Goal: Task Accomplishment & Management: Use online tool/utility

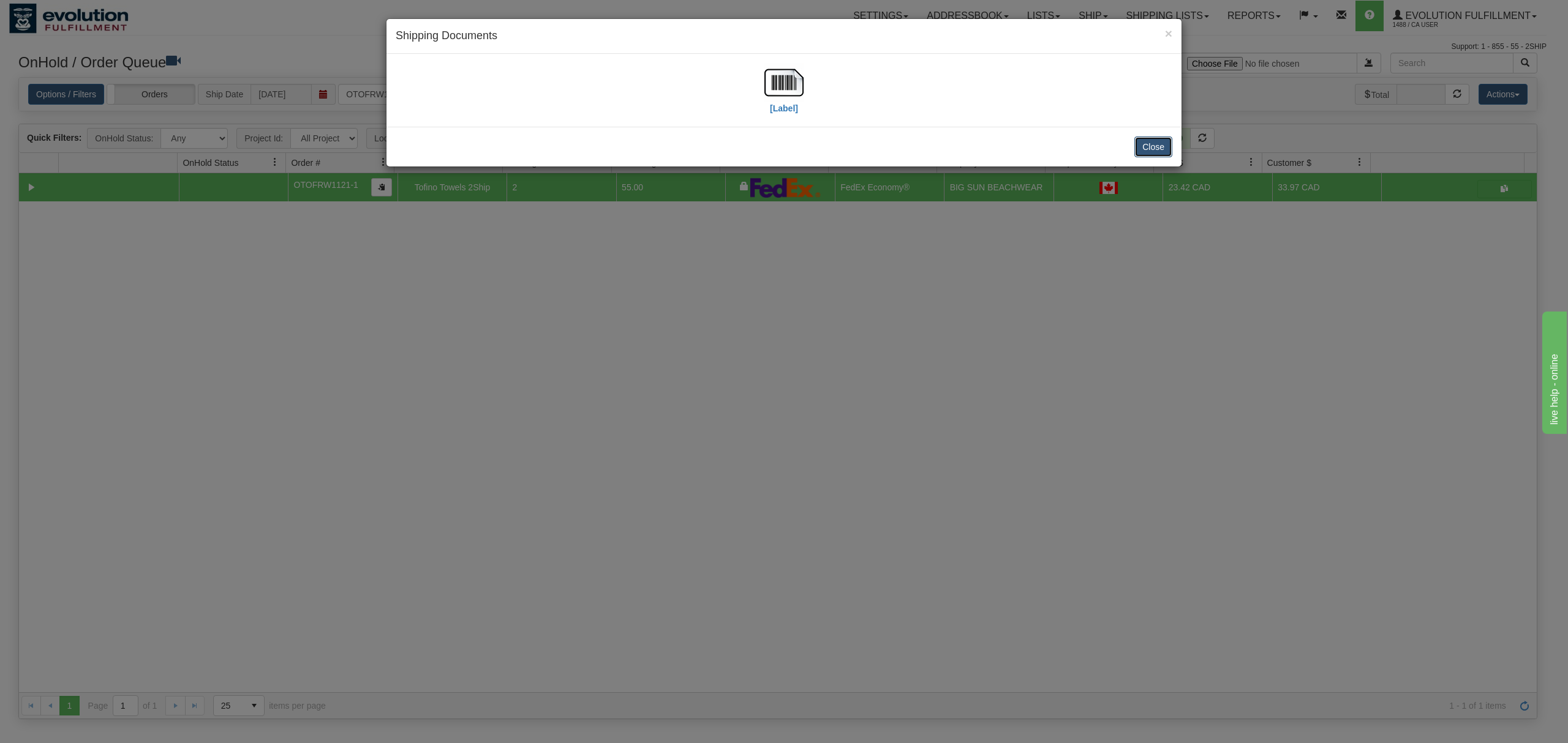
click at [1154, 155] on button "Close" at bounding box center [1153, 146] width 38 height 20
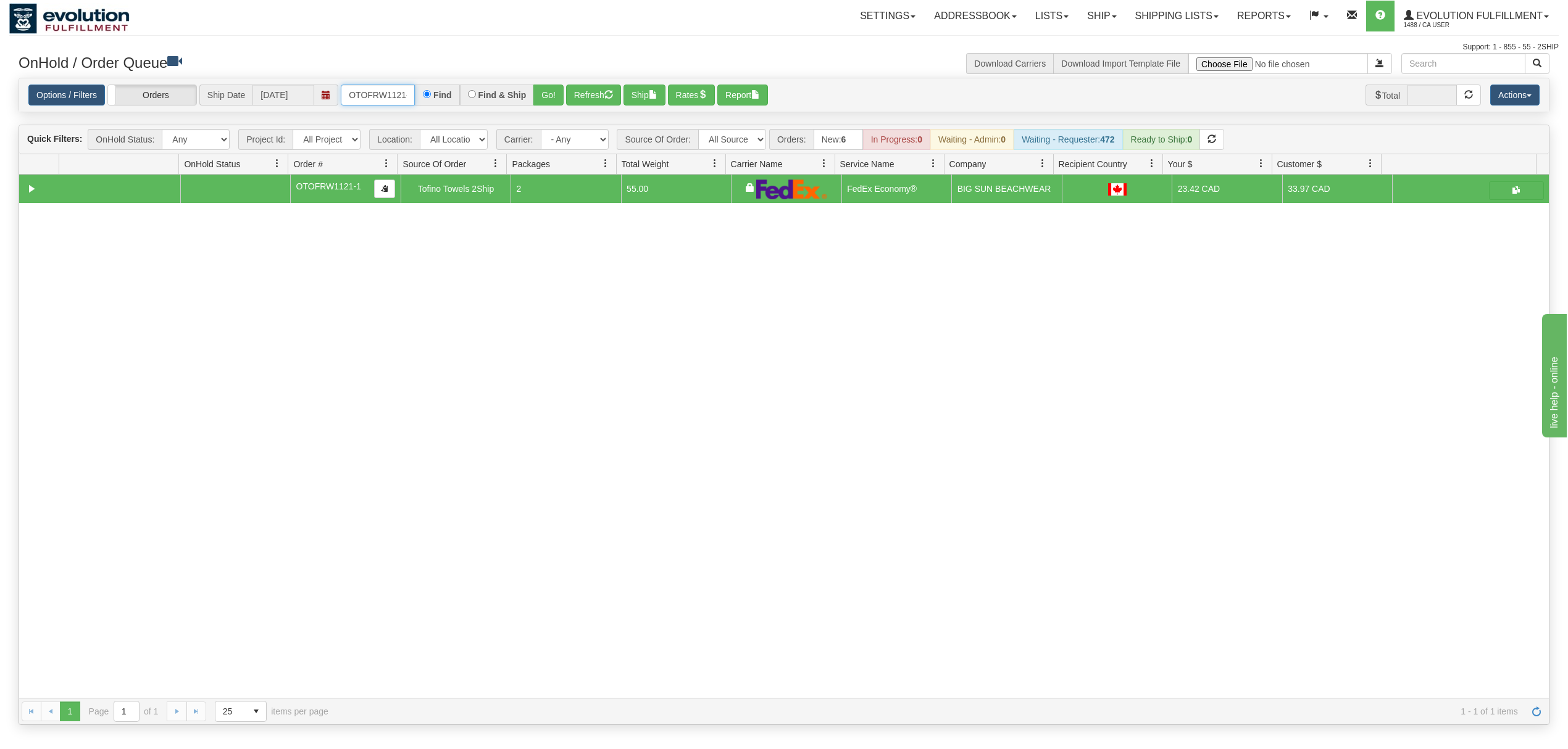
scroll to position [0, 6]
drag, startPoint x: 344, startPoint y: 105, endPoint x: 482, endPoint y: 102, distance: 138.0
click at [470, 102] on div "OTOFRW1121-1 Find Find & Ship Go!" at bounding box center [452, 95] width 223 height 21
click at [385, 102] on input "text" at bounding box center [377, 95] width 74 height 21
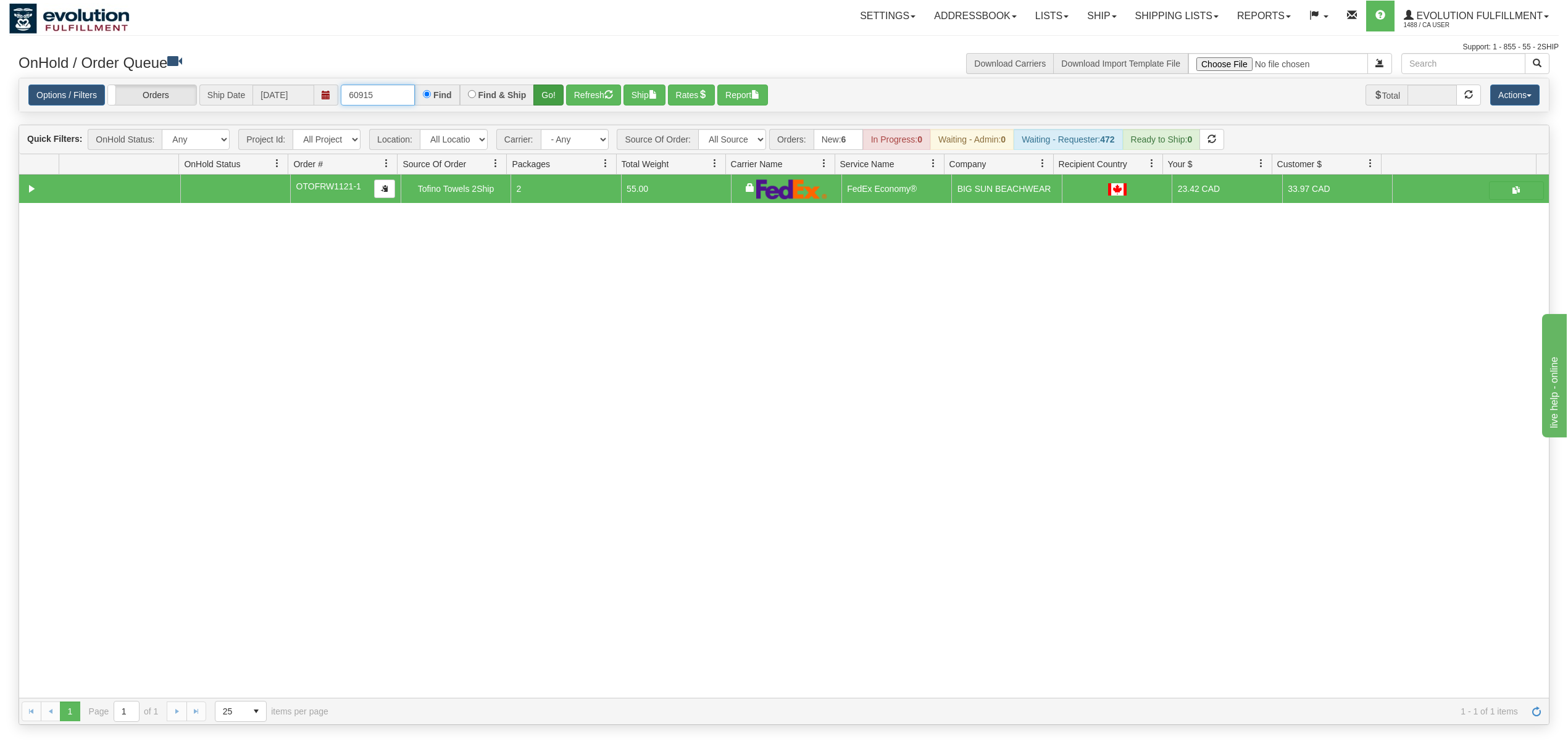
type input "60915"
click at [554, 105] on button "Go!" at bounding box center [548, 95] width 31 height 21
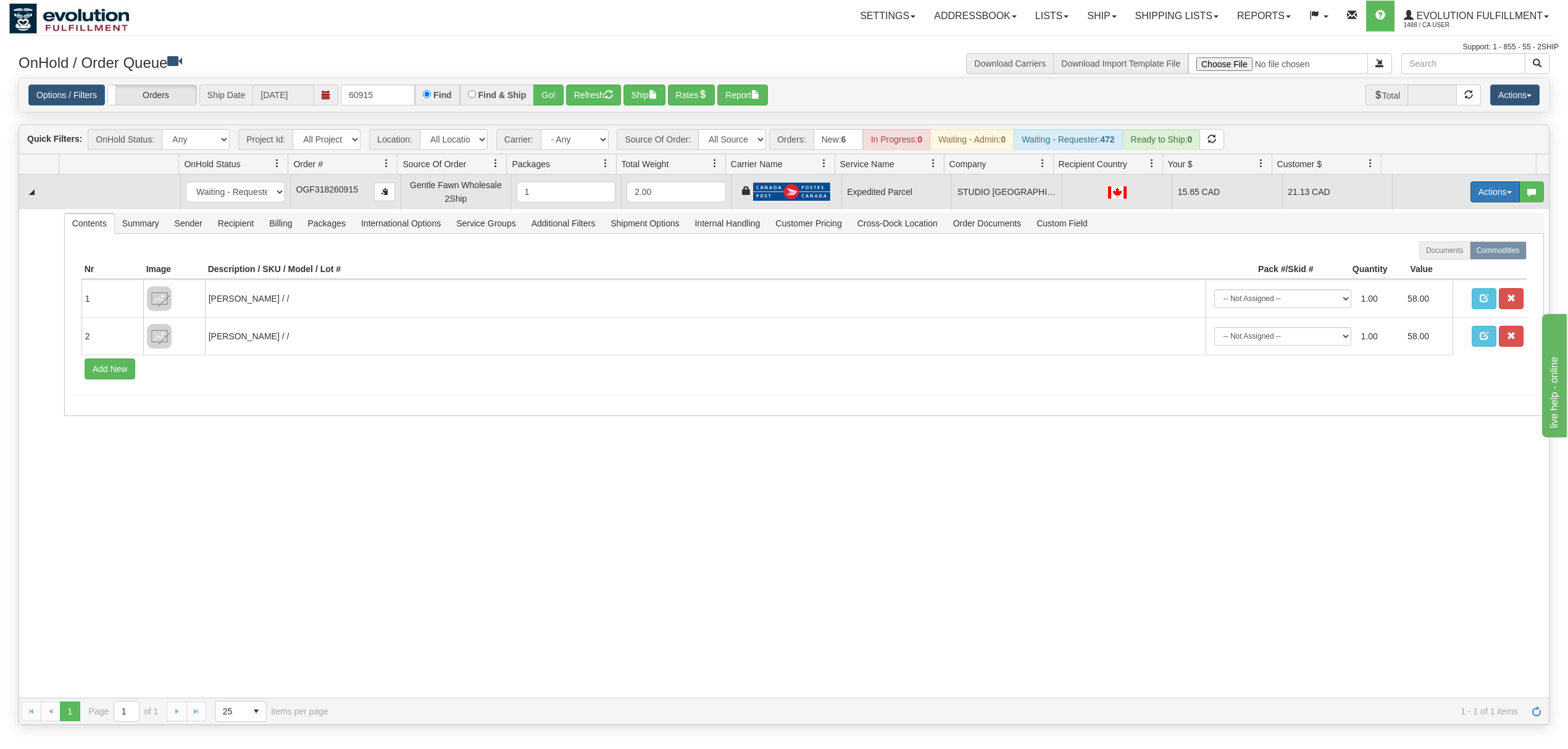
click at [1470, 189] on button "Actions" at bounding box center [1495, 192] width 50 height 21
click at [1433, 263] on span at bounding box center [1437, 263] width 8 height 8
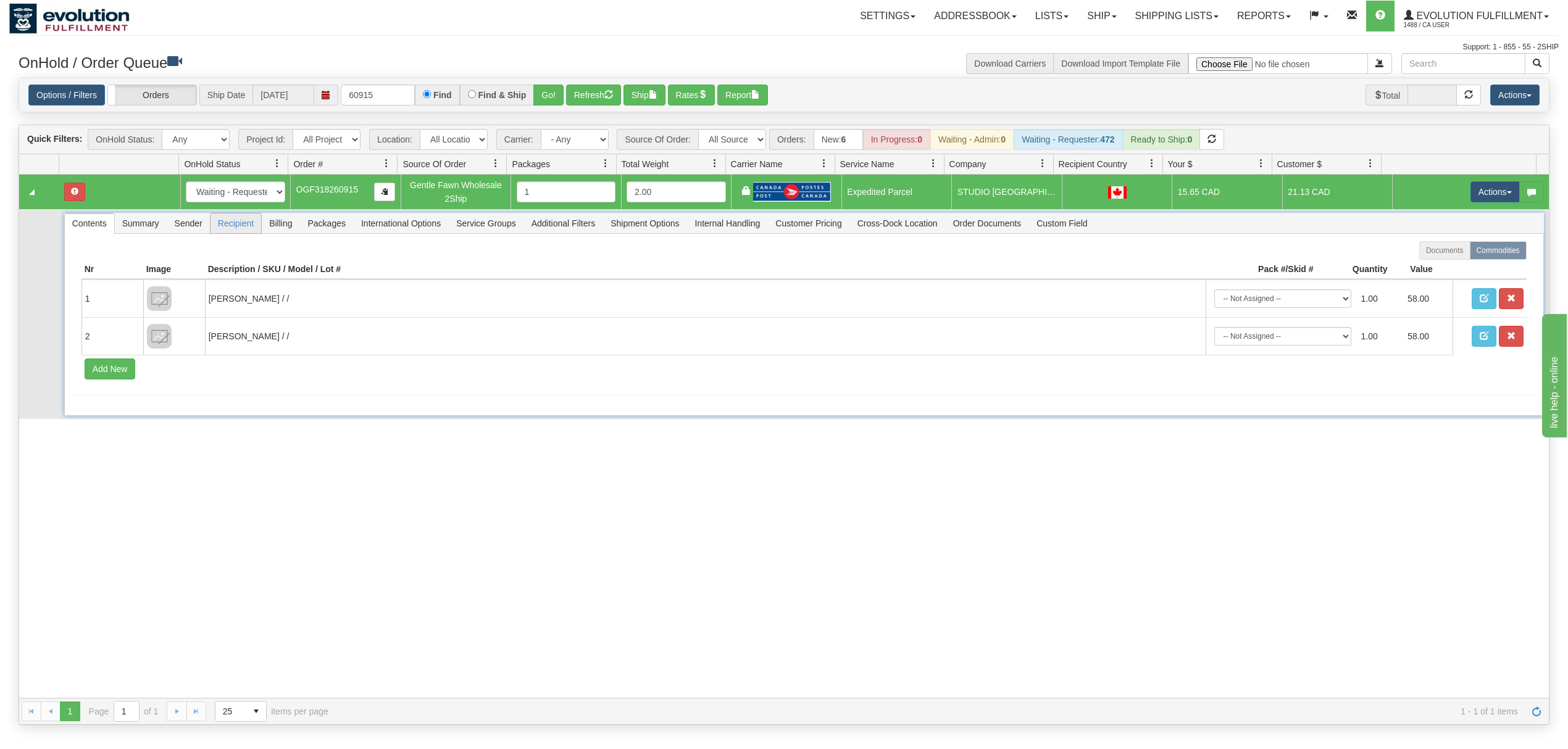
click at [270, 228] on span "Billing" at bounding box center [280, 224] width 37 height 20
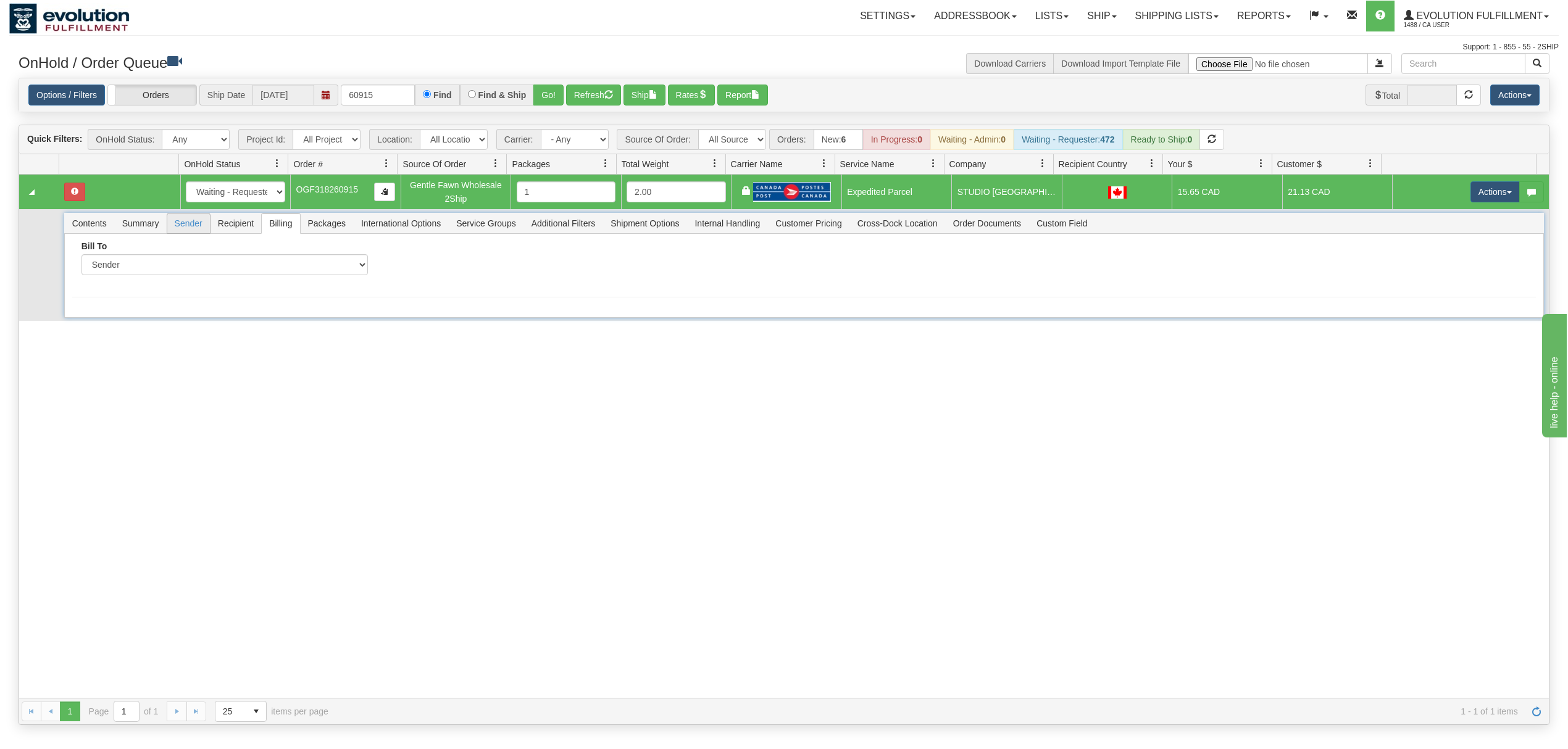
click at [166, 224] on li "Sender" at bounding box center [188, 223] width 44 height 21
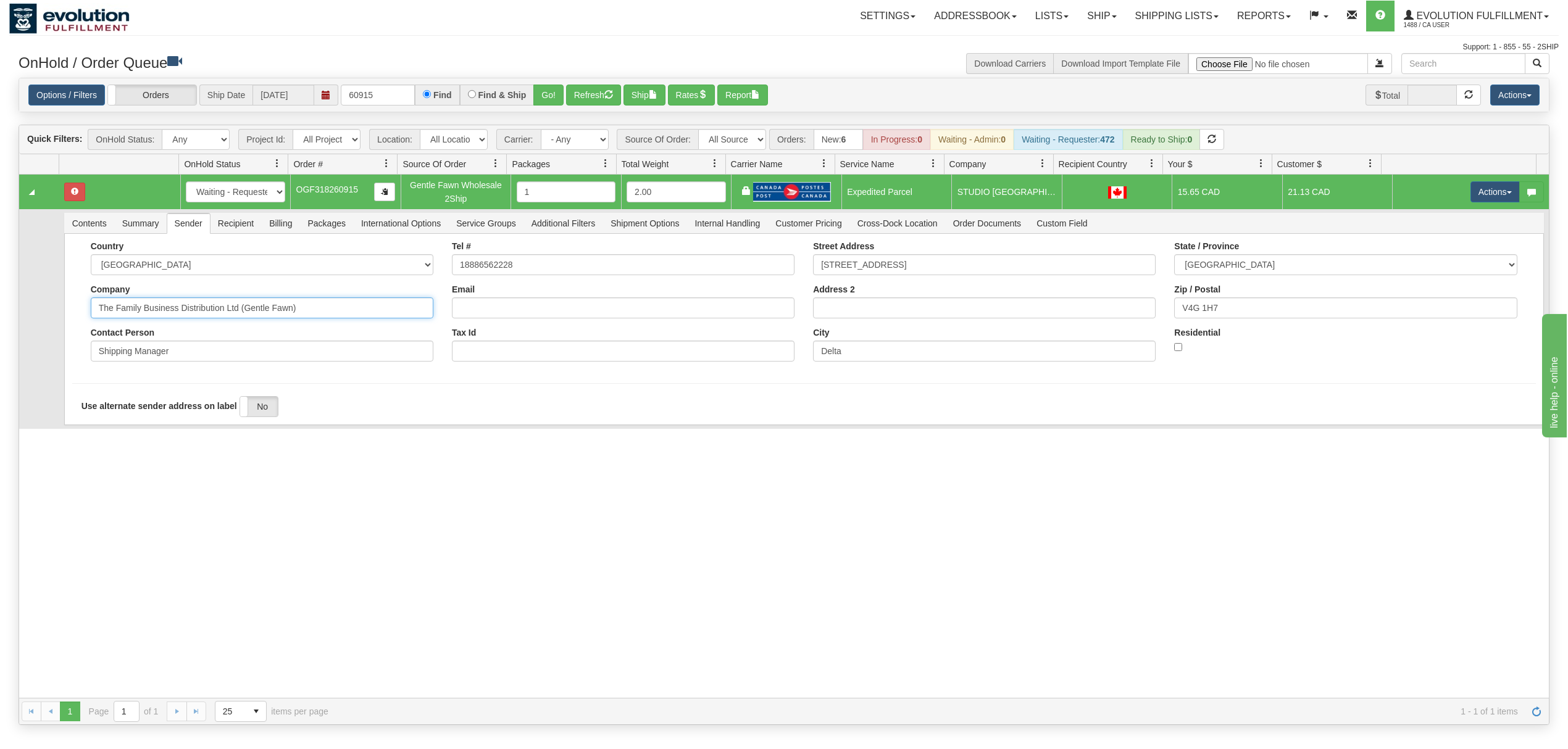
drag, startPoint x: 326, startPoint y: 305, endPoint x: 180, endPoint y: 336, distance: 149.3
click at [180, 336] on div "Country [GEOGRAPHIC_DATA] [GEOGRAPHIC_DATA] [GEOGRAPHIC_DATA] [GEOGRAPHIC_DATA]…" at bounding box center [262, 306] width 361 height 130
type input "The Family Business"
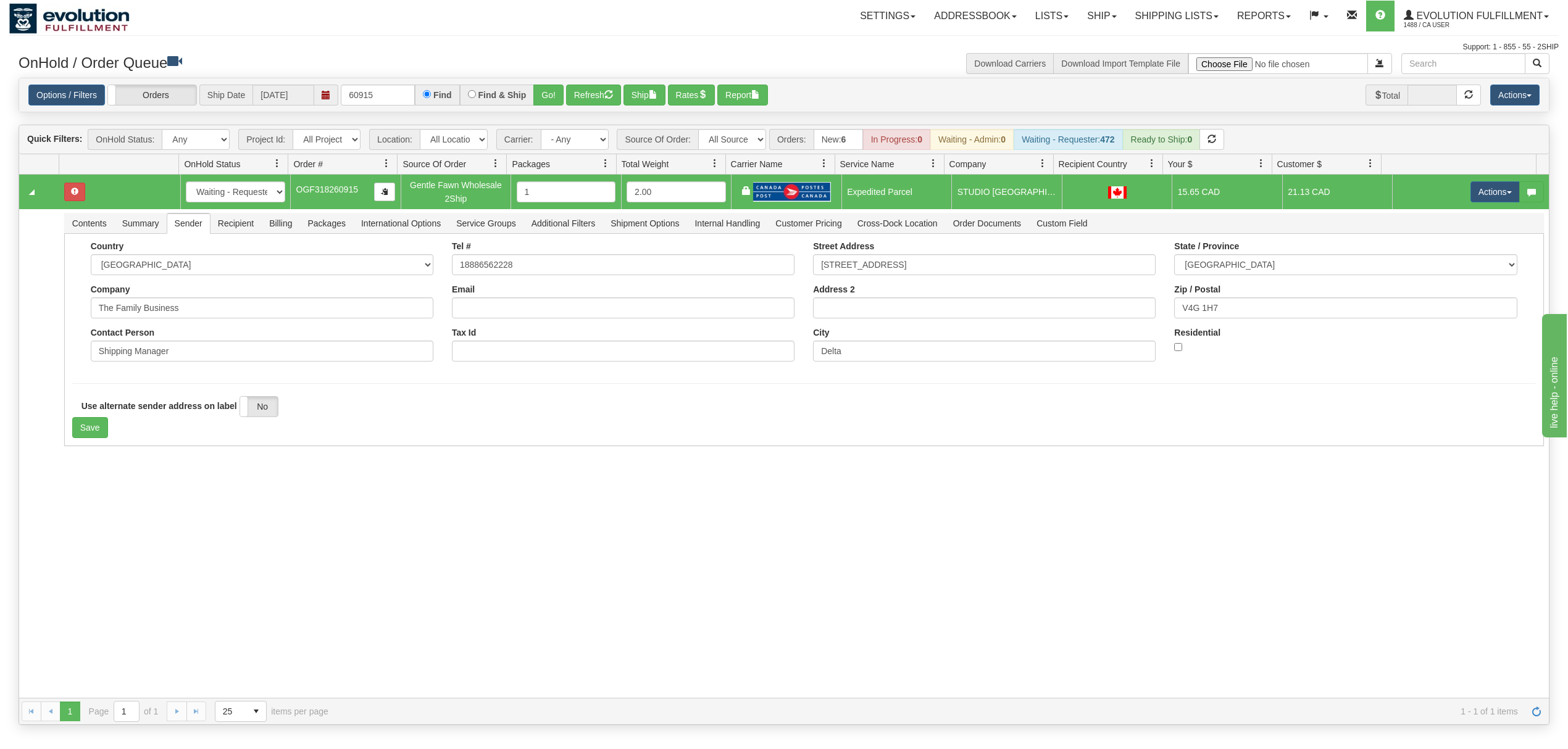
drag, startPoint x: 117, startPoint y: 571, endPoint x: 76, endPoint y: 470, distance: 109.0
click at [117, 570] on div "31450238 EVOLUTION V3 90659208 90659209 New In Progress Waiting - Admin Waiting…" at bounding box center [784, 436] width 1530 height 523
click at [79, 434] on button "Save" at bounding box center [90, 427] width 36 height 21
click at [1472, 193] on button "Actions" at bounding box center [1495, 192] width 50 height 21
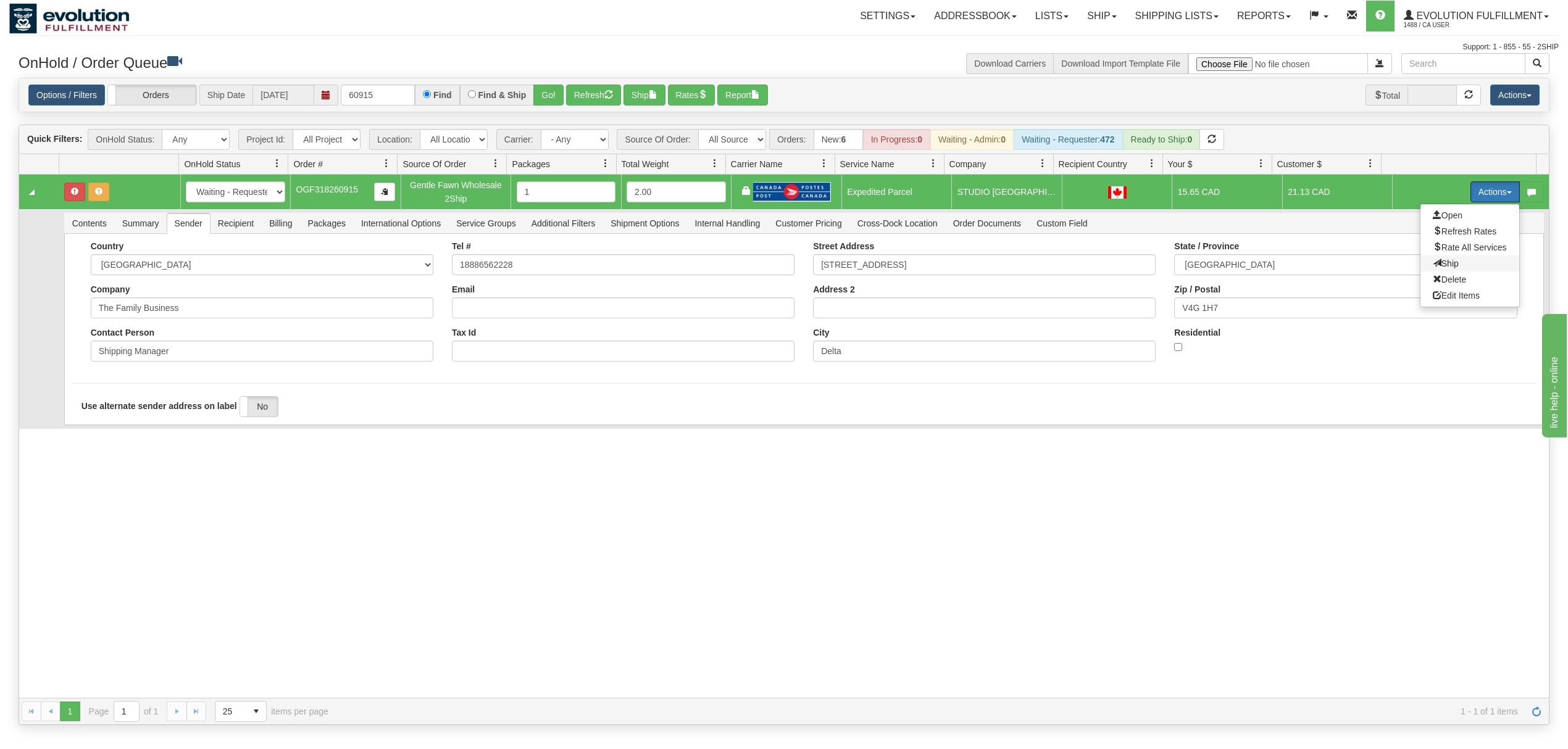
click at [1433, 267] on span at bounding box center [1437, 263] width 8 height 8
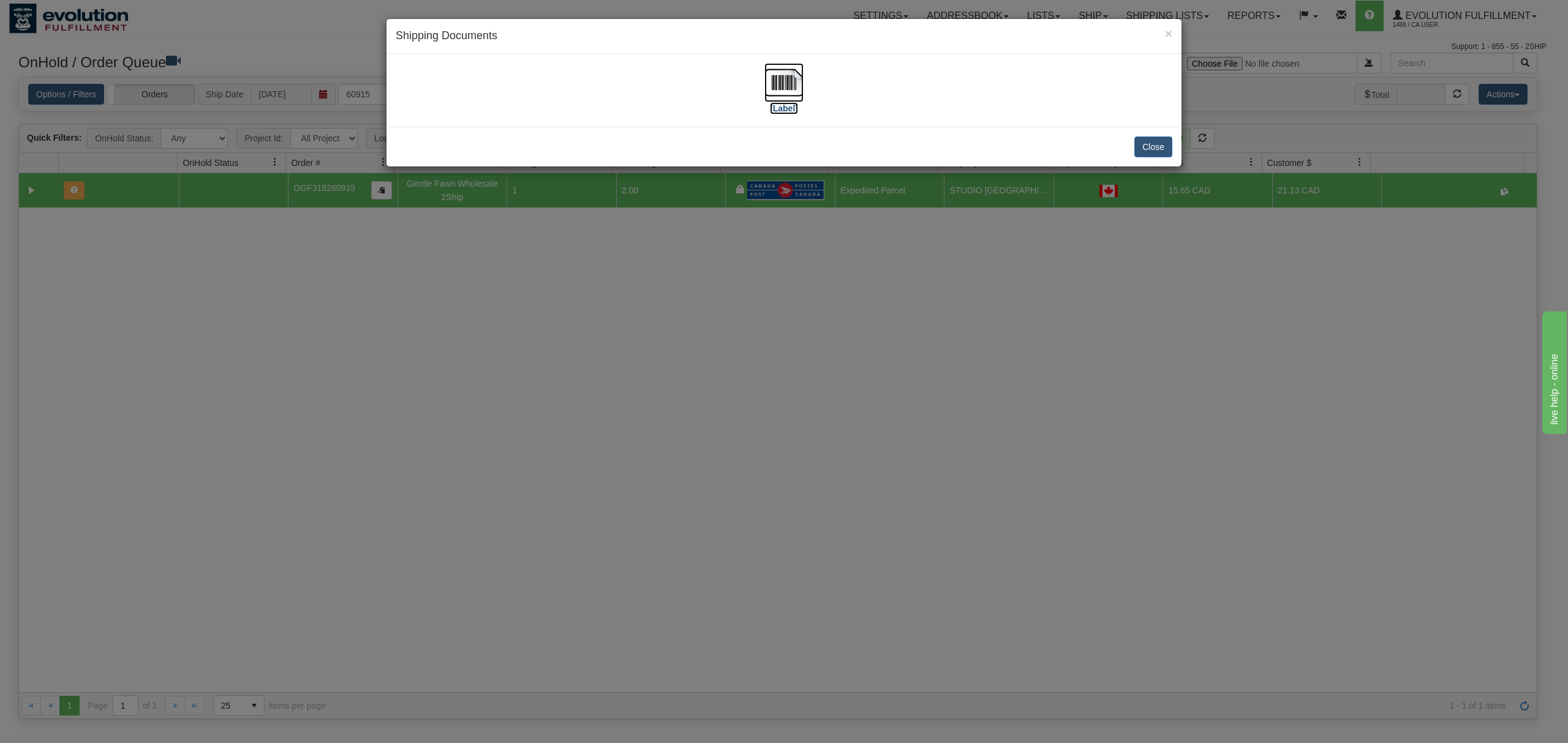
click at [781, 83] on img at bounding box center [784, 83] width 39 height 39
click at [1150, 148] on button "Close" at bounding box center [1153, 146] width 38 height 20
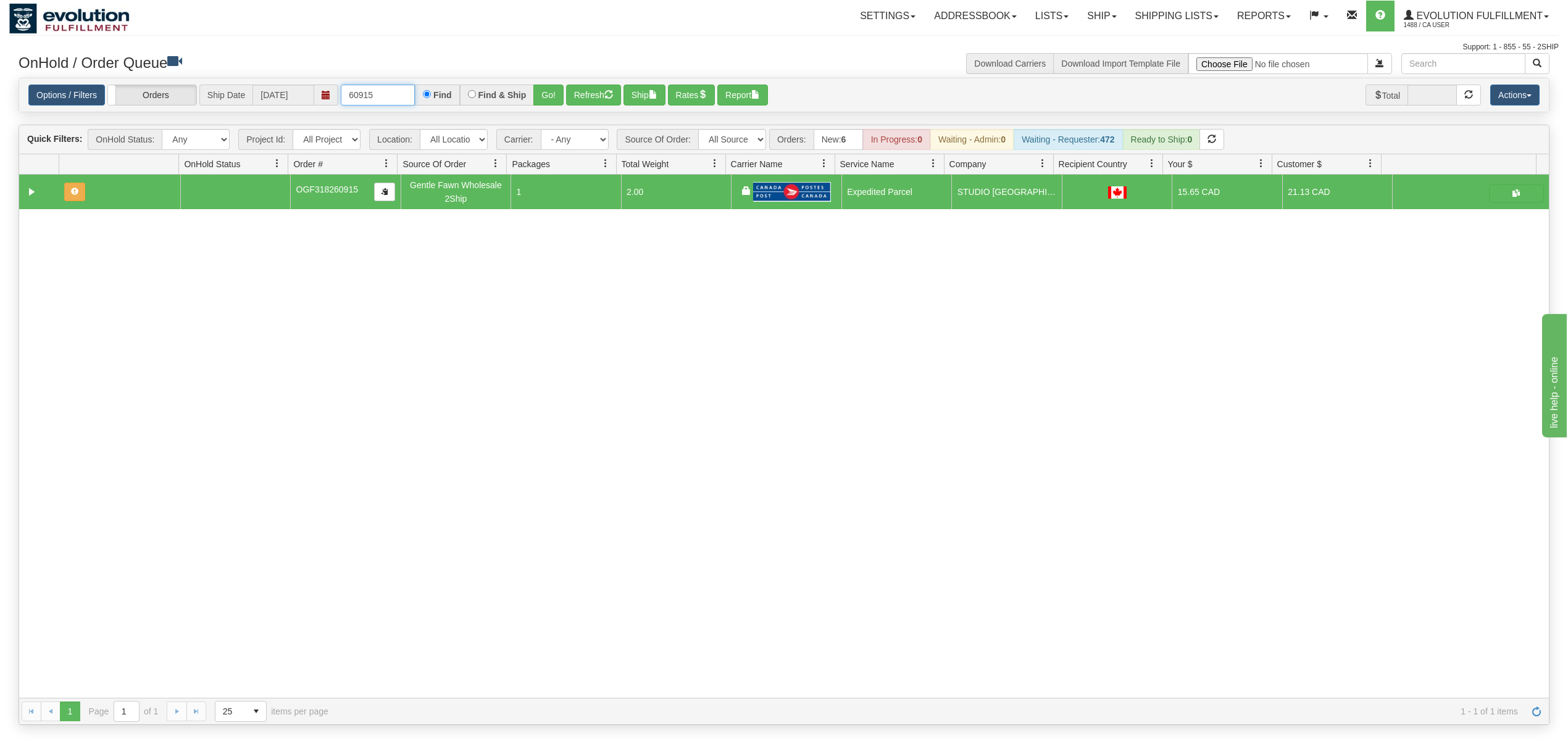
drag, startPoint x: 369, startPoint y: 92, endPoint x: 305, endPoint y: 92, distance: 64.0
click at [305, 92] on div "Options / Filters Group Shipments Orders Ship Date [DATE] 60915 Find Find & Shi…" at bounding box center [784, 95] width 1511 height 21
click at [543, 94] on button "Go!" at bounding box center [548, 95] width 31 height 21
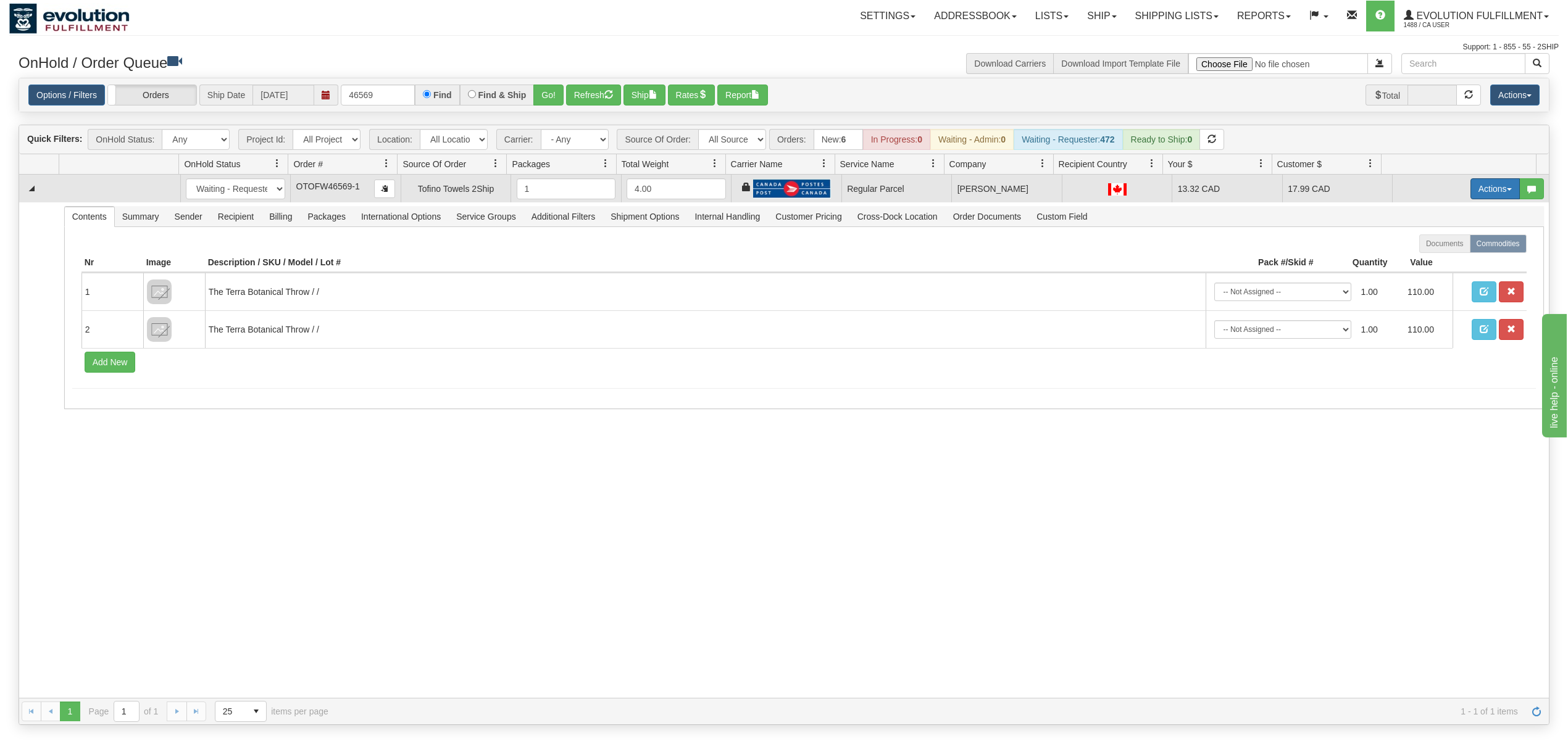
click at [1486, 190] on button "Actions" at bounding box center [1495, 189] width 50 height 21
click at [1458, 249] on span "Rate All Services" at bounding box center [1469, 244] width 74 height 10
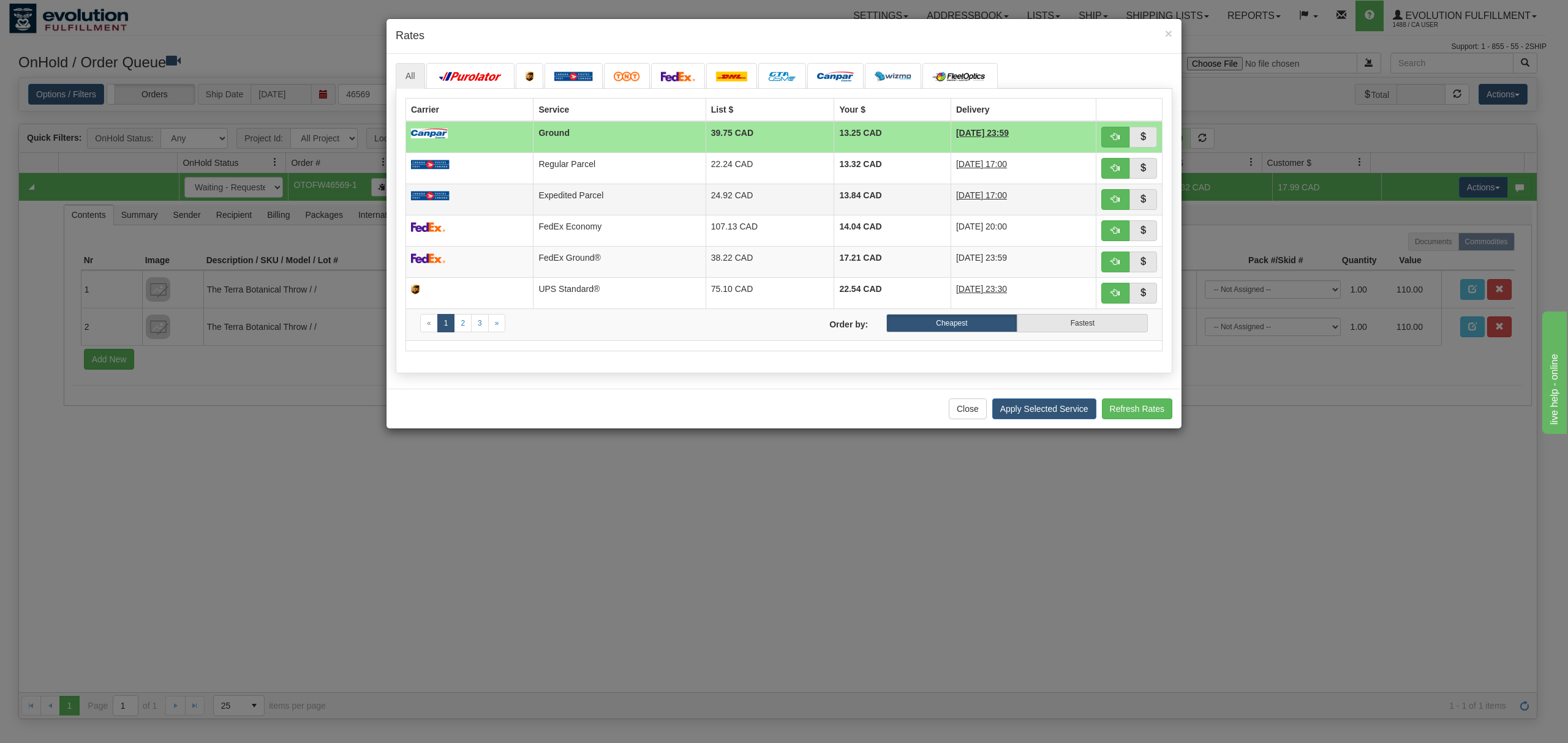
click at [647, 189] on td "Expedited Parcel" at bounding box center [619, 198] width 172 height 31
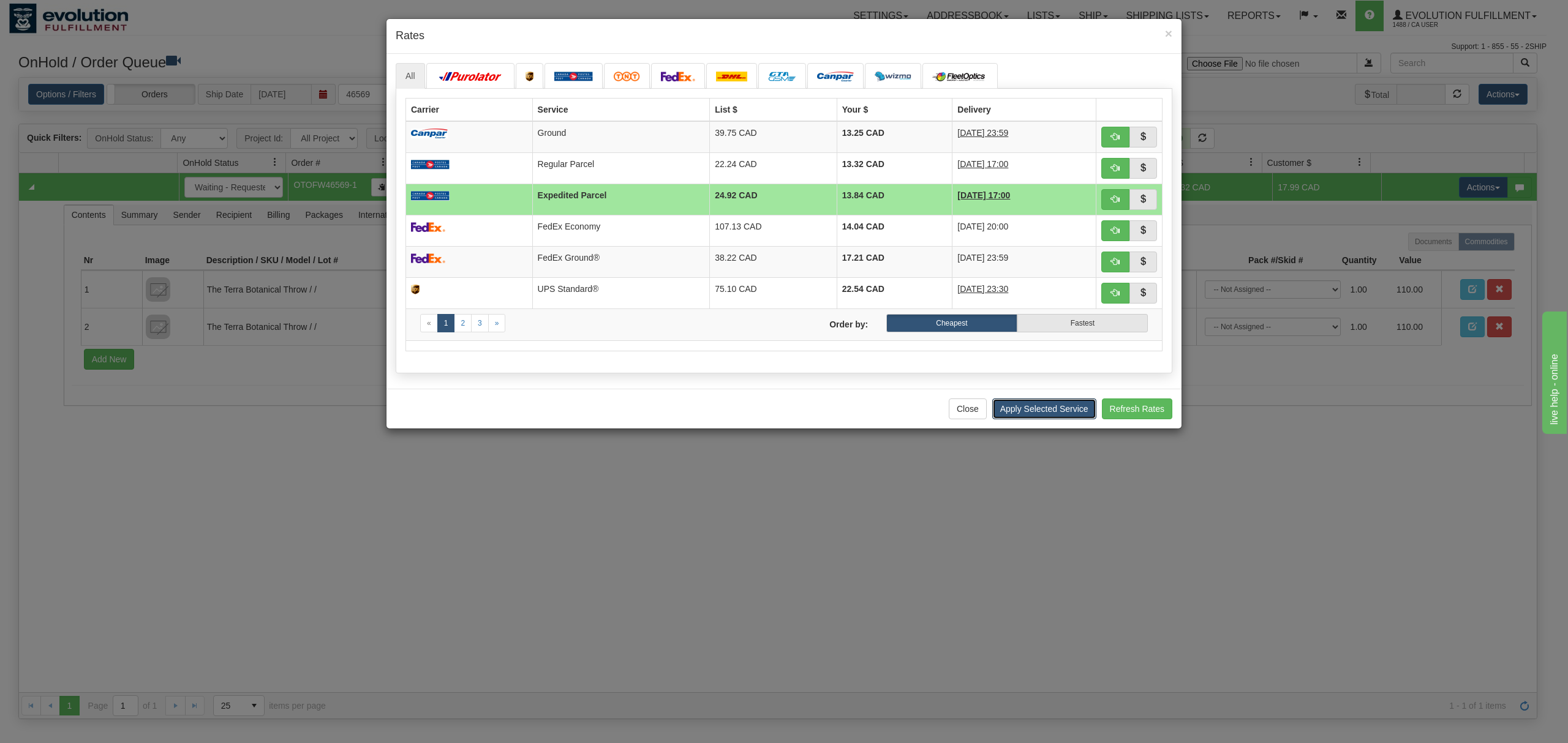
click at [1039, 407] on button "Apply Selected Service" at bounding box center [1044, 408] width 104 height 20
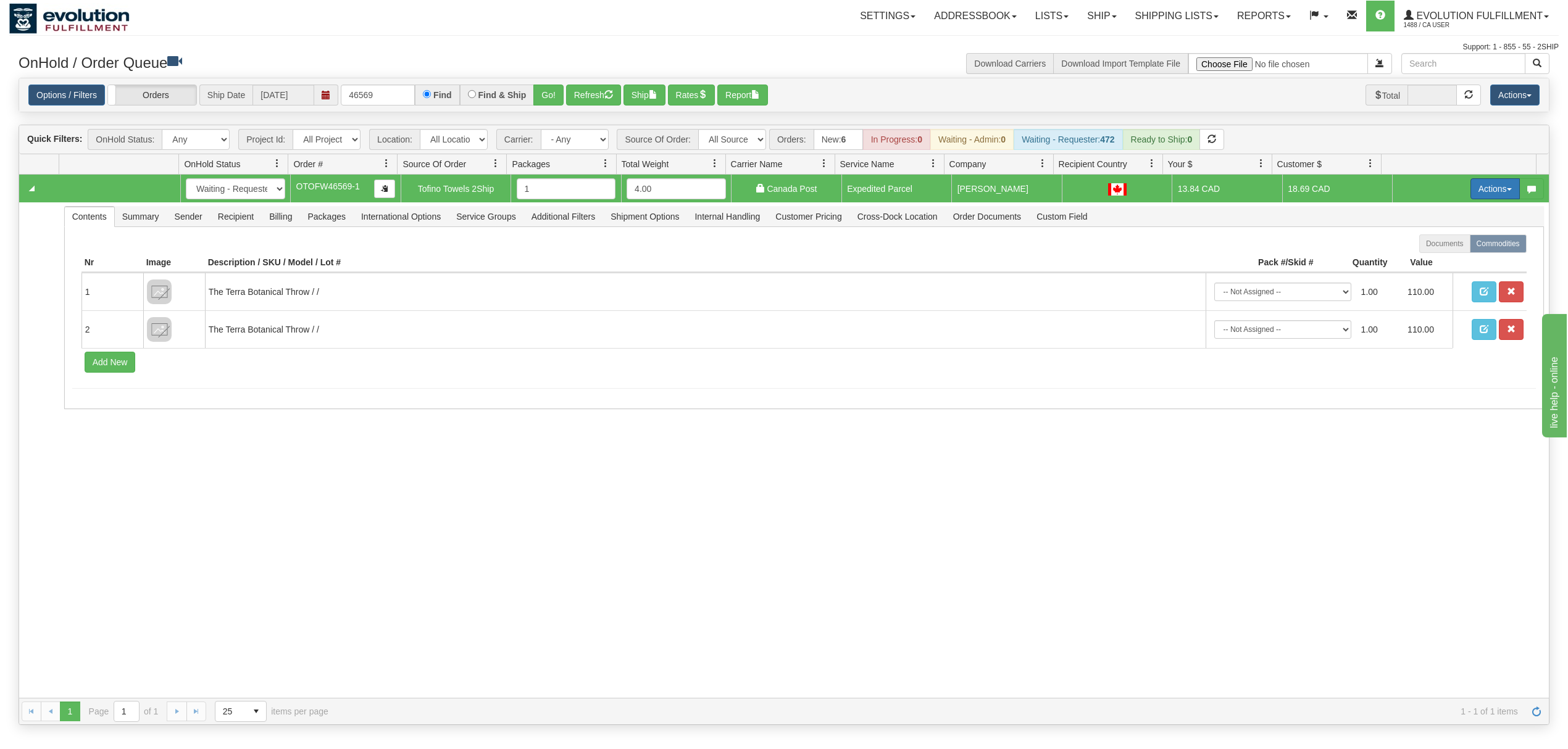
click at [1482, 192] on button "Actions" at bounding box center [1495, 189] width 50 height 21
click at [1433, 264] on span at bounding box center [1437, 260] width 8 height 8
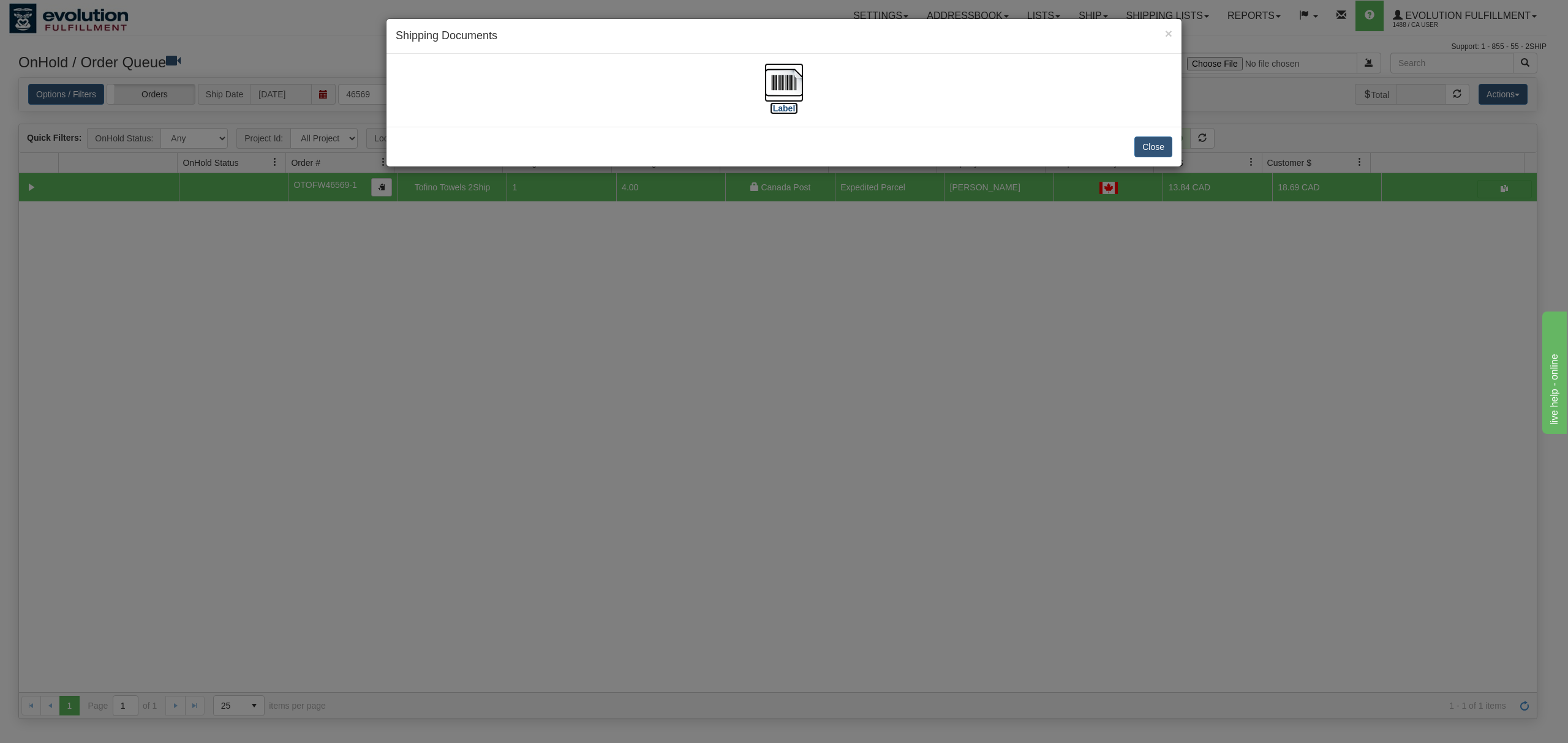
click at [782, 86] on img at bounding box center [784, 83] width 39 height 39
click at [1162, 151] on button "Close" at bounding box center [1153, 146] width 38 height 20
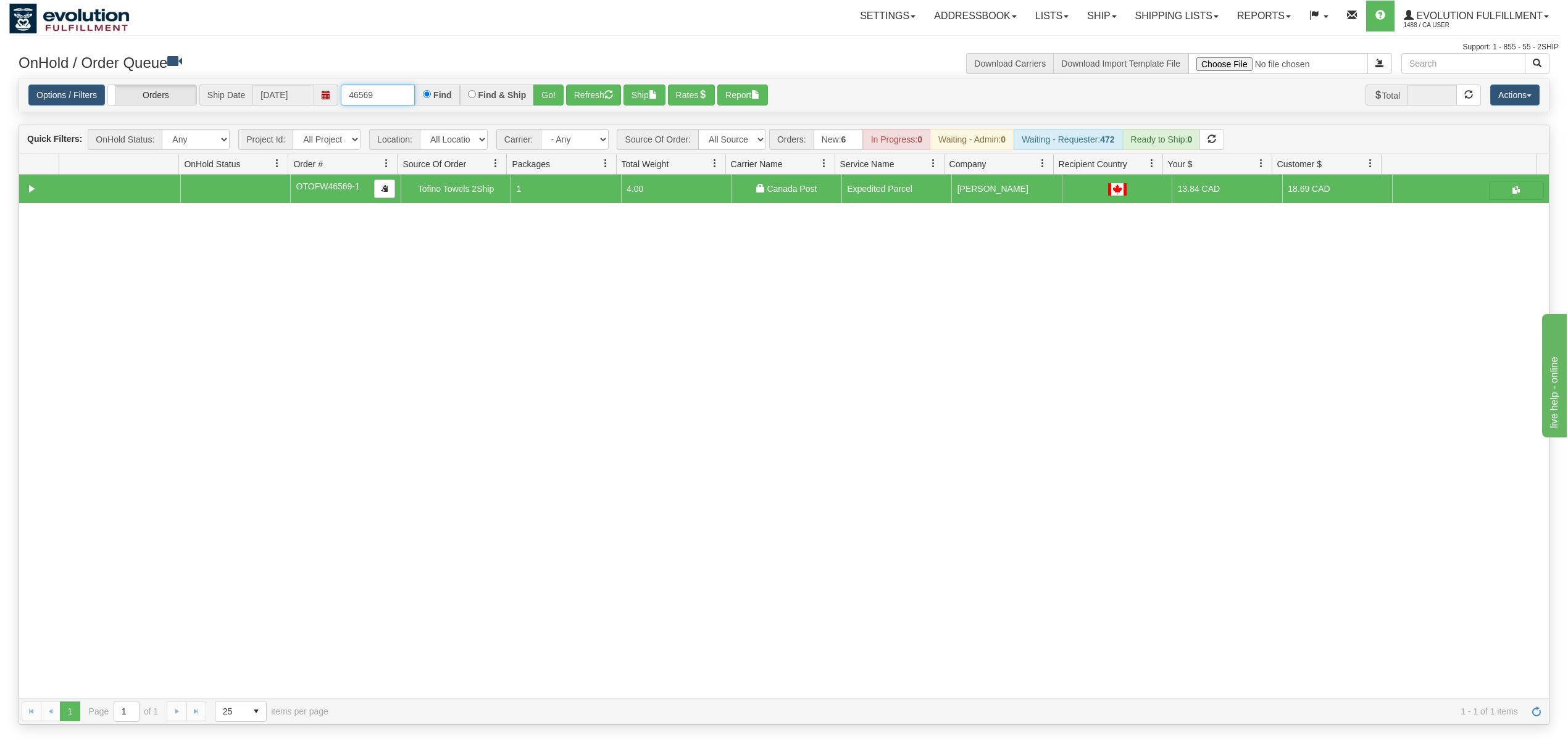
drag, startPoint x: 385, startPoint y: 92, endPoint x: 274, endPoint y: 92, distance: 111.0
click at [274, 92] on div "Options / Filters Group Shipments Orders Ship Date [DATE] 46569 Find Find & Shi…" at bounding box center [784, 95] width 1511 height 21
click at [554, 89] on button "Go!" at bounding box center [548, 95] width 31 height 21
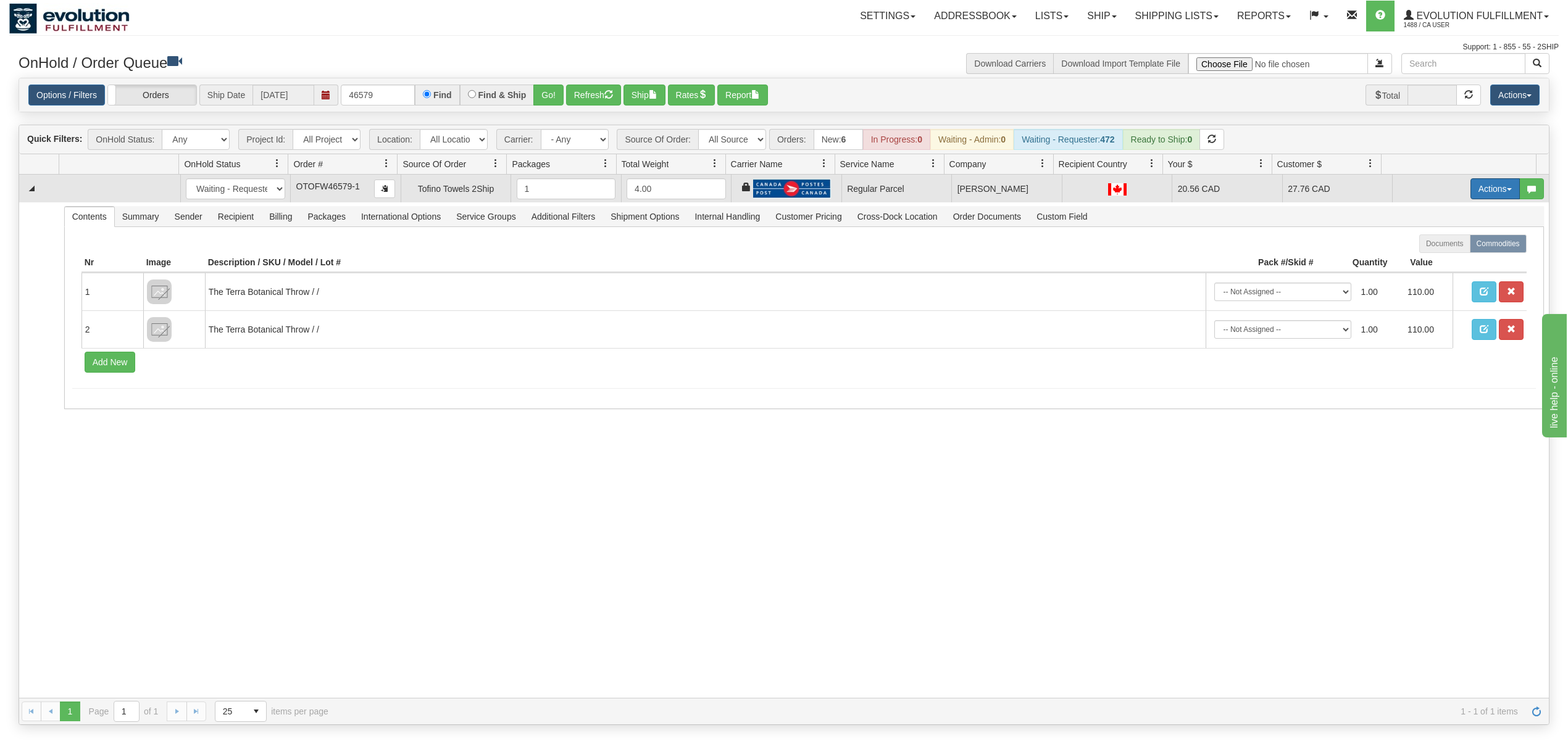
click at [1478, 190] on button "Actions" at bounding box center [1495, 189] width 50 height 21
click at [1458, 245] on span "Rate All Services" at bounding box center [1469, 244] width 74 height 10
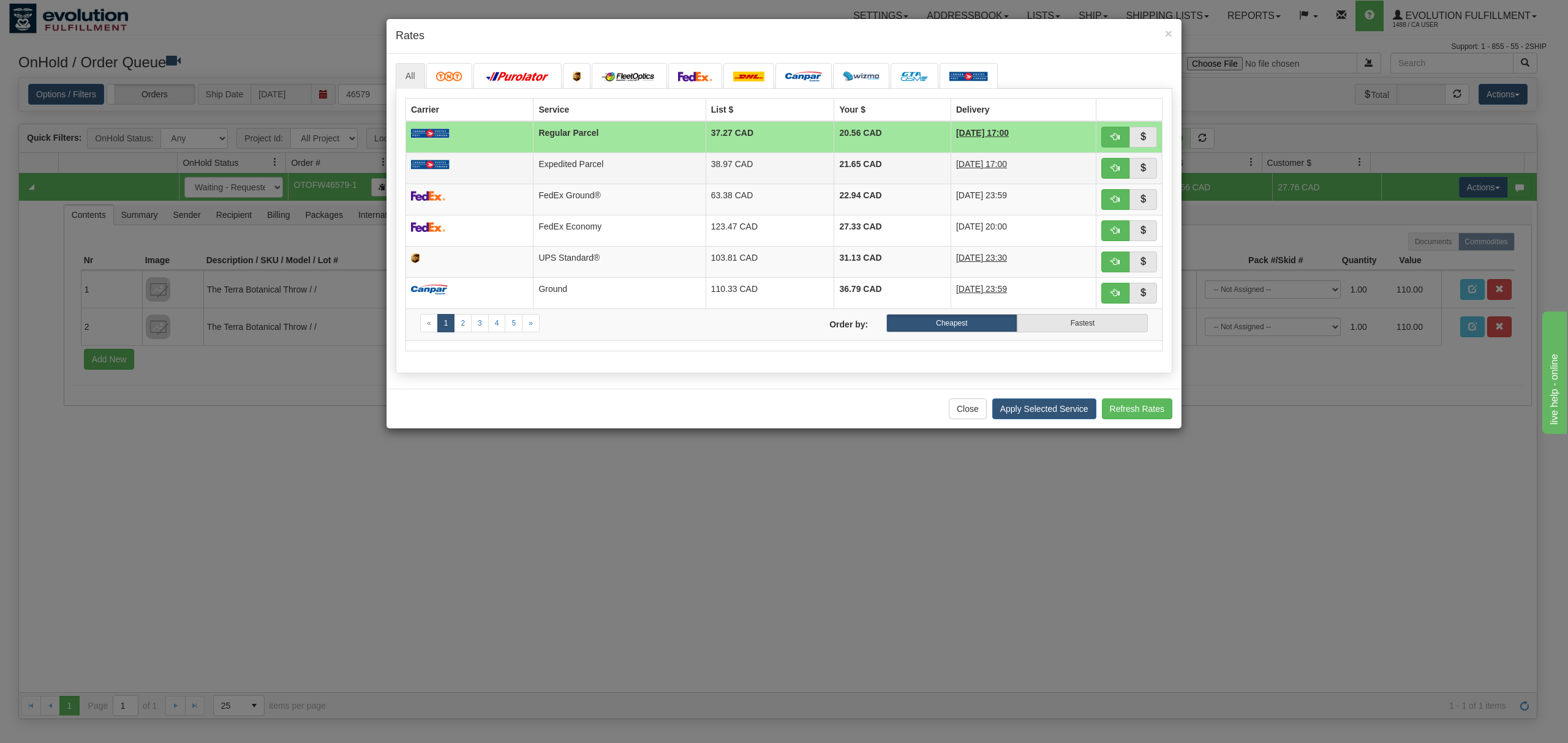
click at [706, 153] on td "38.97 CAD" at bounding box center [770, 167] width 129 height 31
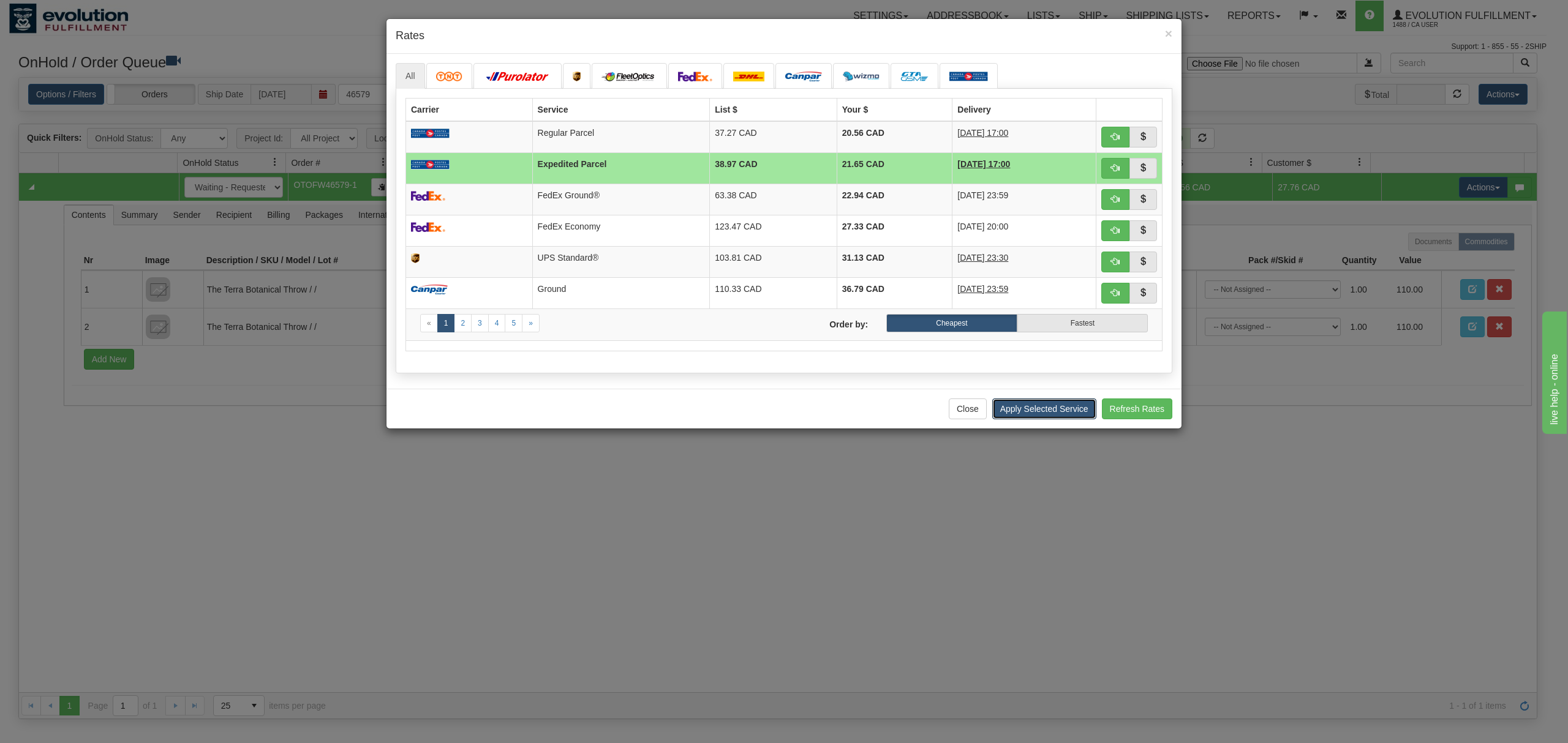
click at [1017, 420] on button "Apply Selected Service" at bounding box center [1044, 408] width 104 height 20
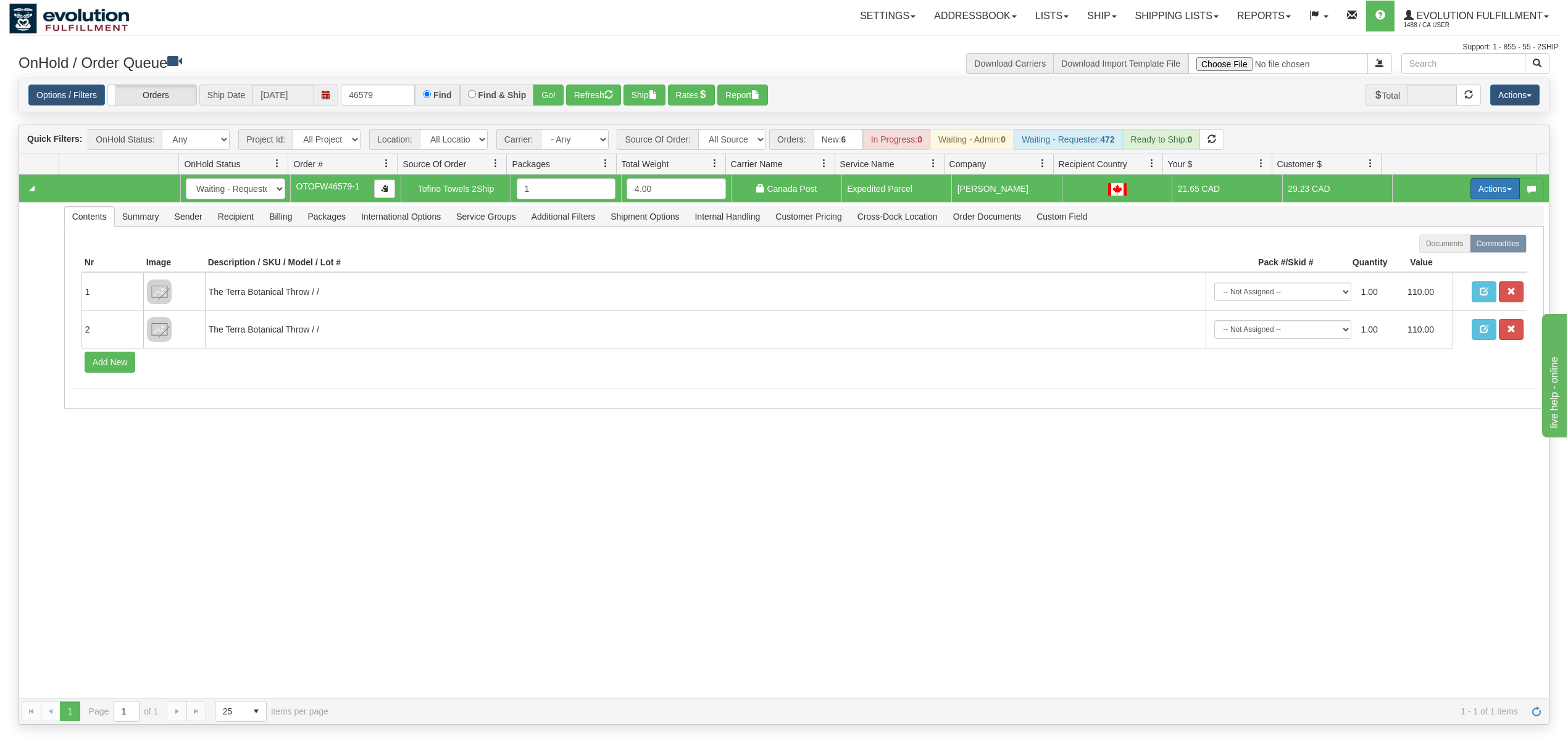
click at [1482, 198] on button "Actions" at bounding box center [1495, 189] width 50 height 21
click at [1434, 265] on span "Ship" at bounding box center [1446, 260] width 26 height 10
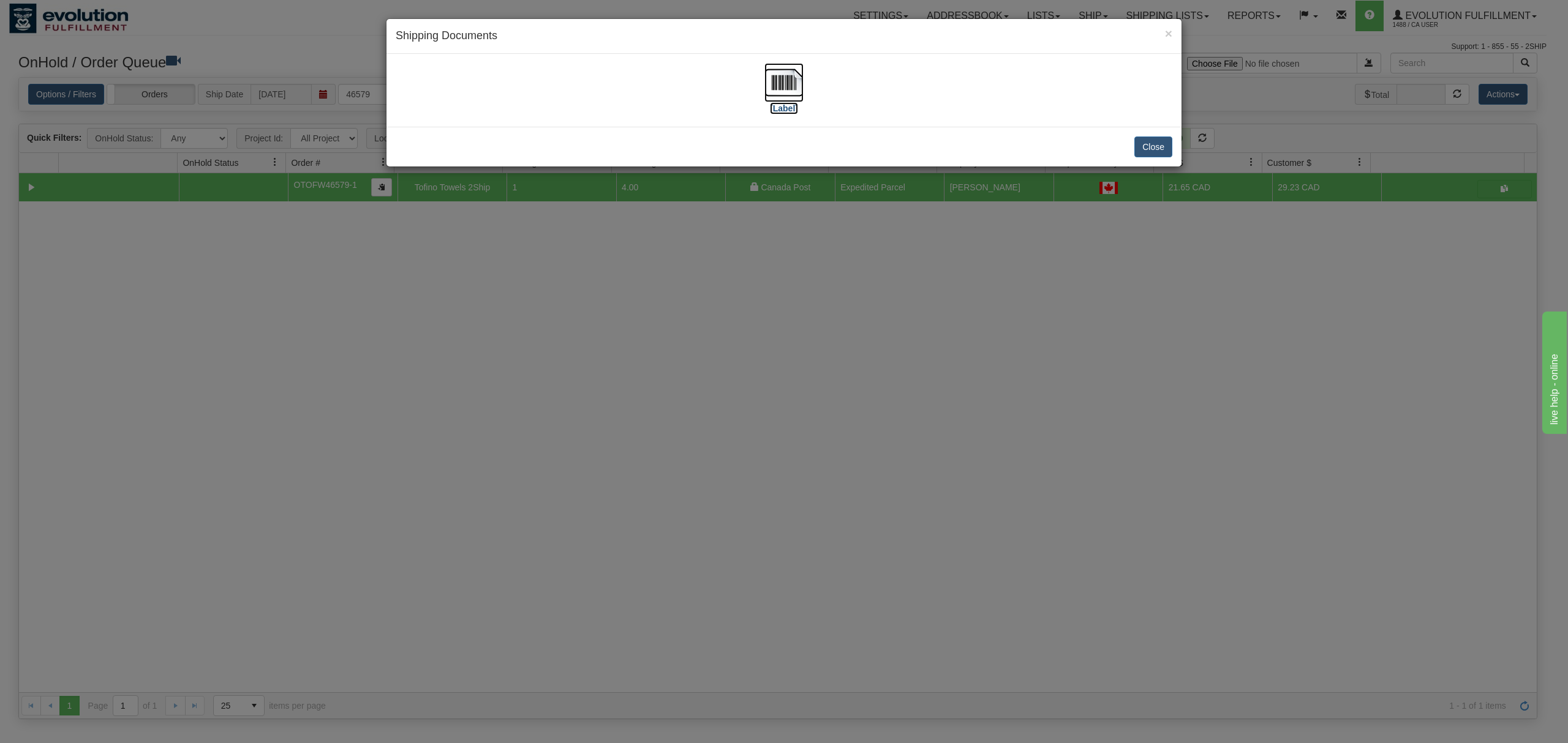
click at [797, 83] on img at bounding box center [784, 83] width 39 height 39
click at [1154, 152] on button "Close" at bounding box center [1153, 146] width 38 height 20
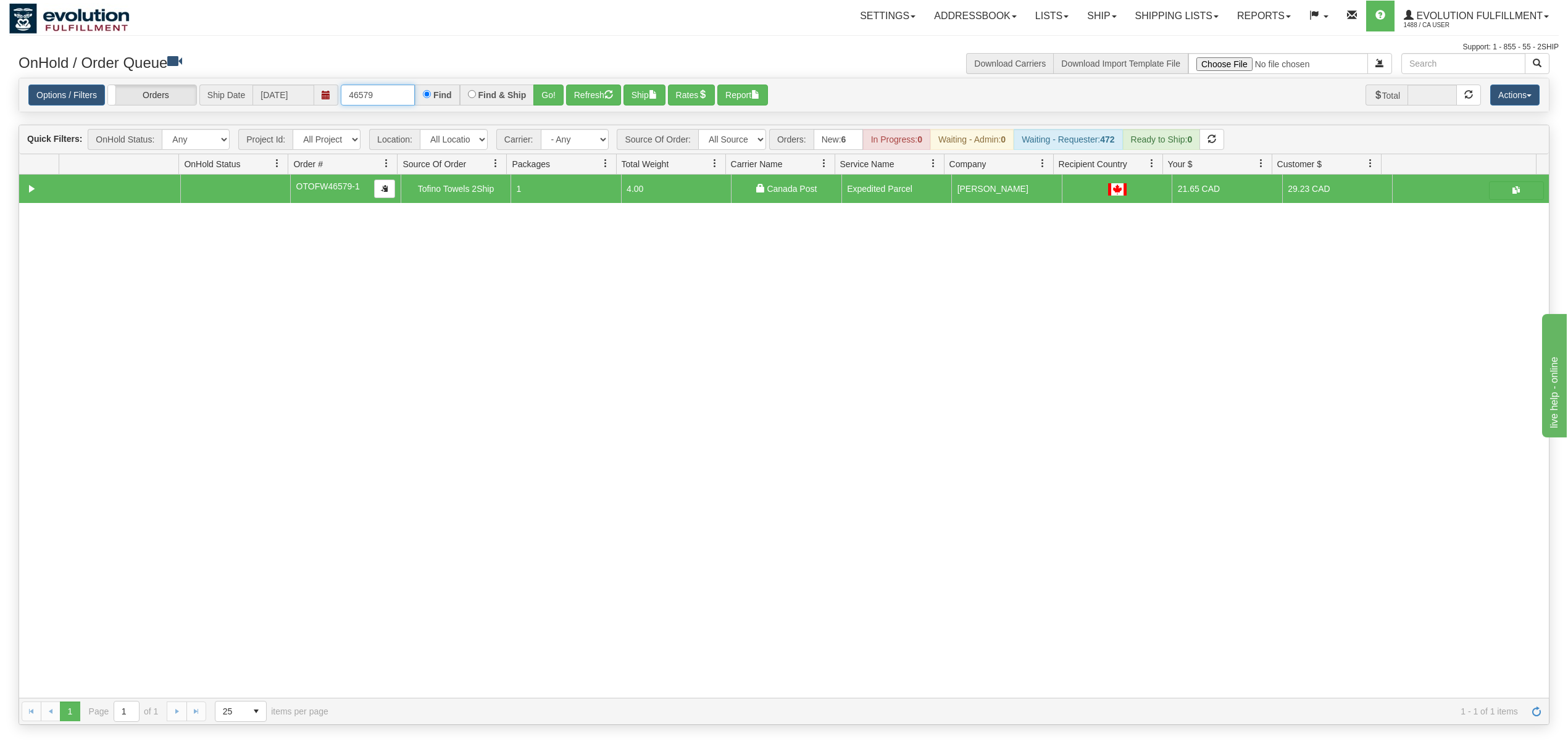
drag, startPoint x: 388, startPoint y: 99, endPoint x: 306, endPoint y: 99, distance: 82.0
click at [306, 99] on div "Options / Filters Group Shipments Orders Ship Date [DATE] 46579 Find Find & Shi…" at bounding box center [784, 95] width 1511 height 21
click at [545, 86] on div "Options / Filters Group Shipments Orders Ship Date [DATE] 260045 Find Find & Sh…" at bounding box center [784, 95] width 1530 height 34
click at [545, 89] on button "Go!" at bounding box center [548, 95] width 31 height 21
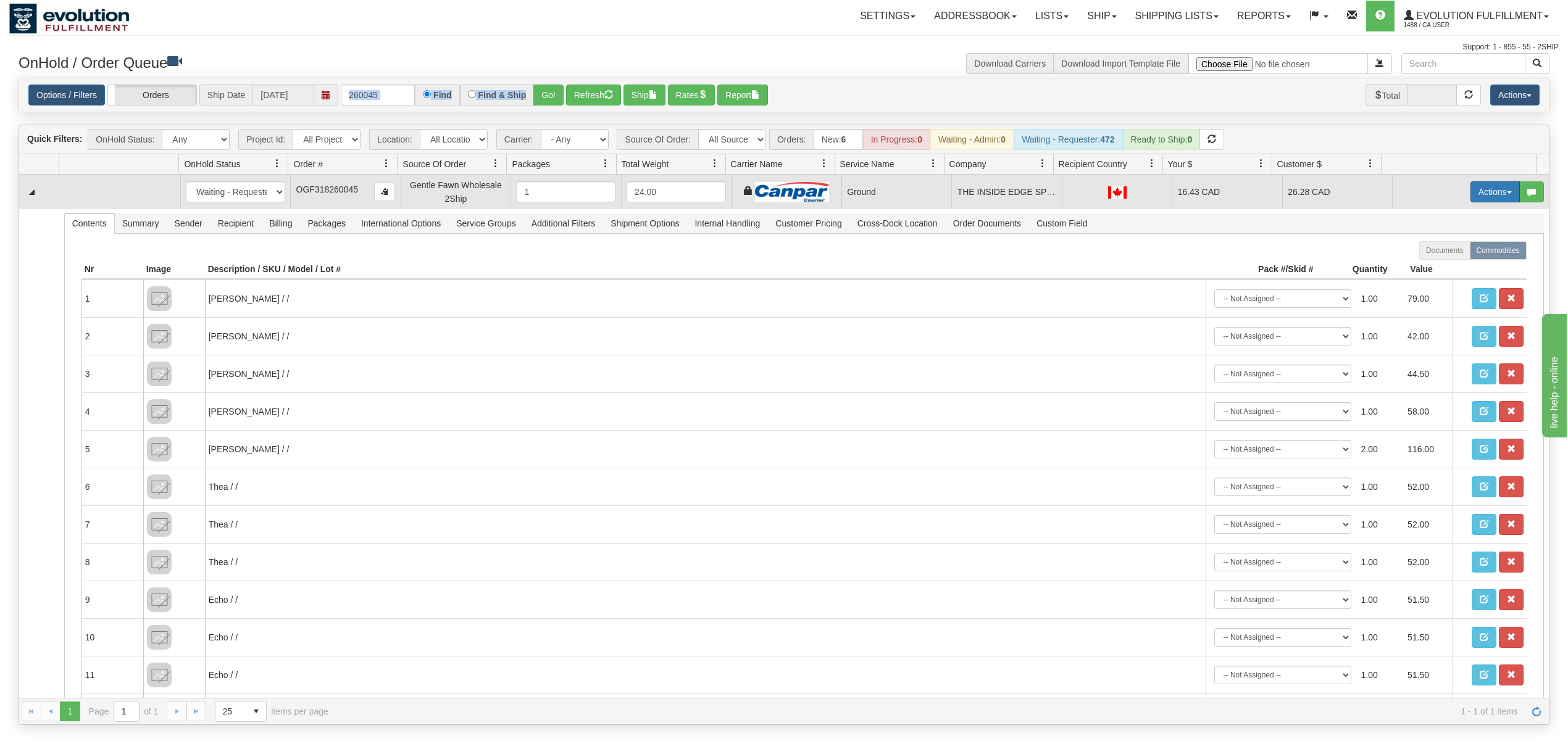
click at [1472, 194] on button "Actions" at bounding box center [1495, 192] width 50 height 21
click at [1433, 262] on span "Ship" at bounding box center [1446, 263] width 26 height 10
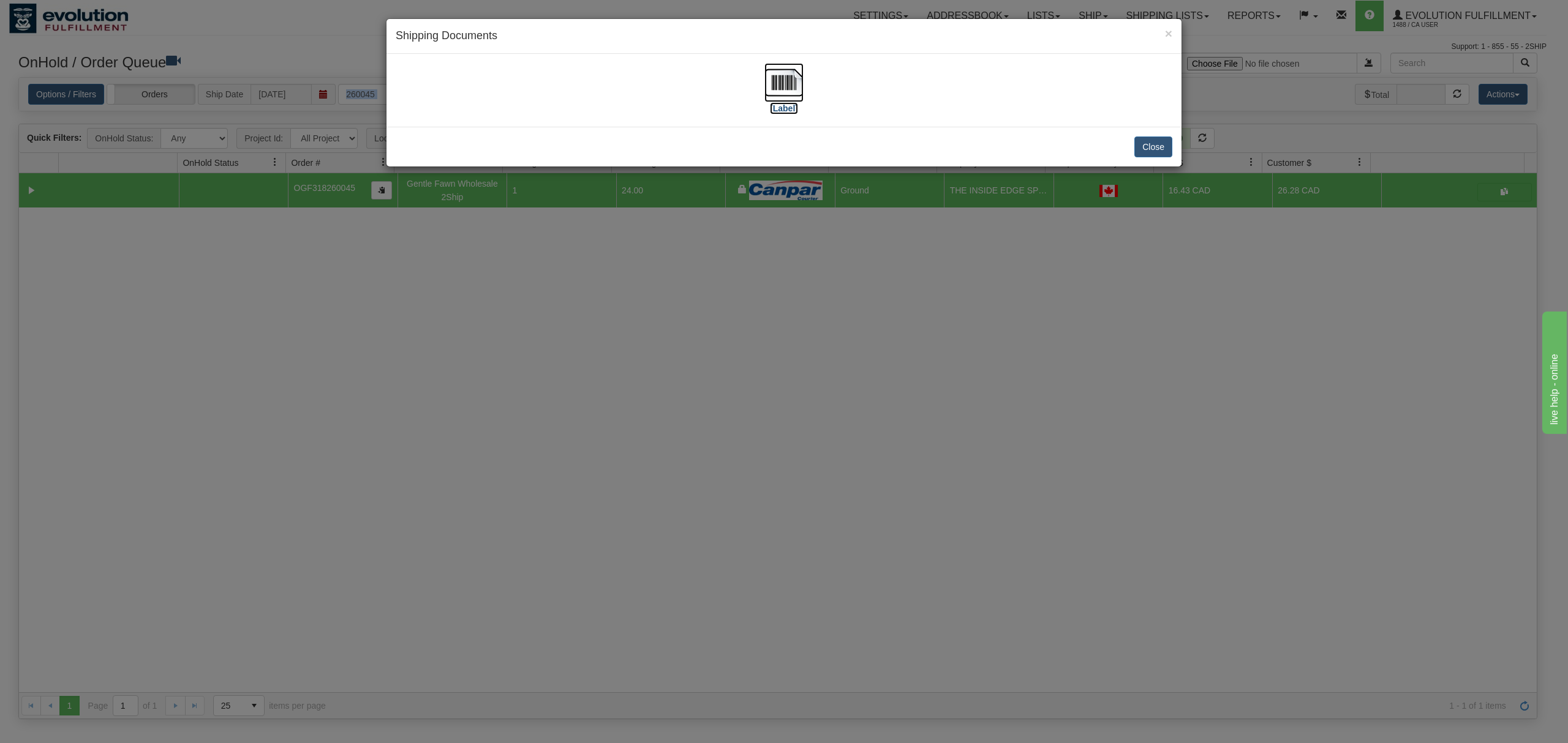
click at [768, 83] on img at bounding box center [784, 83] width 39 height 39
click at [1147, 142] on button "Close" at bounding box center [1153, 146] width 38 height 20
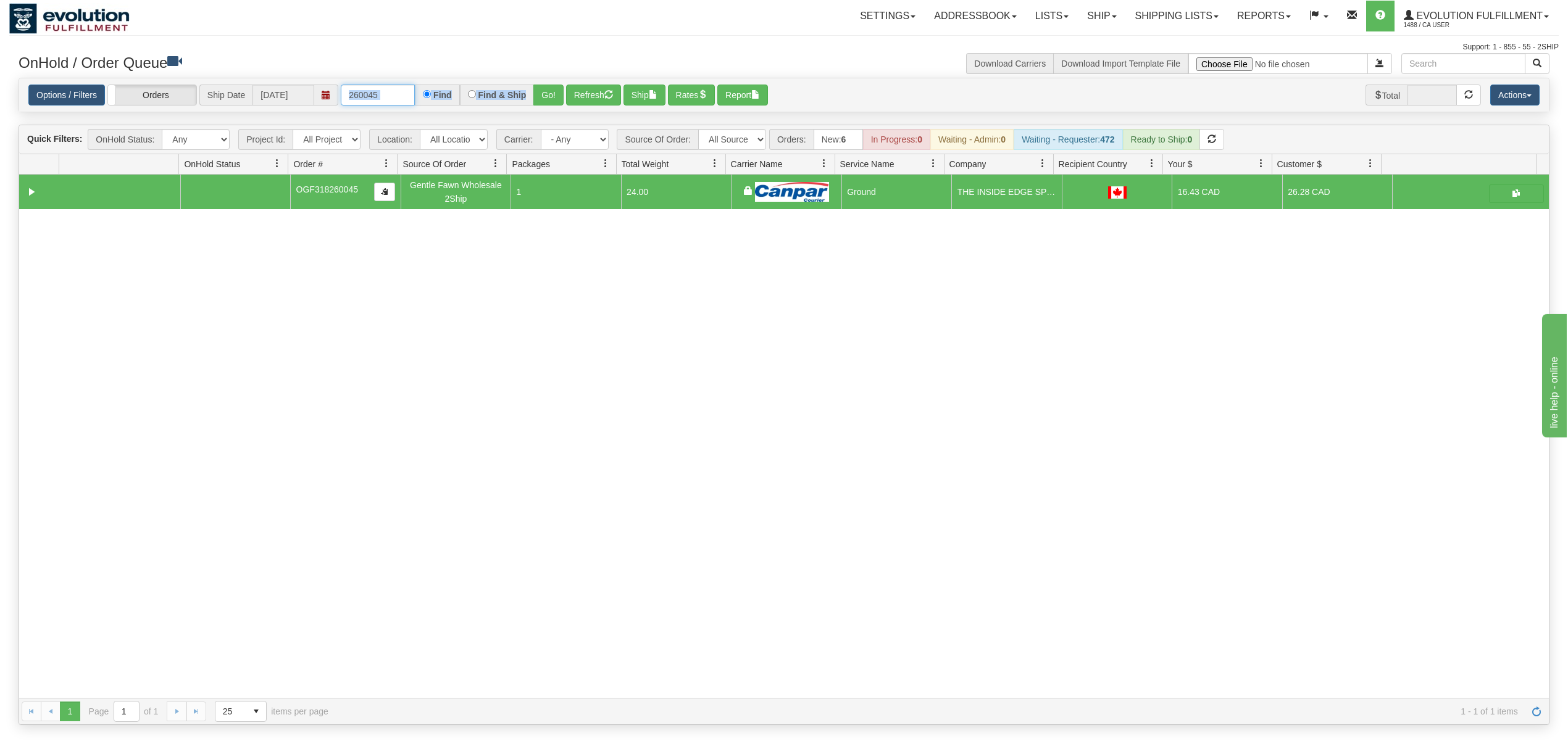
click at [403, 102] on input "260045" at bounding box center [377, 95] width 74 height 21
click at [542, 88] on button "Go!" at bounding box center [548, 95] width 31 height 21
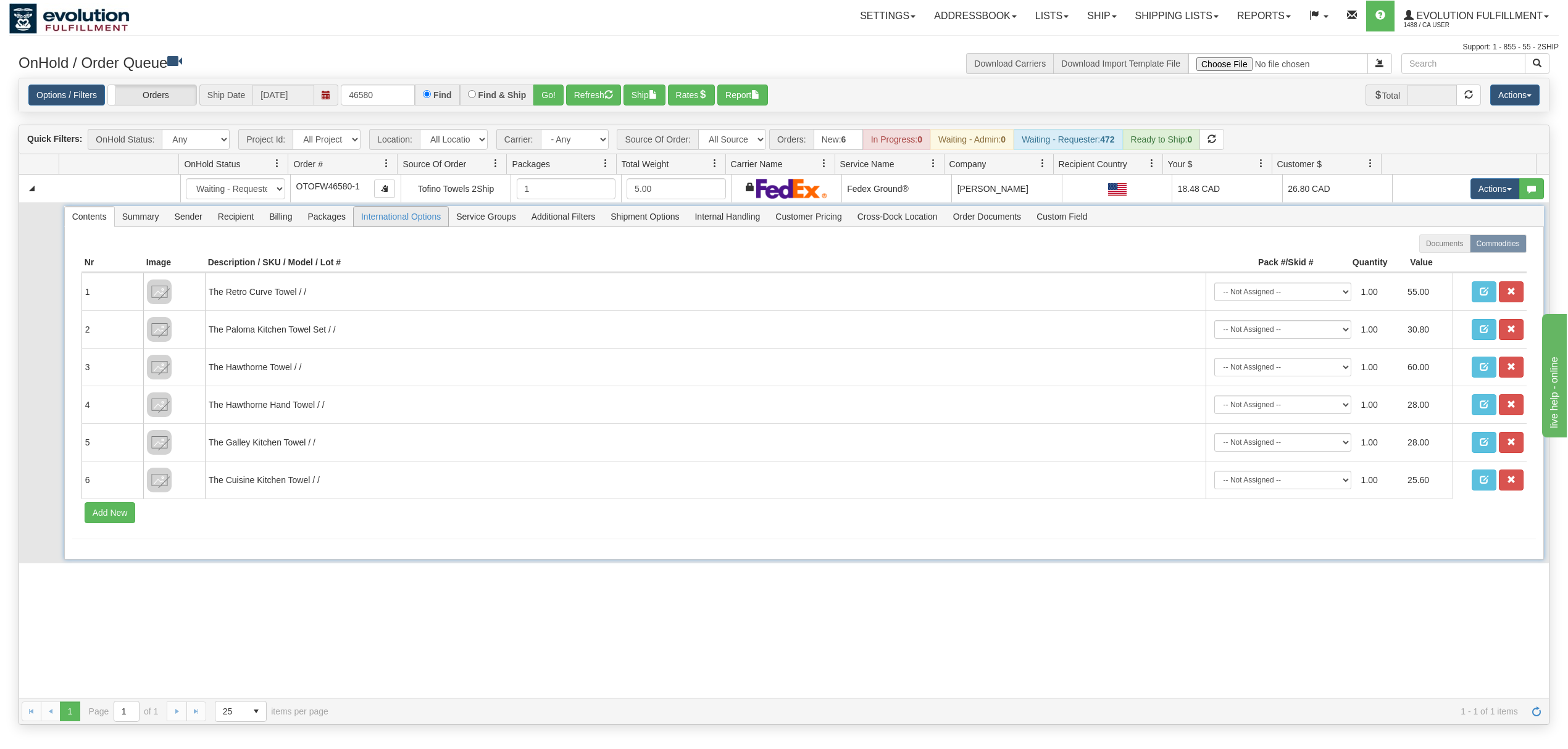
click at [412, 218] on span "International Options" at bounding box center [401, 217] width 95 height 20
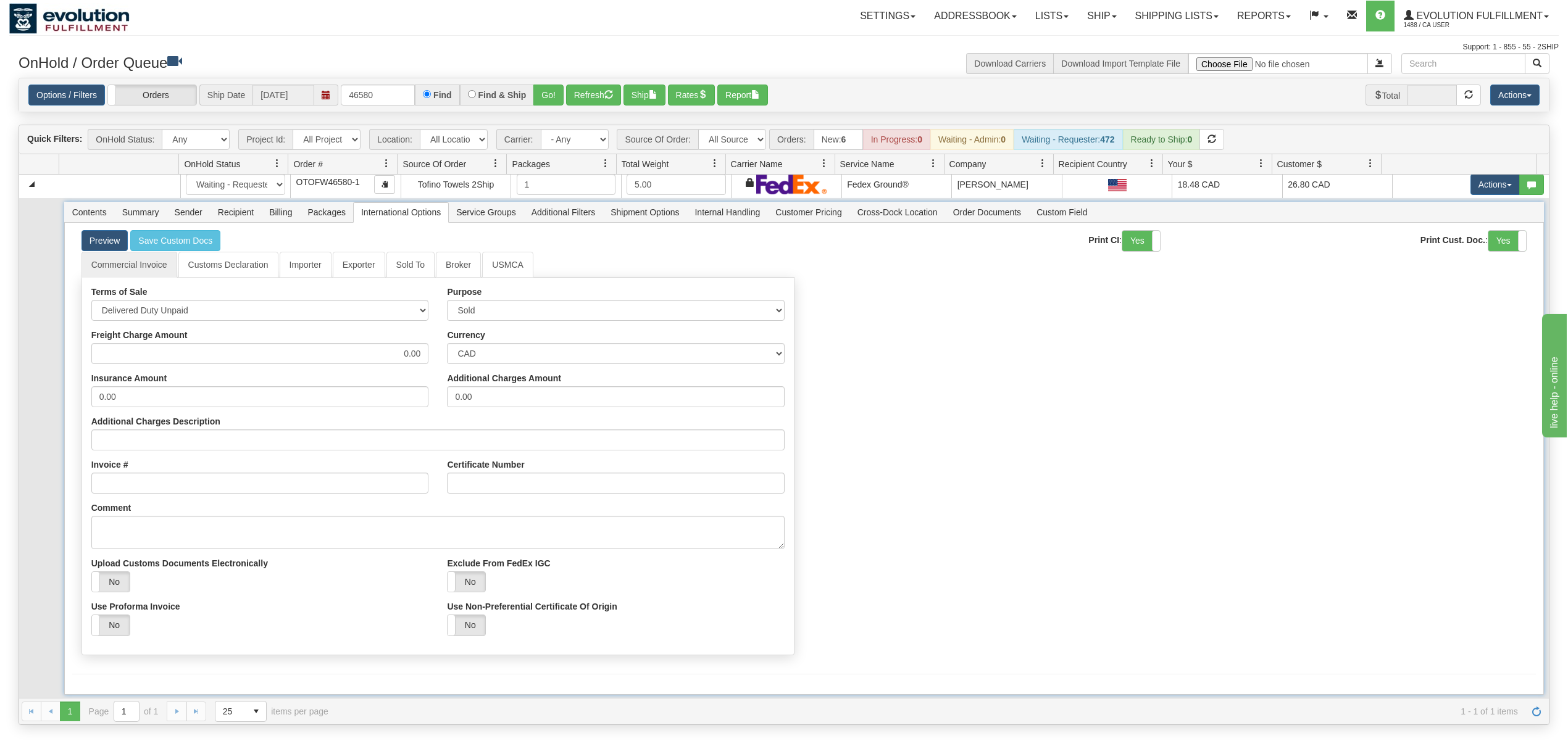
scroll to position [6, 0]
click at [124, 583] on label "No" at bounding box center [110, 582] width 37 height 21
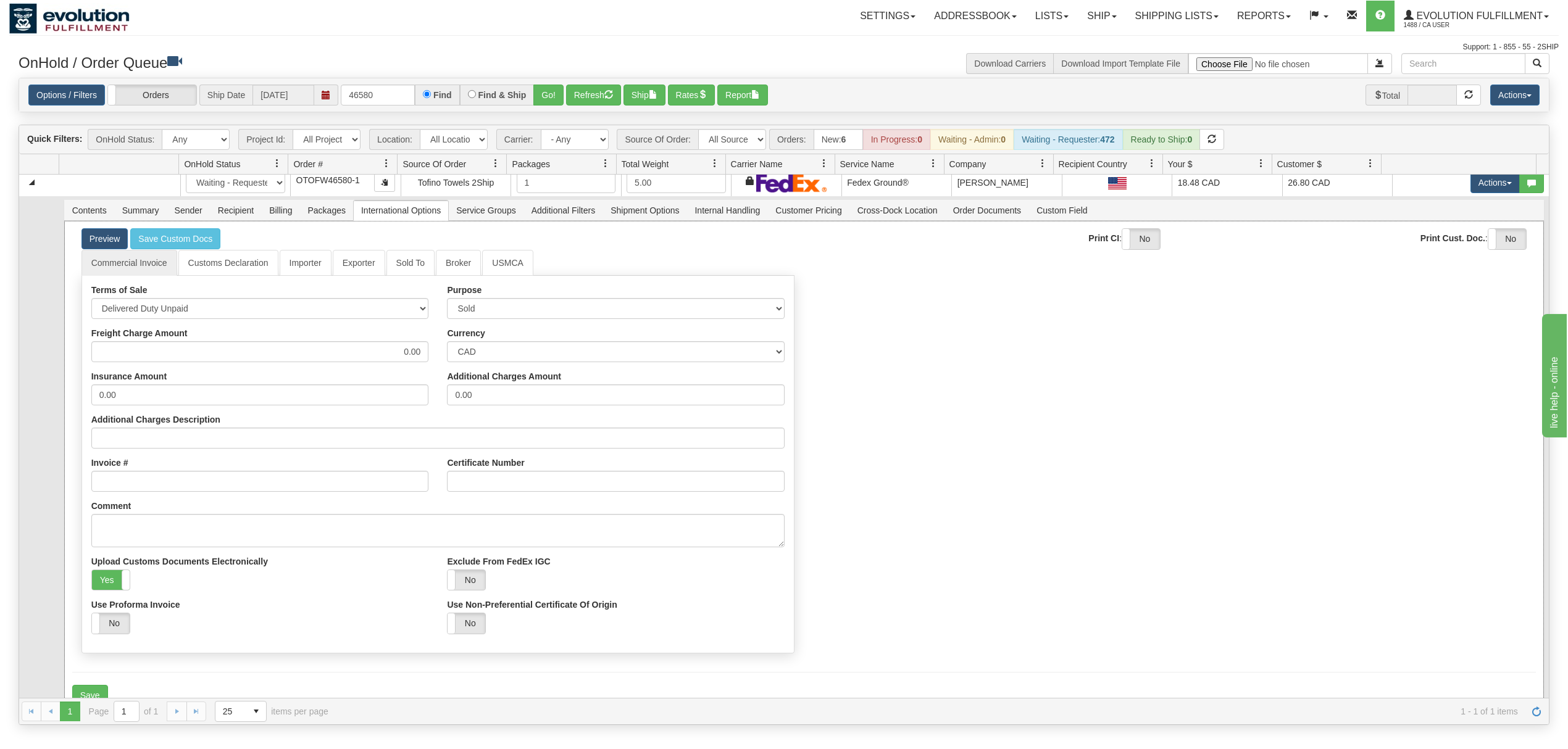
scroll to position [27, 0]
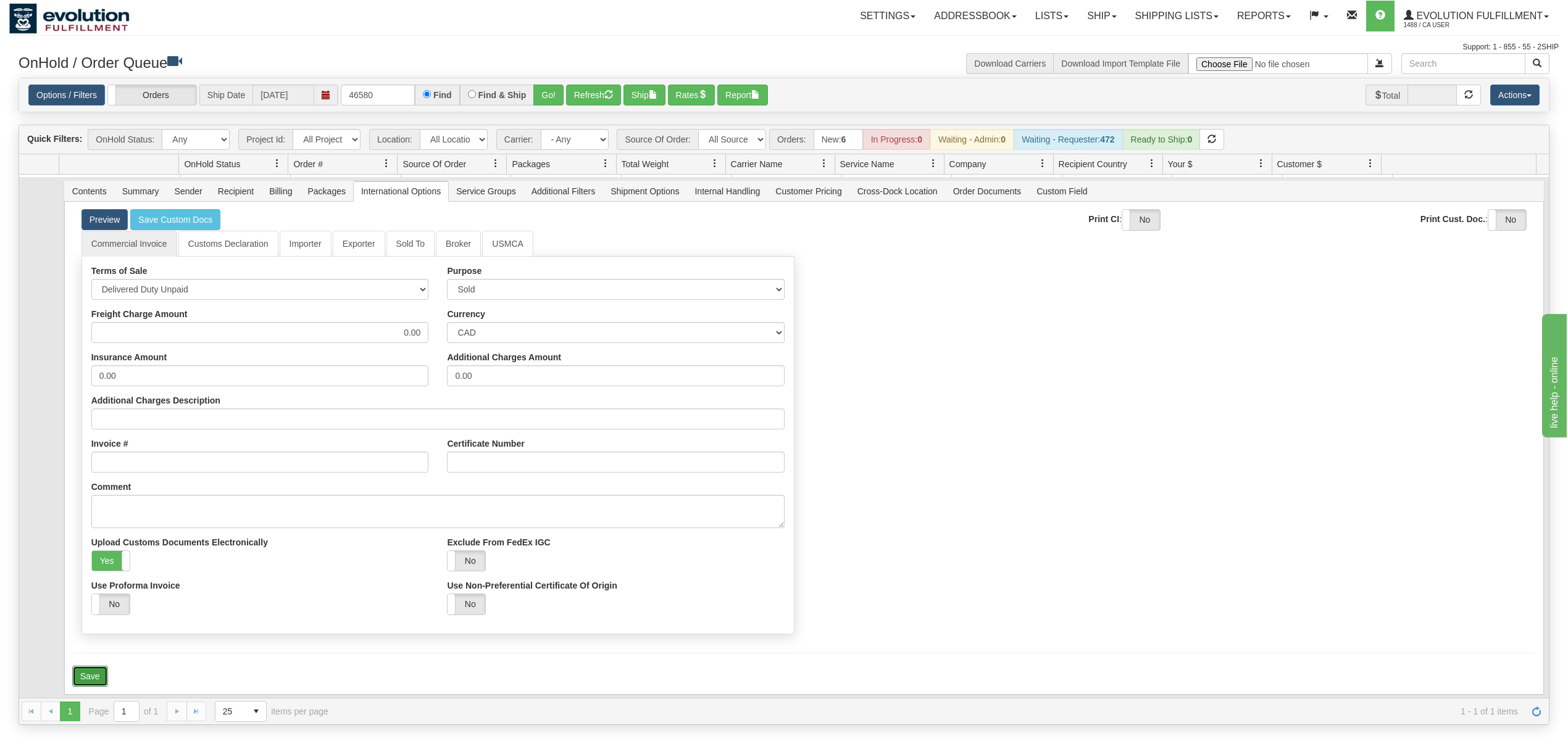
click at [100, 677] on button "Save" at bounding box center [90, 676] width 36 height 21
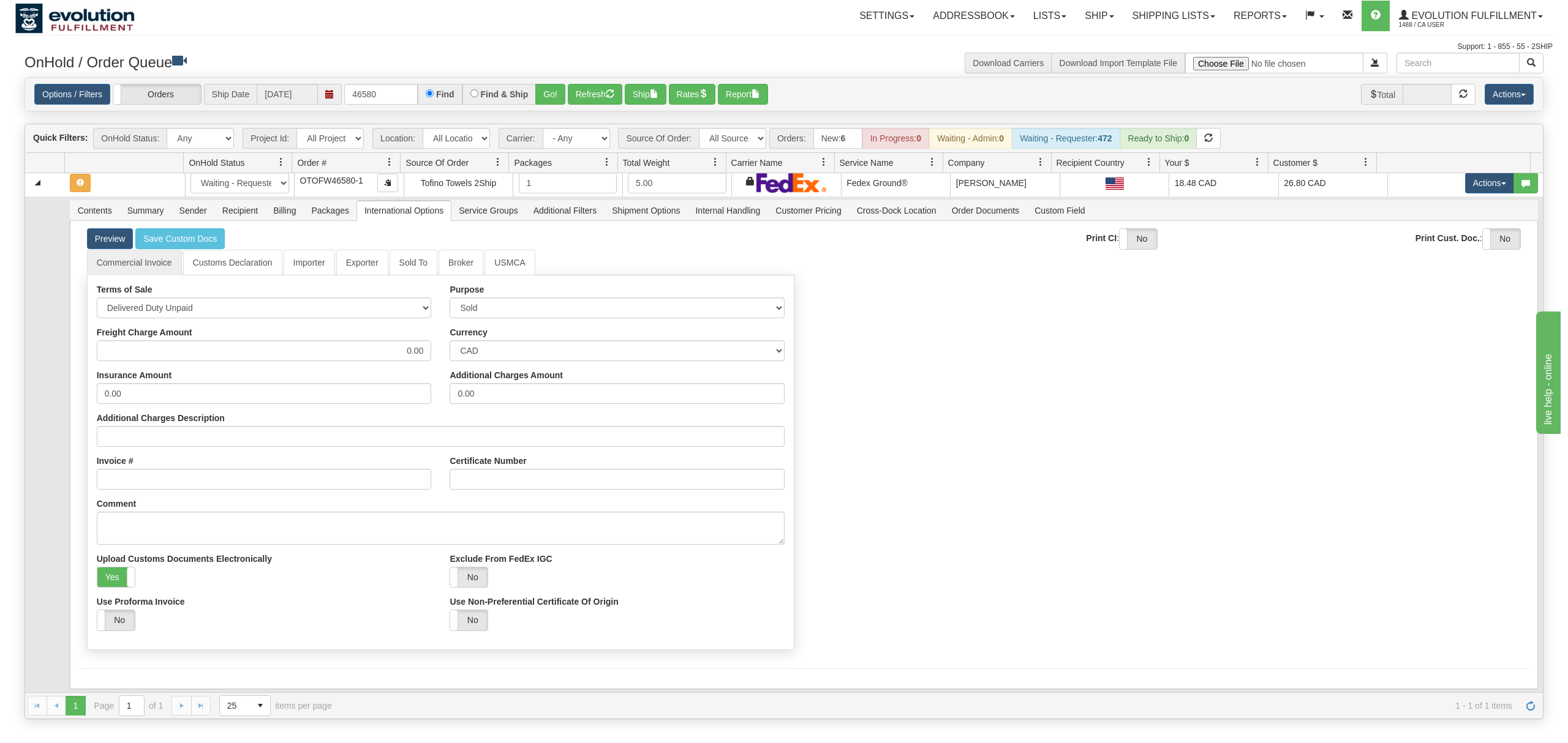
scroll to position [8, 0]
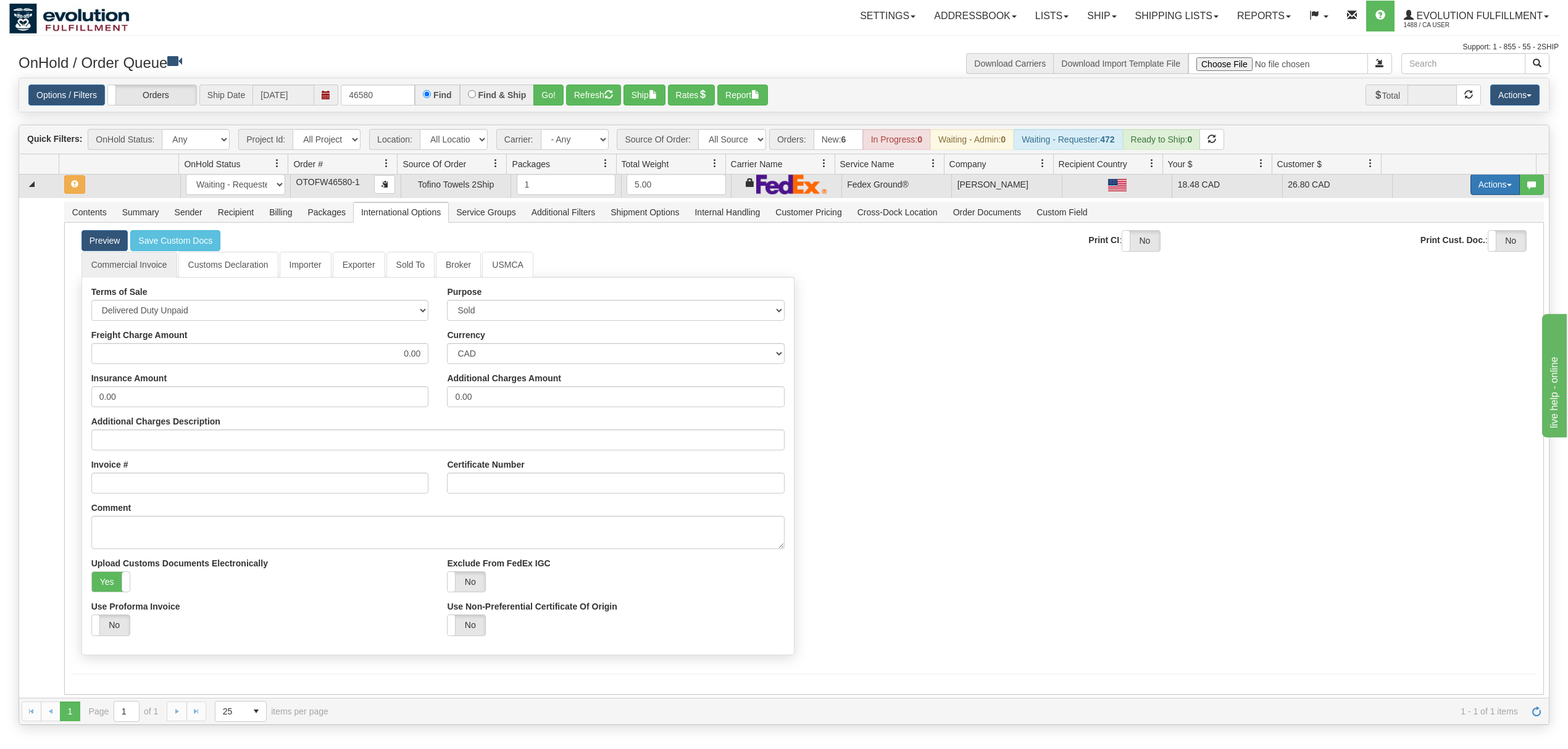
click at [1486, 184] on button "Actions" at bounding box center [1495, 184] width 50 height 21
click at [1433, 258] on span "Ship" at bounding box center [1446, 256] width 26 height 10
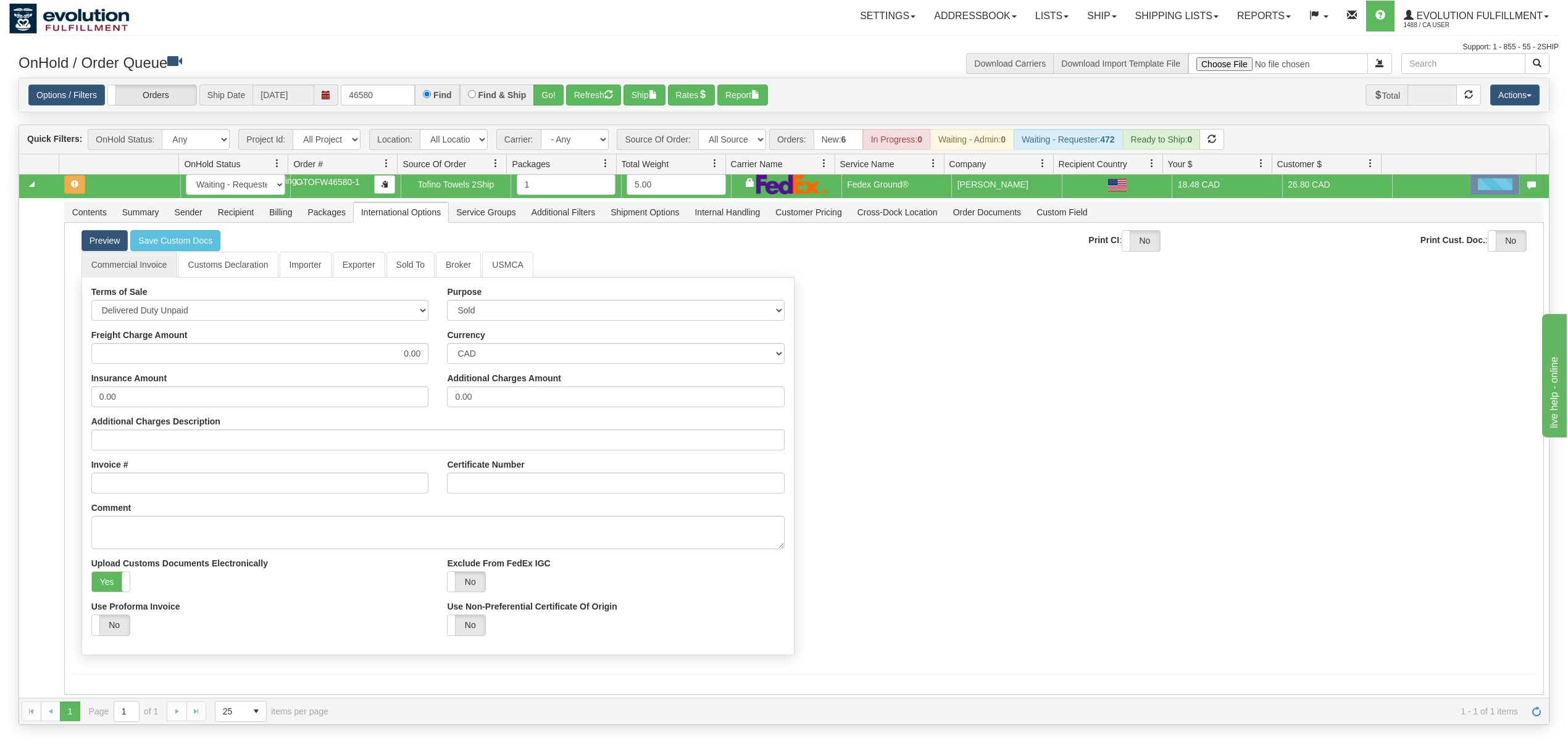
scroll to position [0, 0]
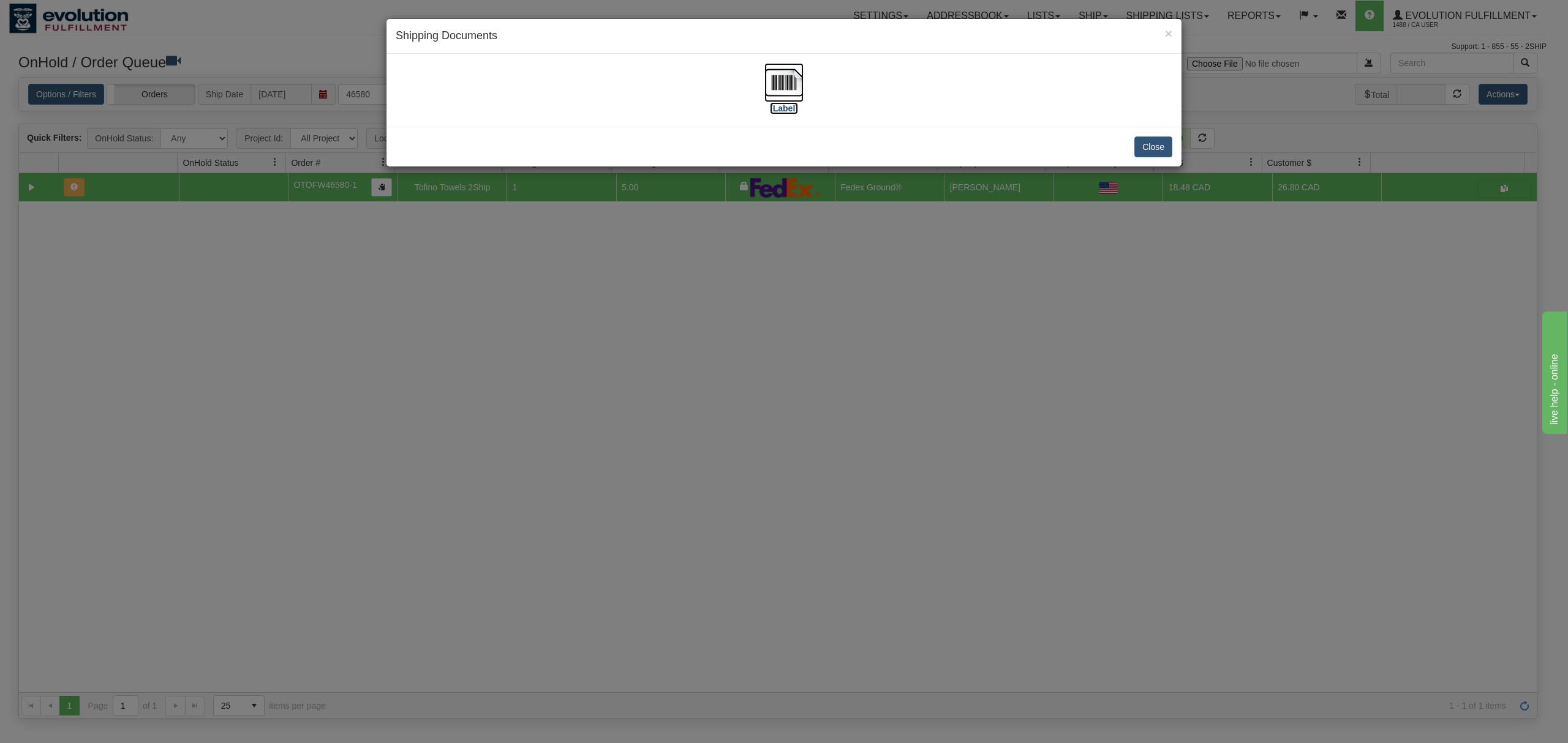
click at [774, 84] on img at bounding box center [784, 83] width 39 height 39
click at [1147, 145] on button "Close" at bounding box center [1153, 146] width 38 height 20
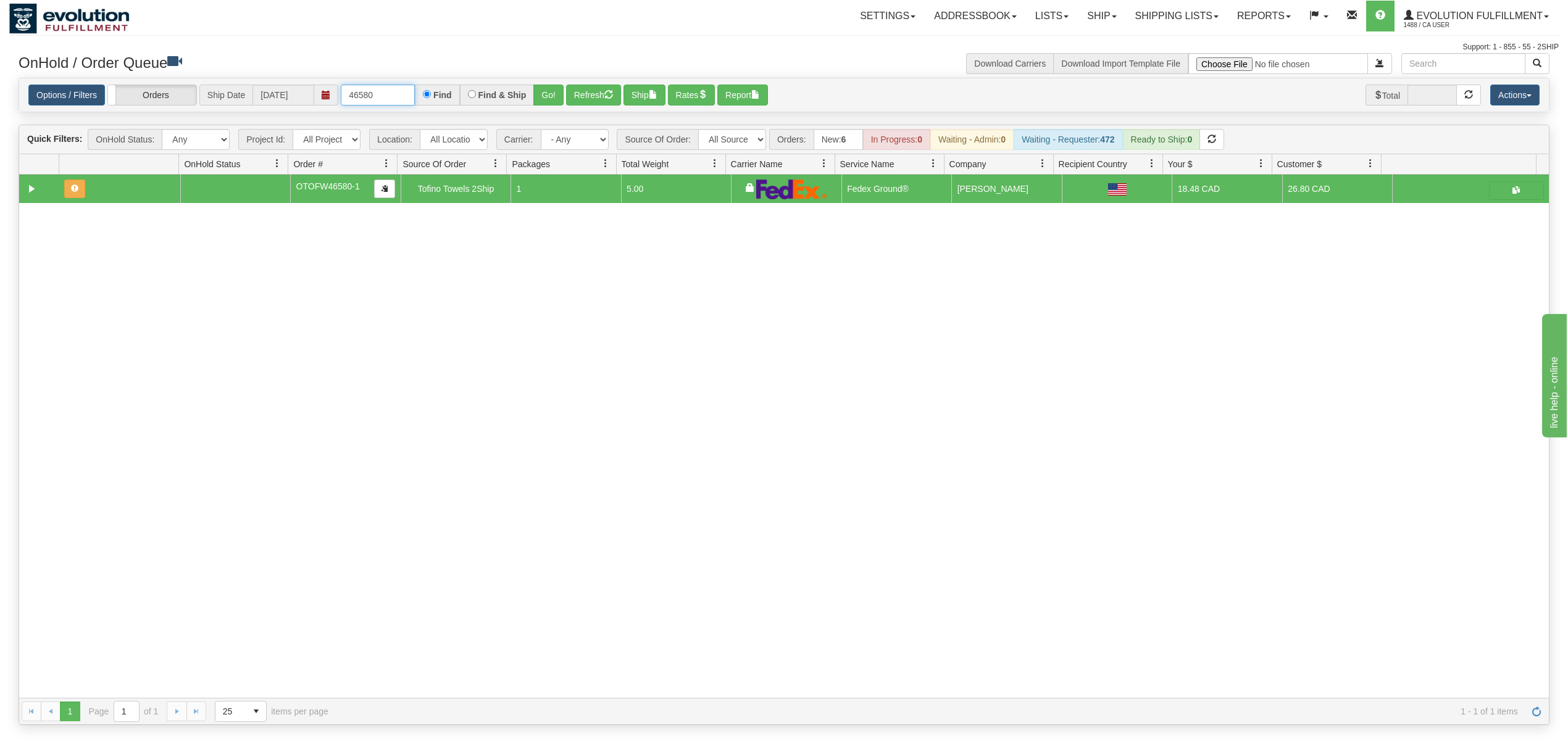
drag, startPoint x: 393, startPoint y: 96, endPoint x: 318, endPoint y: 100, distance: 75.1
click at [318, 100] on div "Options / Filters Group Shipments Orders Ship Date [DATE] 46580 Find Find & Shi…" at bounding box center [784, 95] width 1511 height 21
click at [548, 98] on button "Go!" at bounding box center [548, 95] width 31 height 21
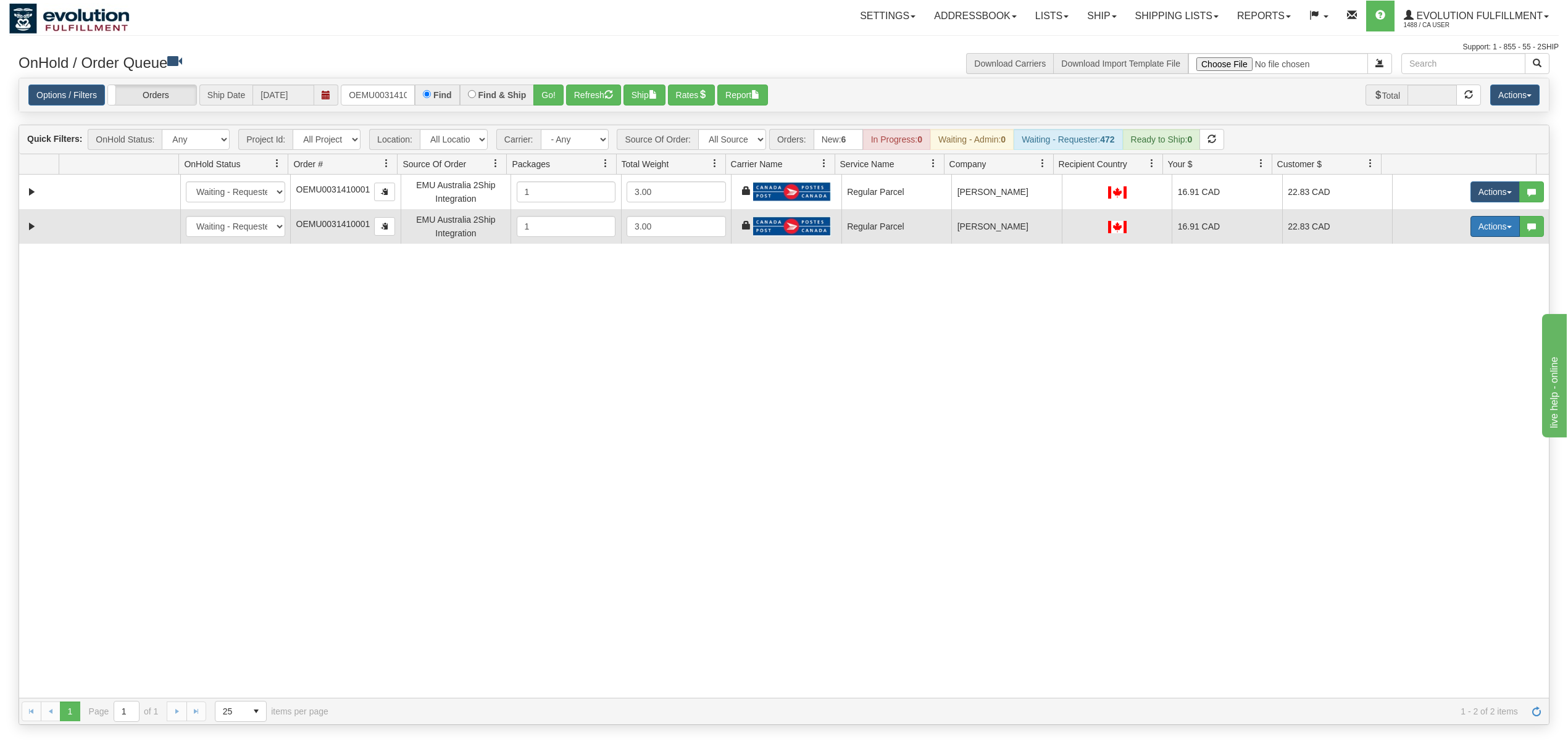
click at [1488, 230] on button "Actions" at bounding box center [1495, 226] width 50 height 21
click at [1445, 315] on span "Delete" at bounding box center [1450, 314] width 34 height 10
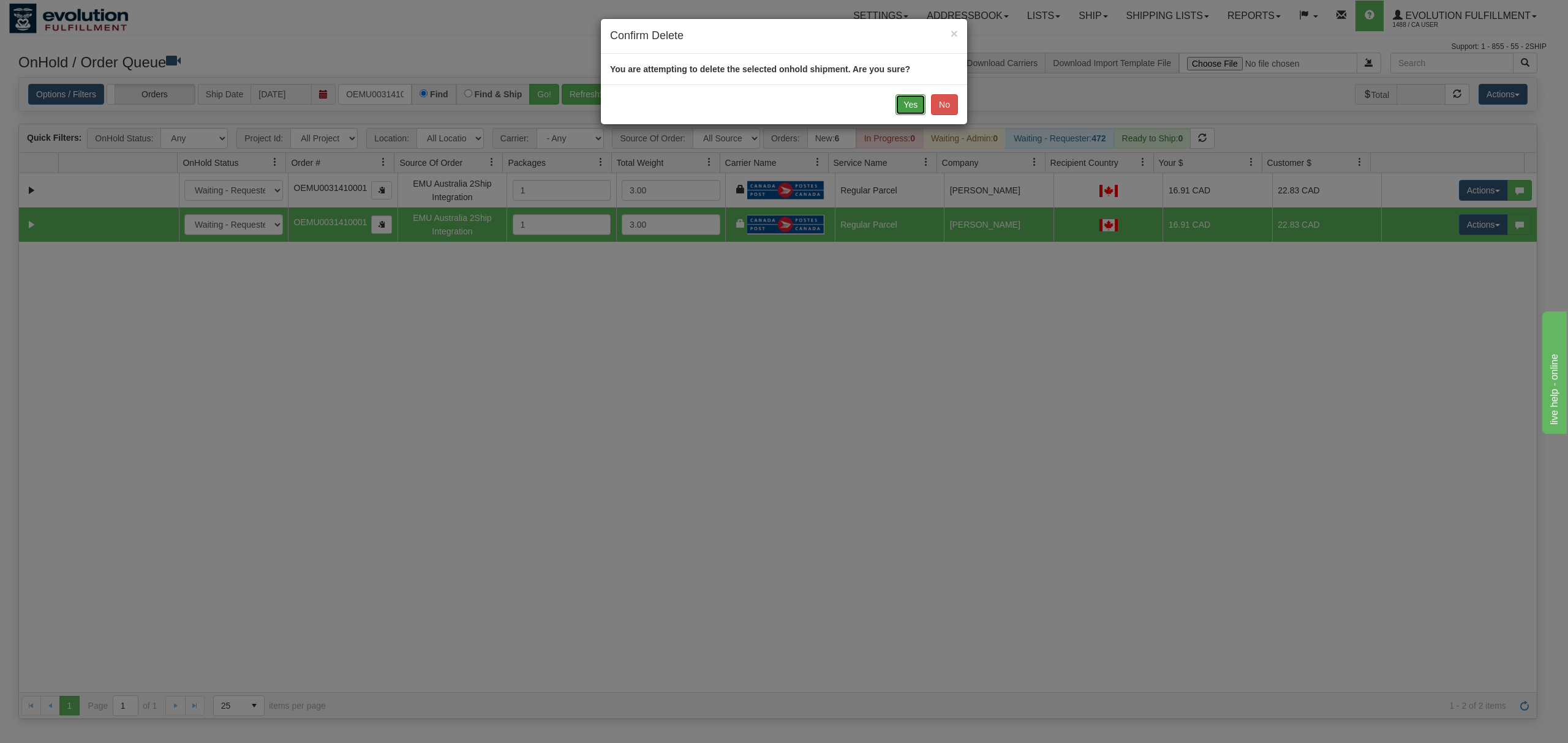
click at [909, 107] on button "Yes" at bounding box center [910, 104] width 30 height 20
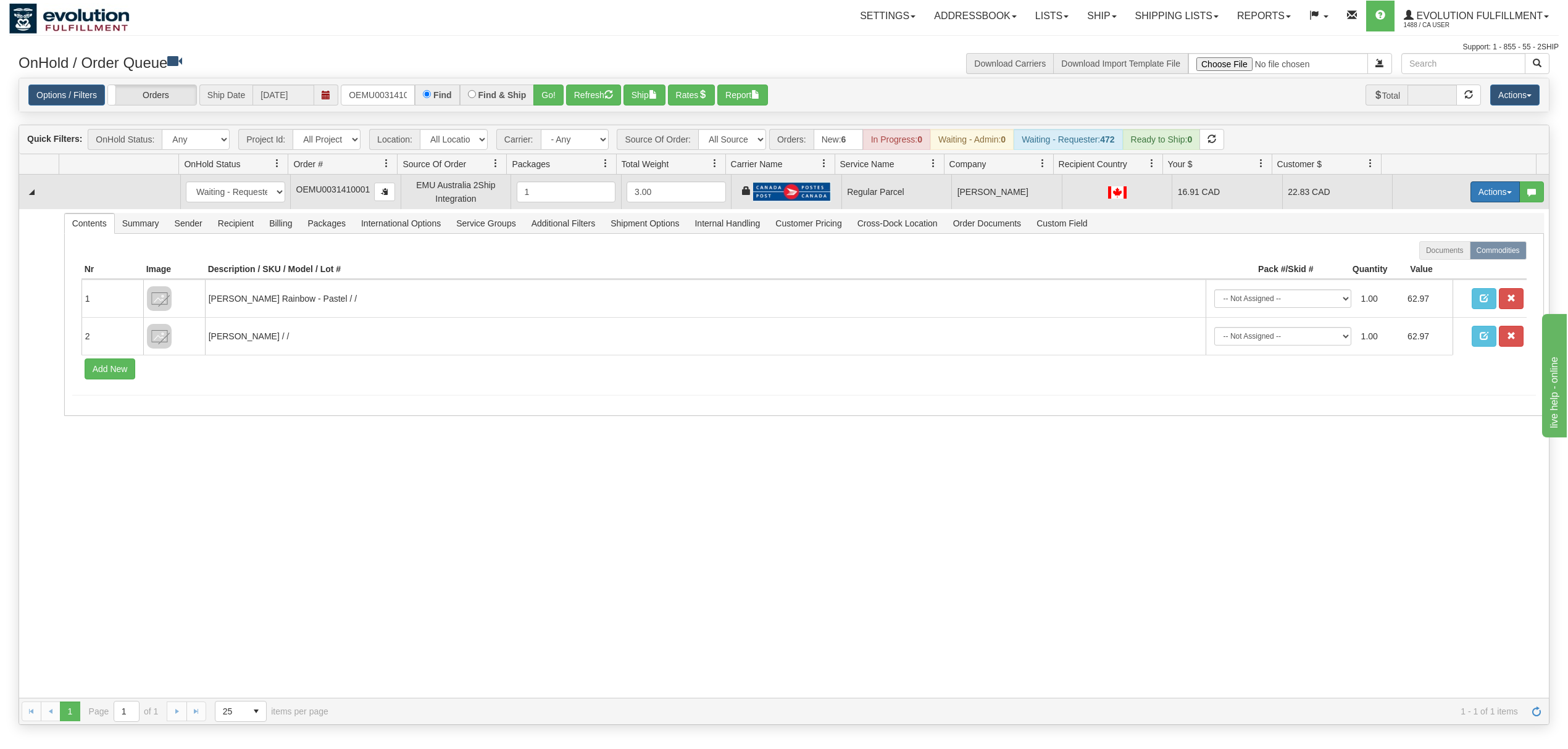
click at [1473, 192] on button "Actions" at bounding box center [1495, 192] width 50 height 21
click at [1442, 247] on span "Rate All Services" at bounding box center [1469, 247] width 74 height 10
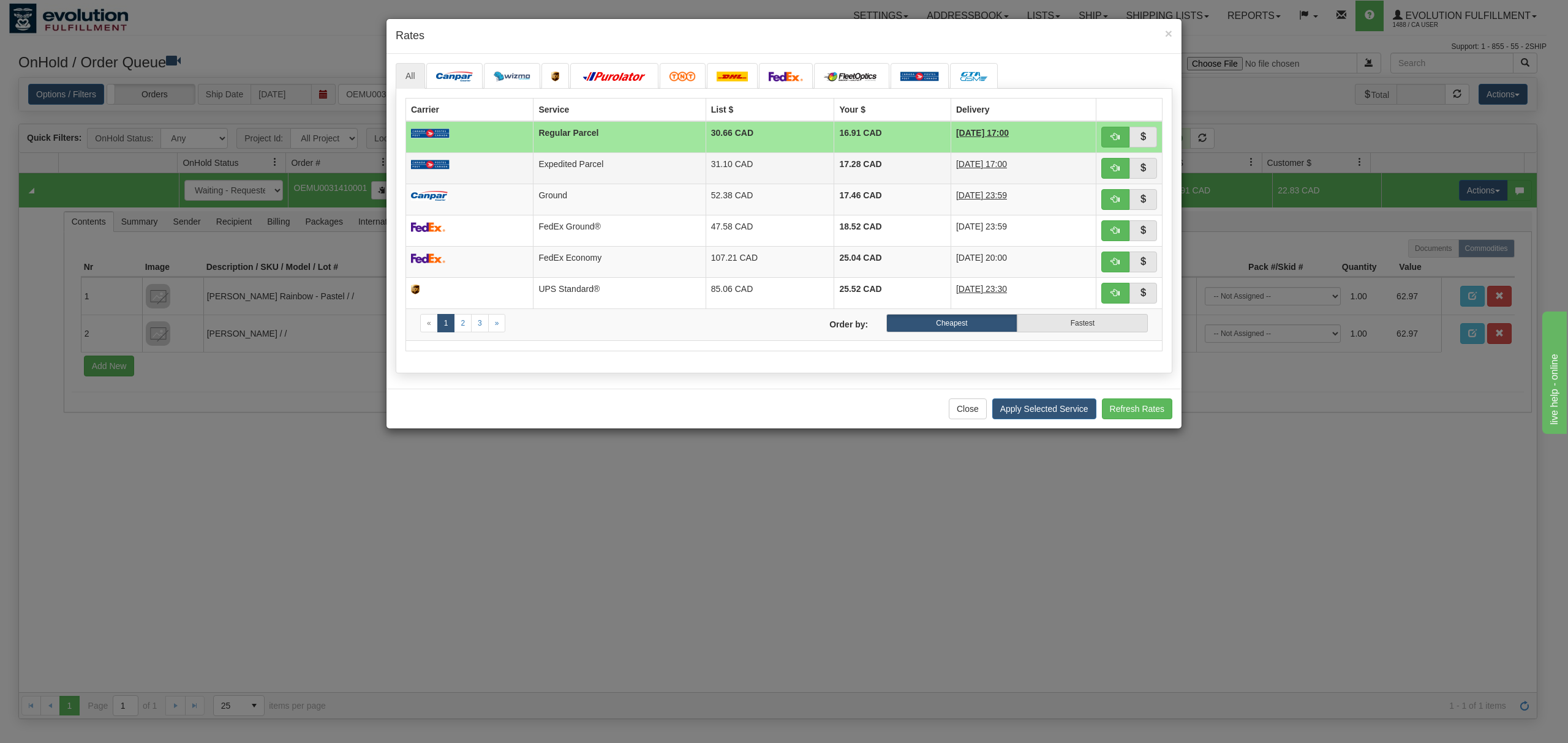
click at [751, 172] on td "31.10 CAD" at bounding box center [770, 167] width 129 height 31
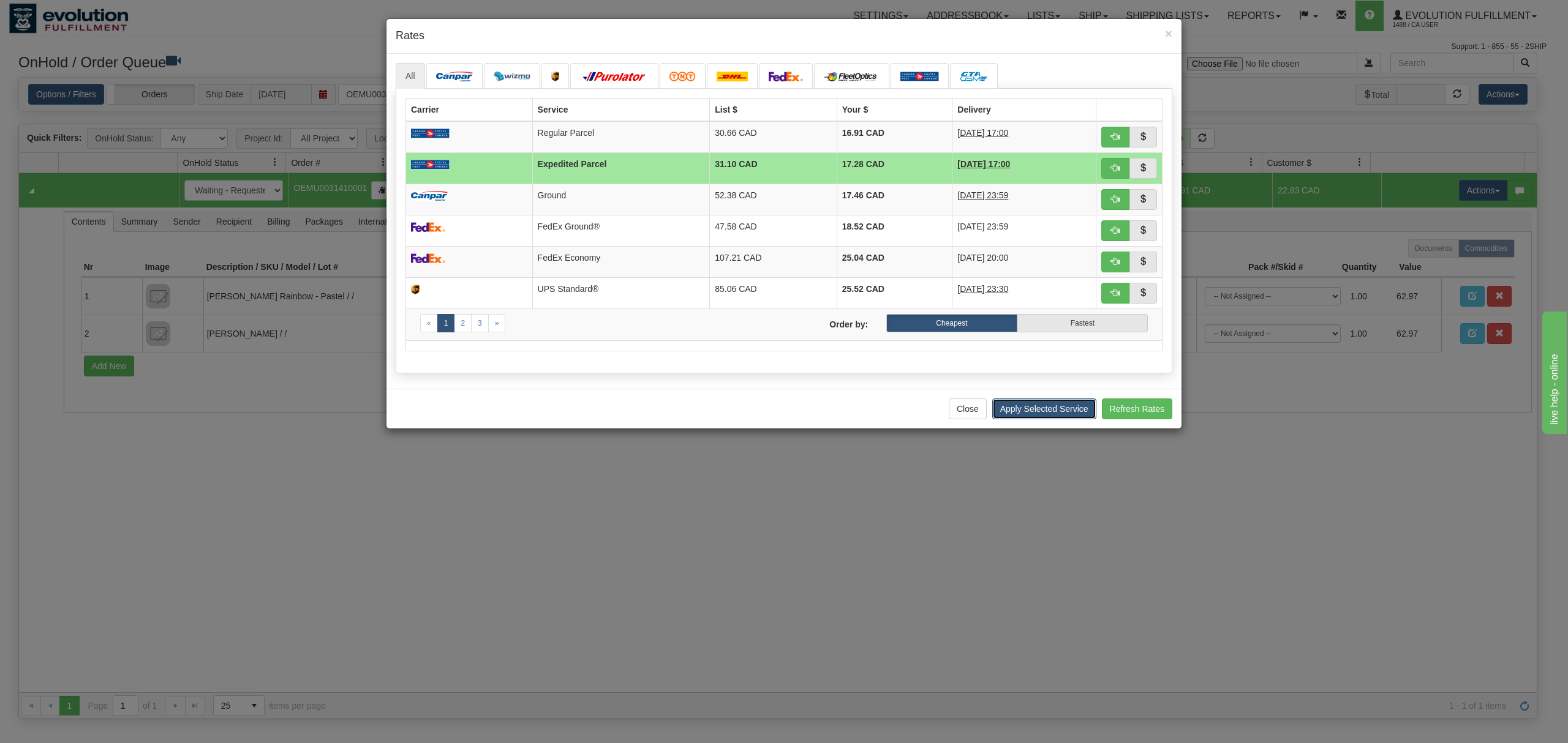
click at [1038, 419] on button "Apply Selected Service" at bounding box center [1044, 408] width 104 height 20
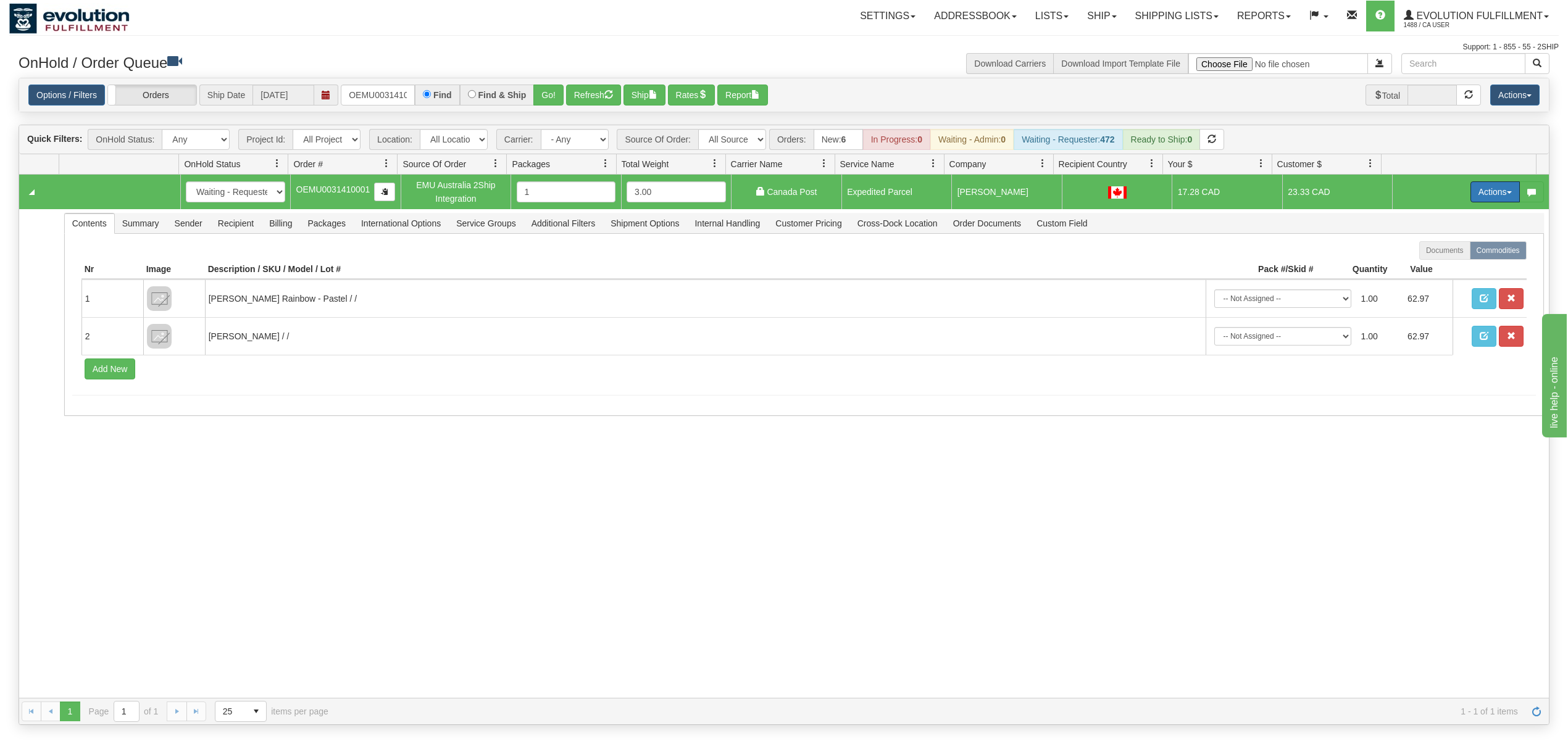
drag, startPoint x: 1467, startPoint y: 203, endPoint x: 1466, endPoint y: 215, distance: 12.0
click at [1470, 202] on button "Actions" at bounding box center [1495, 192] width 50 height 21
click at [1433, 265] on span "Ship" at bounding box center [1446, 263] width 26 height 10
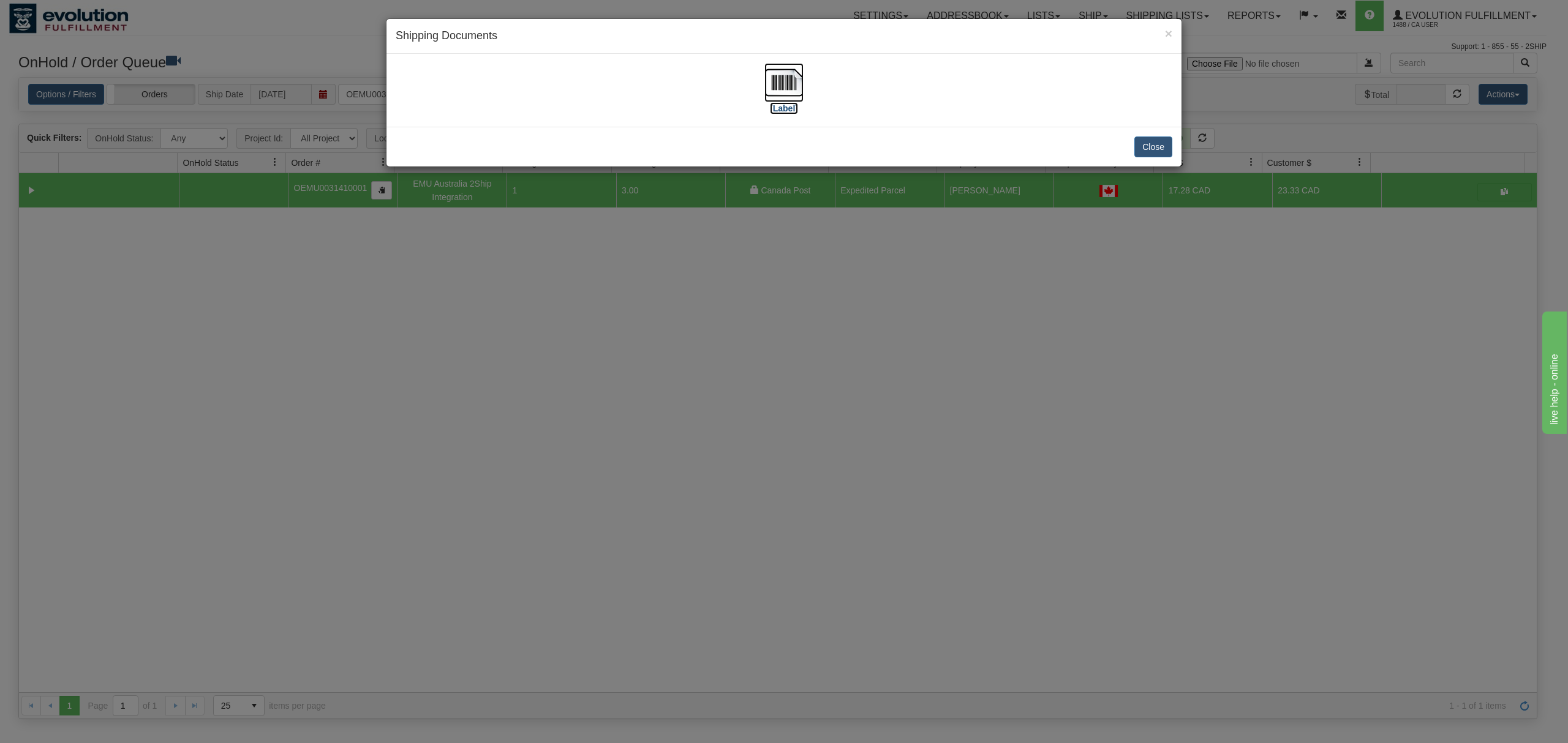
click at [784, 86] on img at bounding box center [784, 83] width 39 height 39
click at [1160, 148] on button "Close" at bounding box center [1153, 146] width 38 height 20
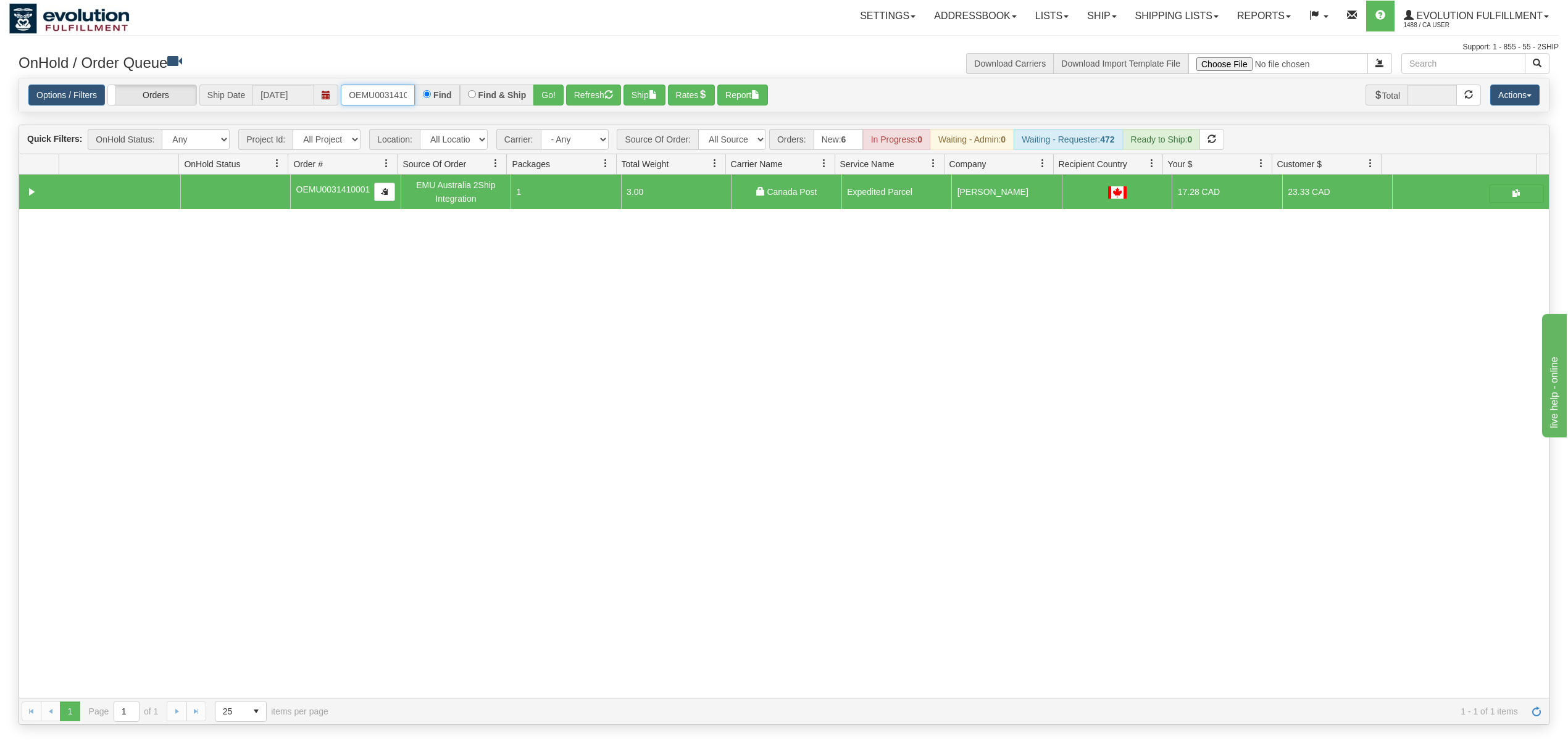
click at [366, 96] on input "OEMU0031410001" at bounding box center [377, 95] width 74 height 21
type input "OEMU0031412001"
click at [544, 96] on button "Go!" at bounding box center [548, 95] width 31 height 21
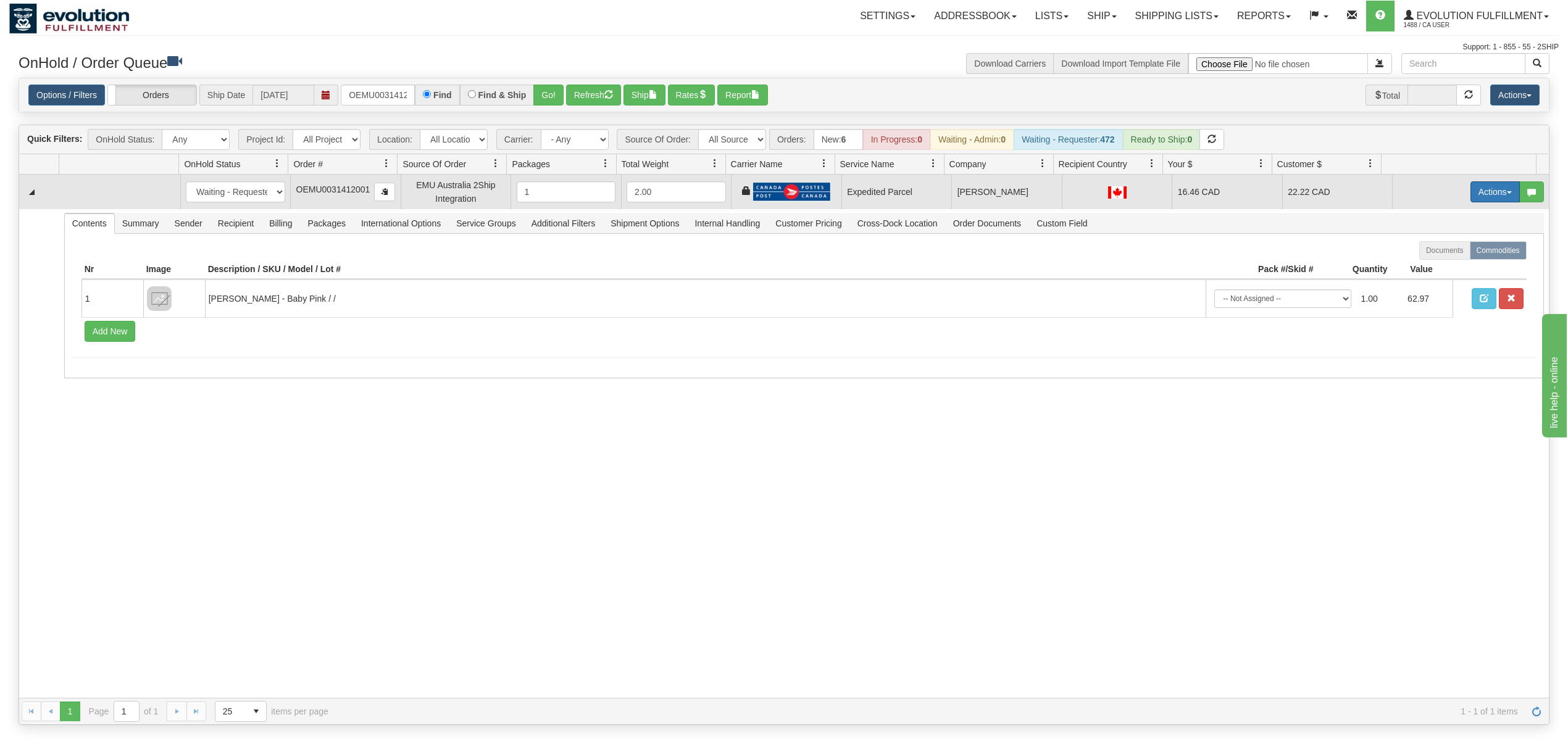
click at [1482, 191] on button "Actions" at bounding box center [1495, 192] width 50 height 21
click at [1433, 263] on span "Ship" at bounding box center [1446, 263] width 26 height 10
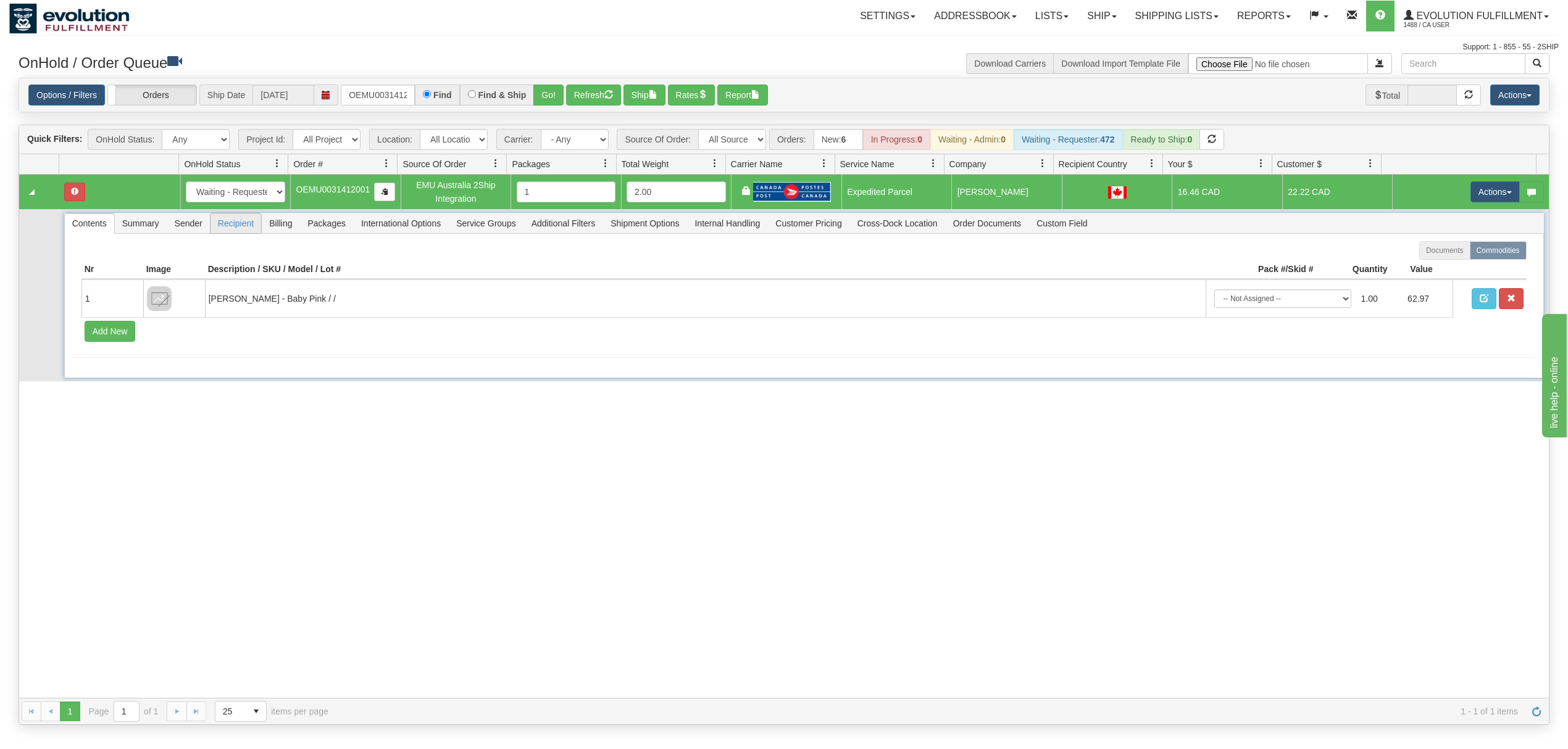
click at [245, 228] on span "Recipient" at bounding box center [236, 224] width 50 height 20
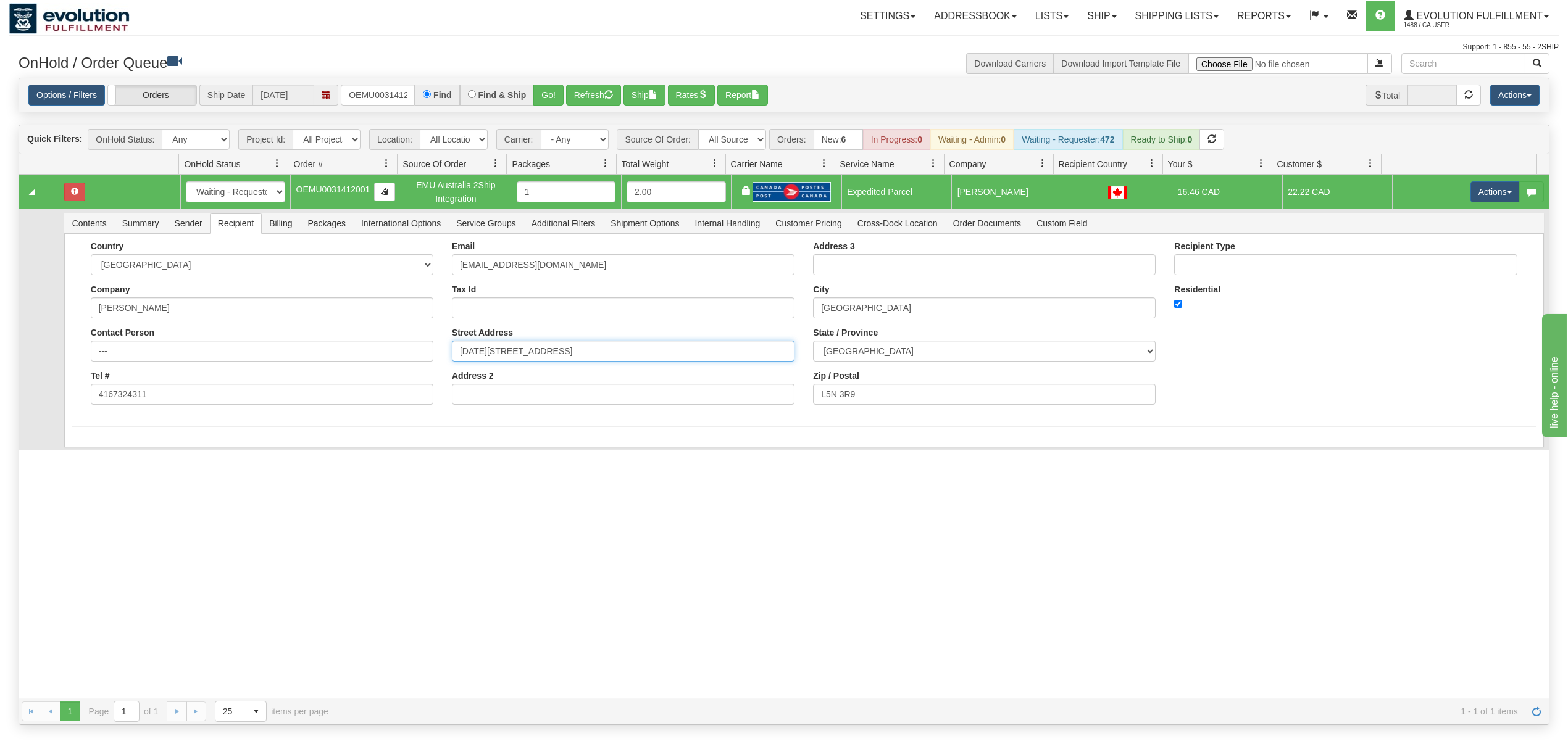
drag, startPoint x: 672, startPoint y: 349, endPoint x: 606, endPoint y: 374, distance: 70.6
click at [606, 374] on div "Email [EMAIL_ADDRESS][DOMAIN_NAME] Tax Id Street Address [DATE][STREET_ADDRESS]…" at bounding box center [622, 328] width 361 height 173
click at [580, 403] on input "Address 2" at bounding box center [623, 394] width 343 height 21
paste input "Buzzer #7"
type input "Buzzer #7"
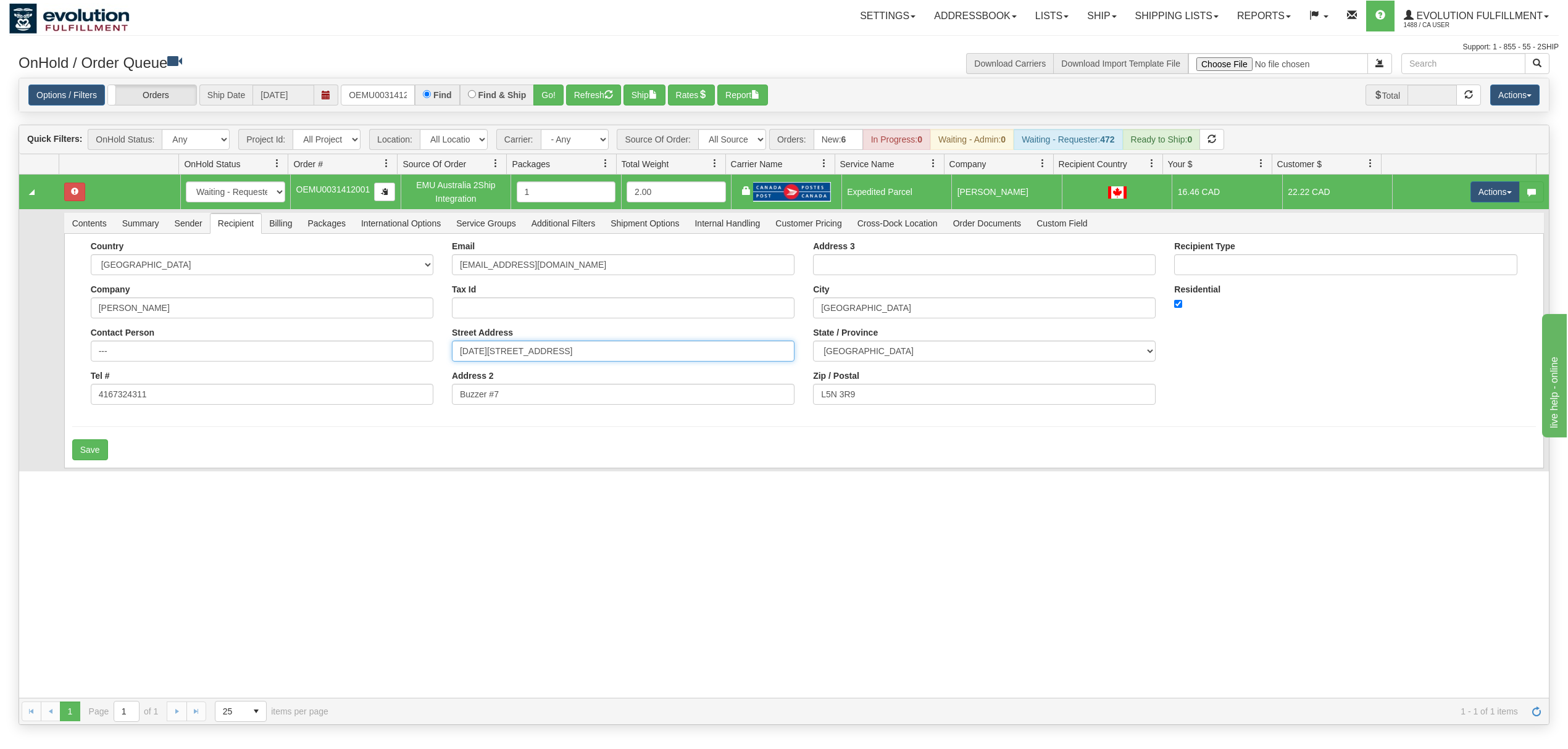
drag, startPoint x: 673, startPoint y: 359, endPoint x: 605, endPoint y: 391, distance: 75.2
click at [605, 391] on div "Email [EMAIL_ADDRESS][DOMAIN_NAME] Tax Id Street Address [DATE][STREET_ADDRESS]…" at bounding box center [622, 328] width 361 height 173
type input "[DATE][STREET_ADDRESS]"
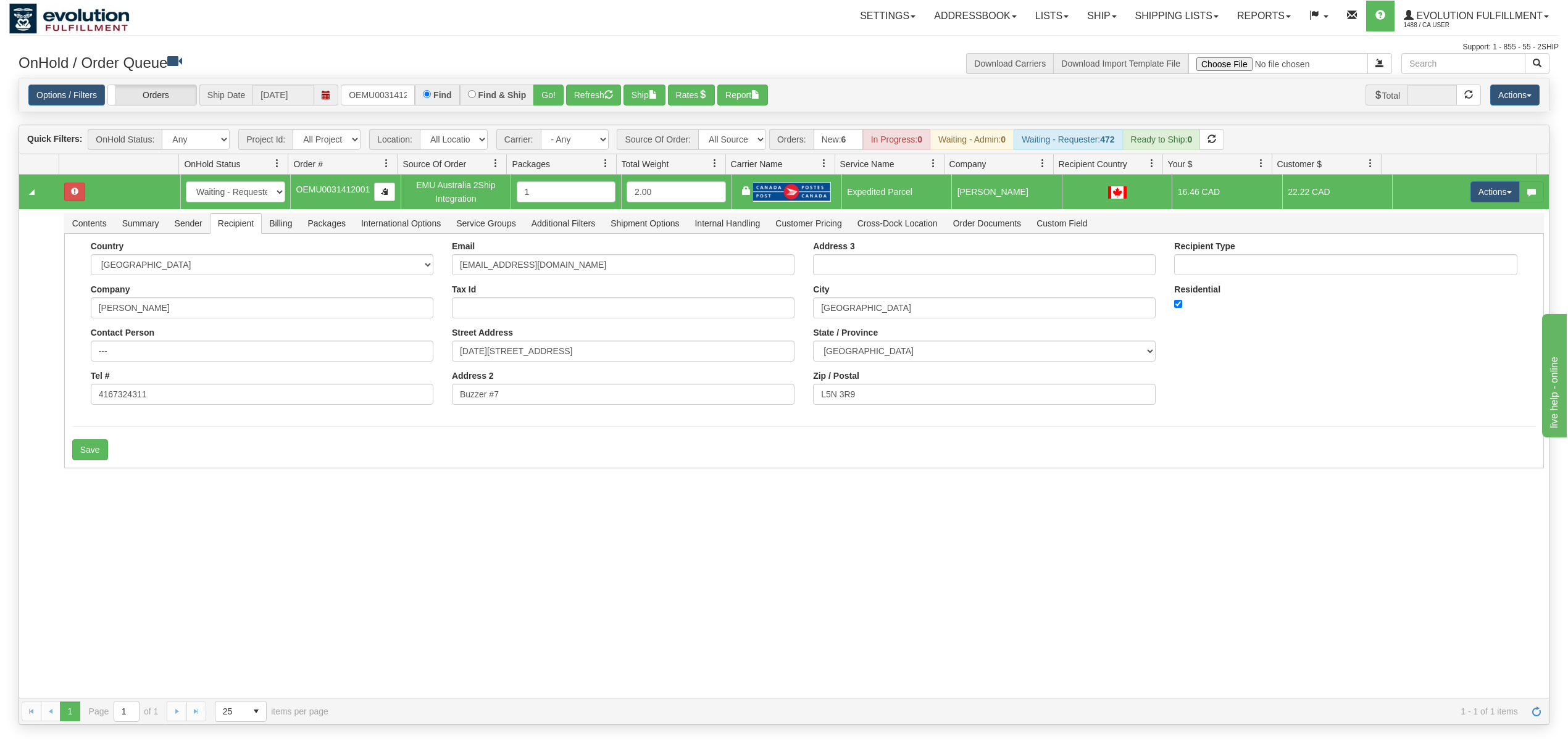
click at [445, 511] on div "31450221 EVOLUTION V3 90659148 90659149 New In Progress Waiting - Admin Waiting…" at bounding box center [784, 436] width 1530 height 523
click at [82, 447] on button "Save" at bounding box center [90, 449] width 36 height 21
click at [1484, 200] on button "Actions" at bounding box center [1495, 192] width 50 height 21
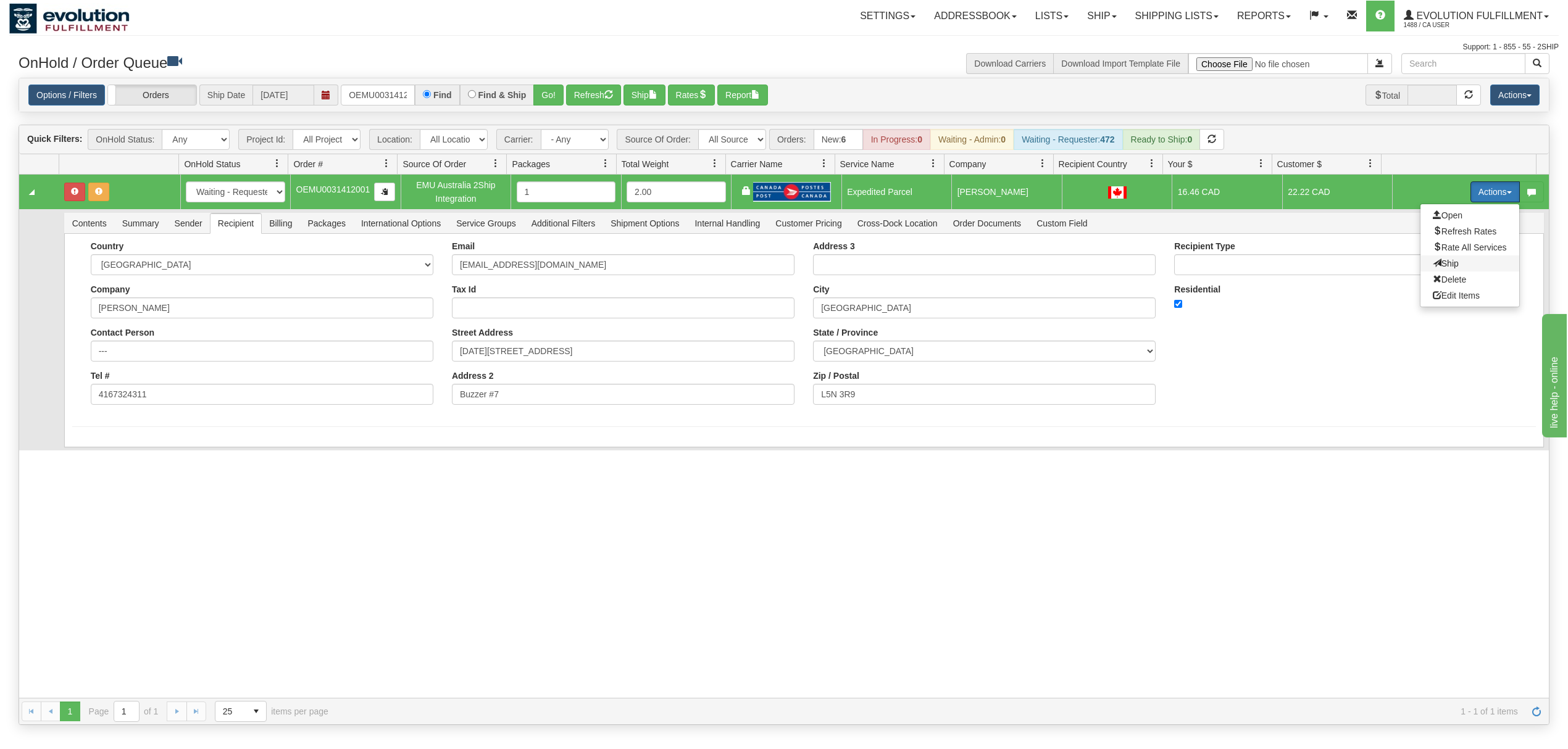
click at [1433, 267] on span "Ship" at bounding box center [1446, 263] width 26 height 10
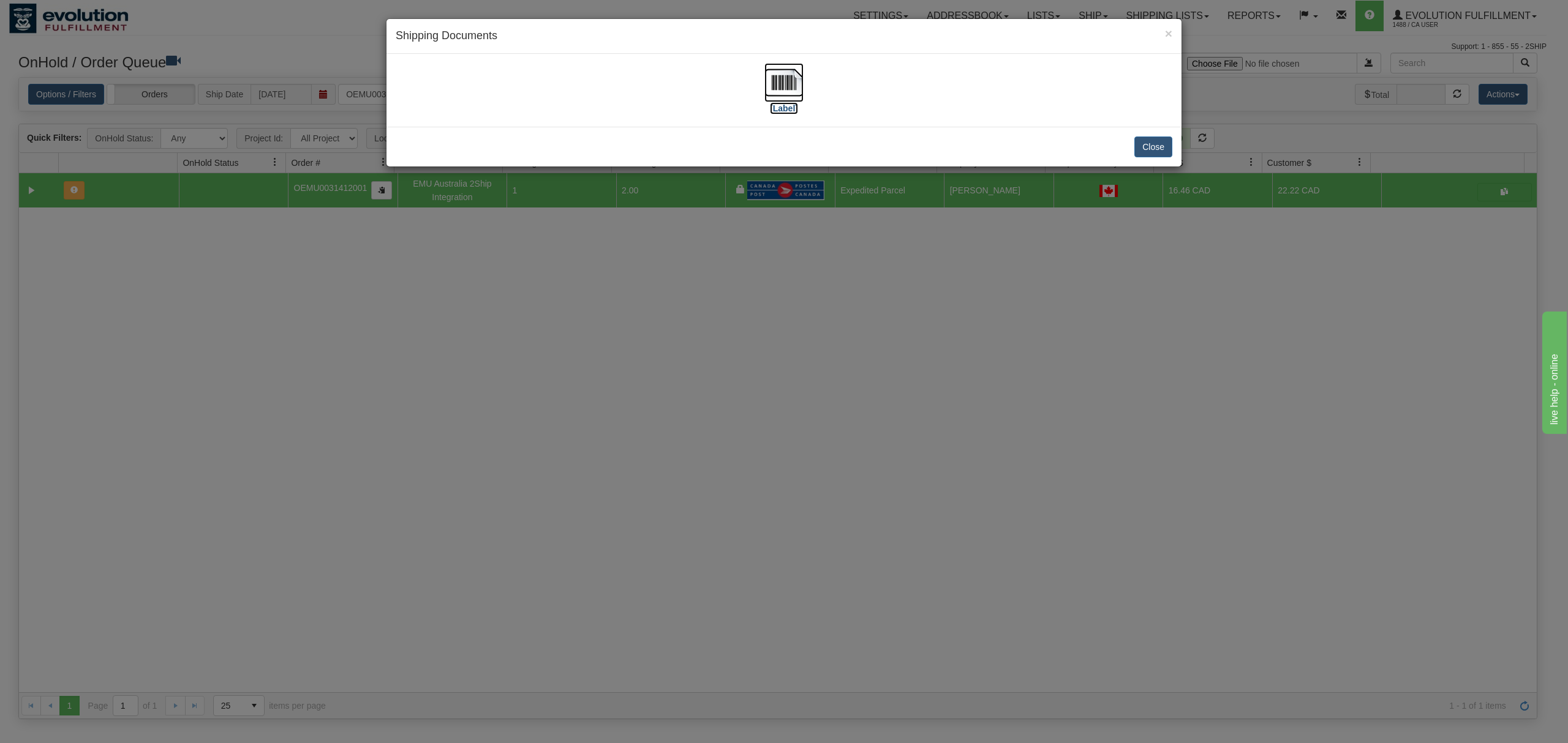
click at [780, 89] on img at bounding box center [784, 83] width 39 height 39
click at [1160, 143] on button "Close" at bounding box center [1153, 146] width 38 height 20
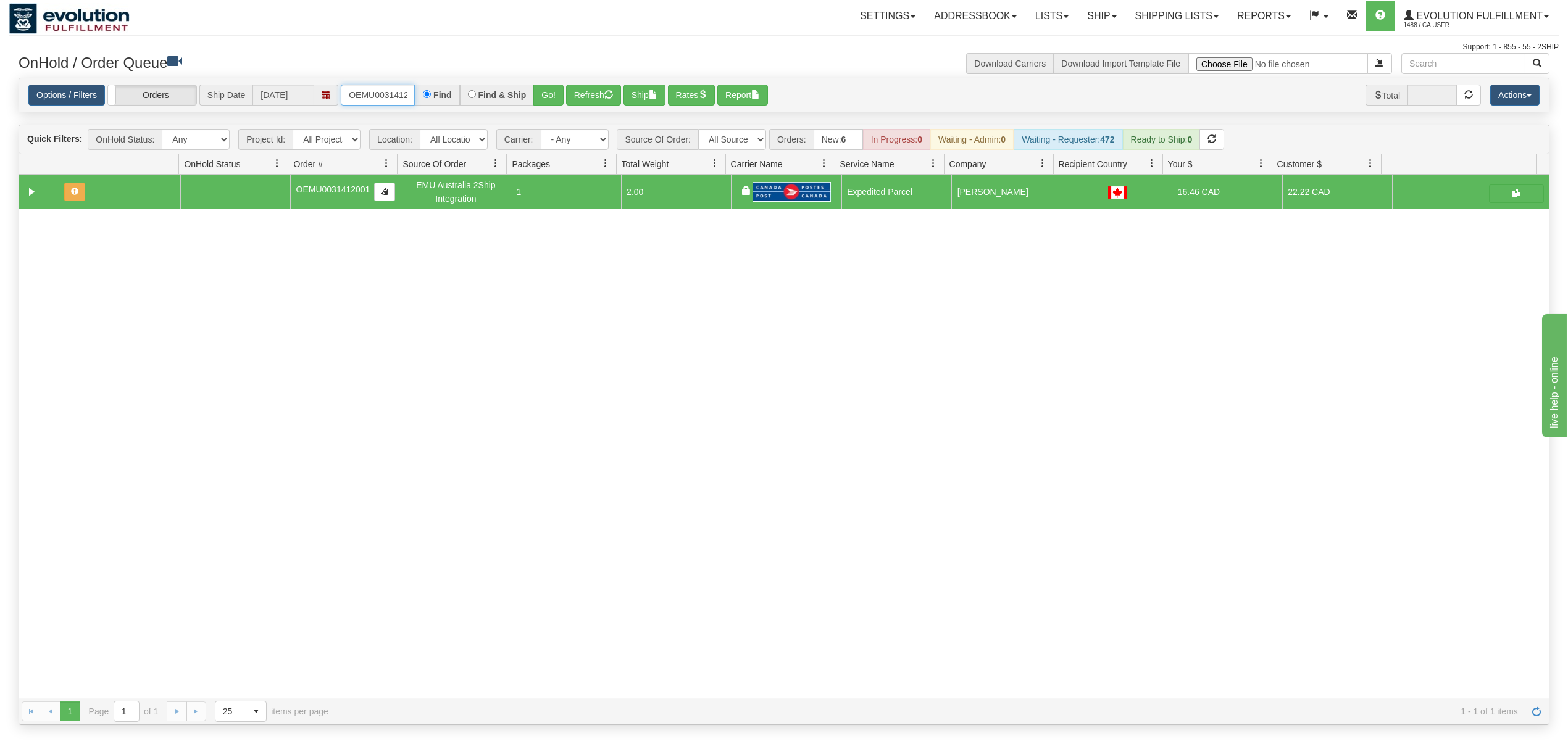
click at [379, 99] on input "OEMU0031412001" at bounding box center [377, 95] width 74 height 21
click at [553, 89] on button "Go!" at bounding box center [548, 95] width 31 height 21
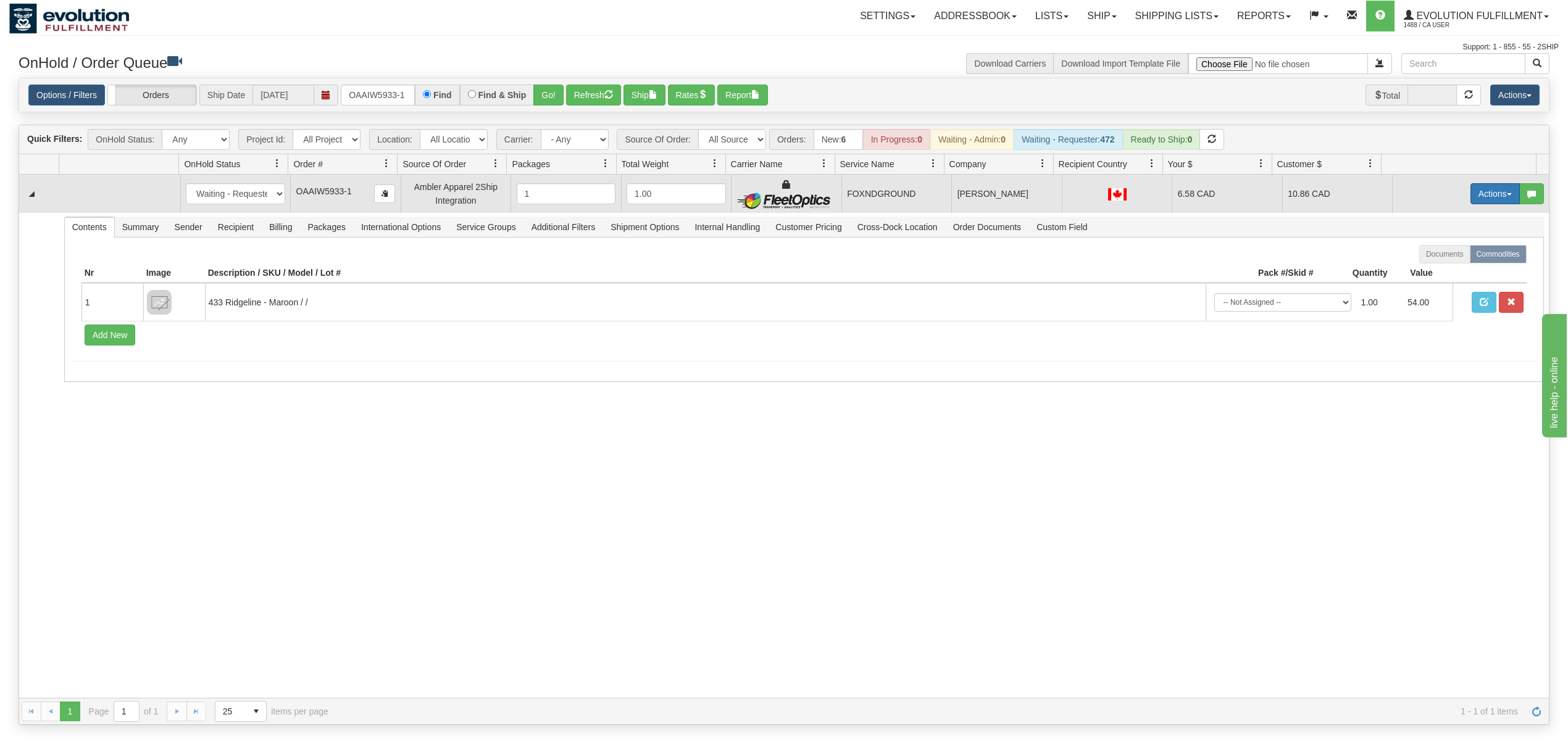
click at [1486, 198] on button "Actions" at bounding box center [1495, 193] width 50 height 21
click at [1433, 266] on span "Ship" at bounding box center [1446, 265] width 26 height 10
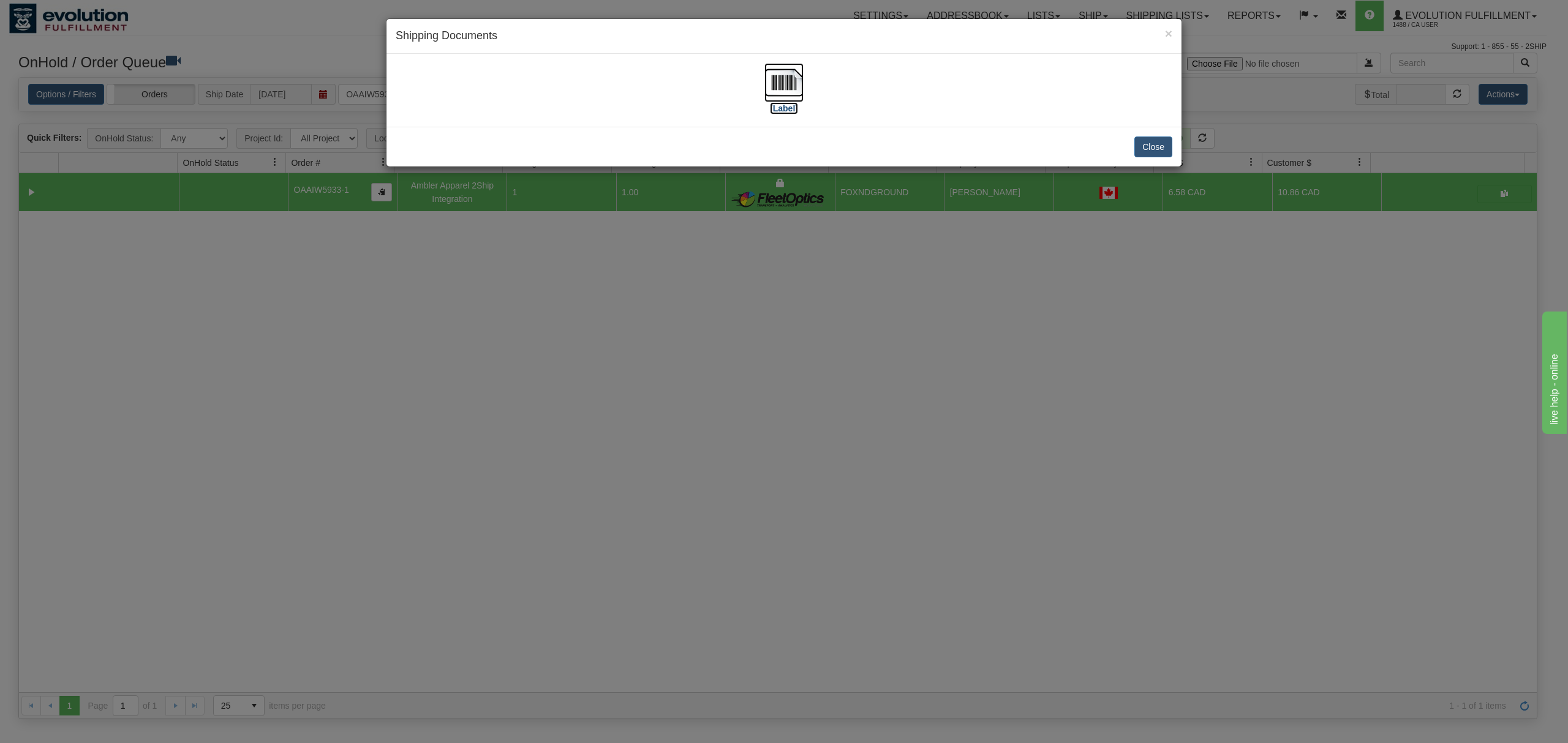
click at [772, 82] on img at bounding box center [784, 83] width 39 height 39
click at [1149, 138] on button "Close" at bounding box center [1153, 146] width 38 height 20
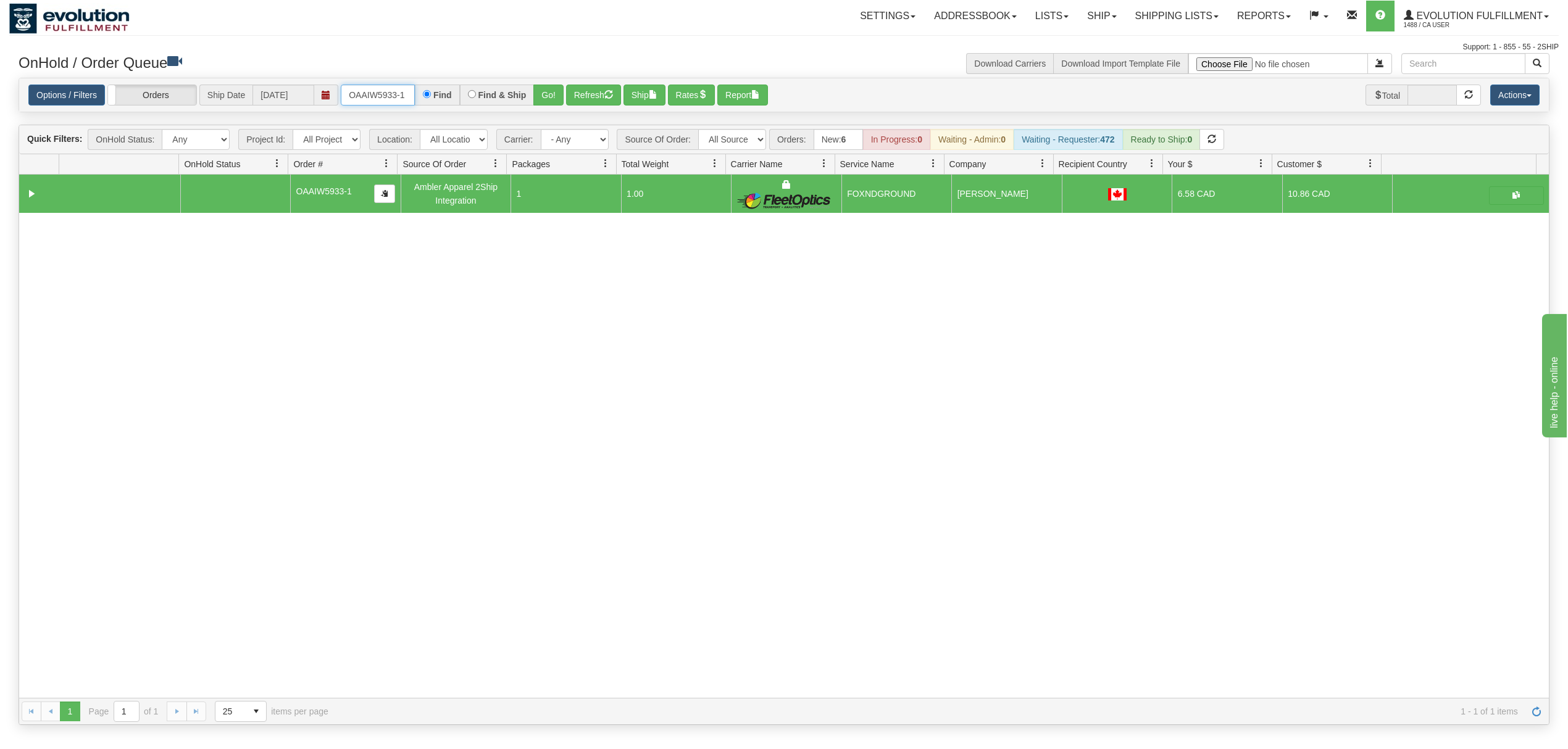
click at [370, 95] on input "OAAIW5933-1" at bounding box center [377, 95] width 74 height 21
click at [542, 86] on button "Go!" at bounding box center [548, 95] width 31 height 21
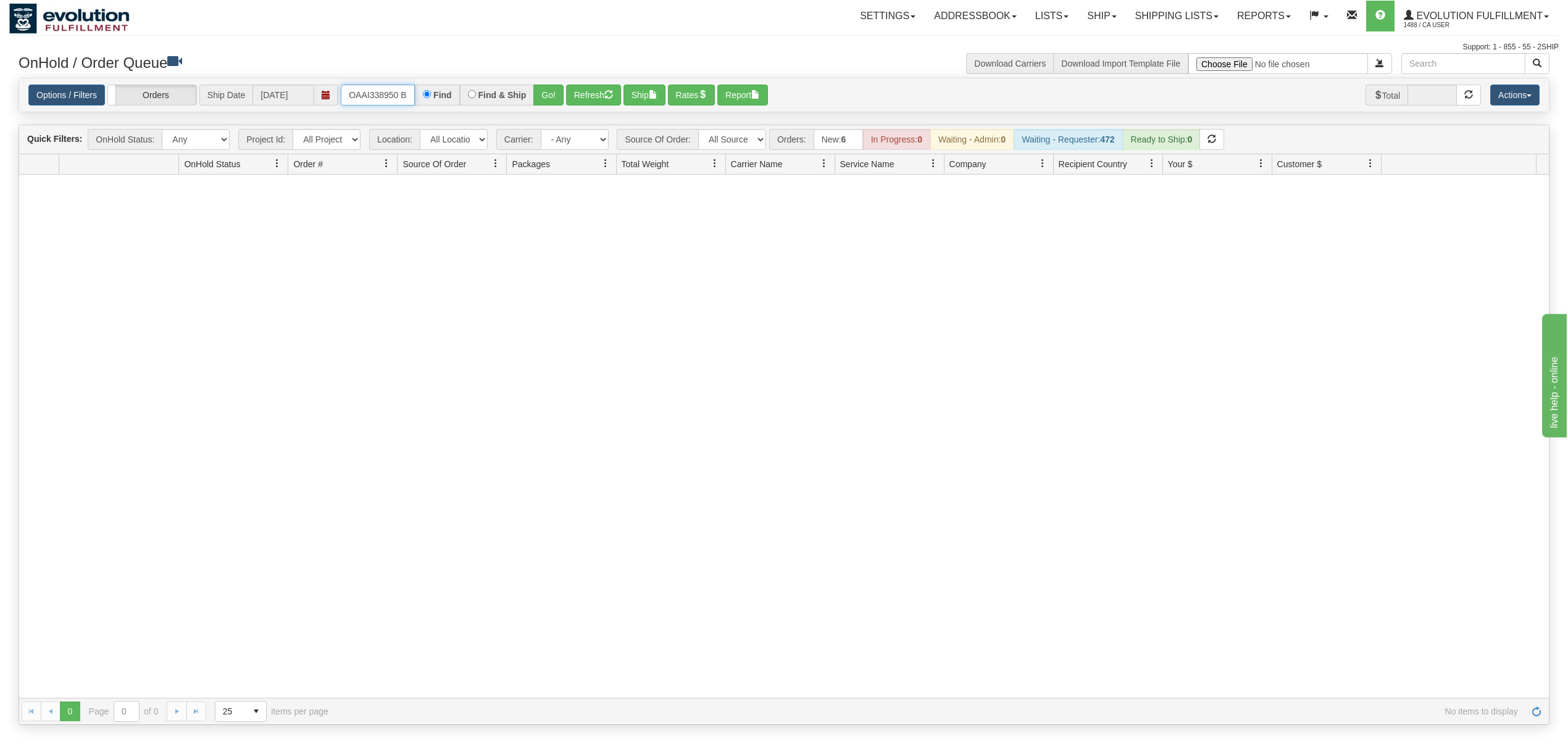
click at [403, 104] on input "OAAI338950 BO01" at bounding box center [377, 95] width 74 height 21
click at [545, 92] on button "Go!" at bounding box center [548, 95] width 31 height 21
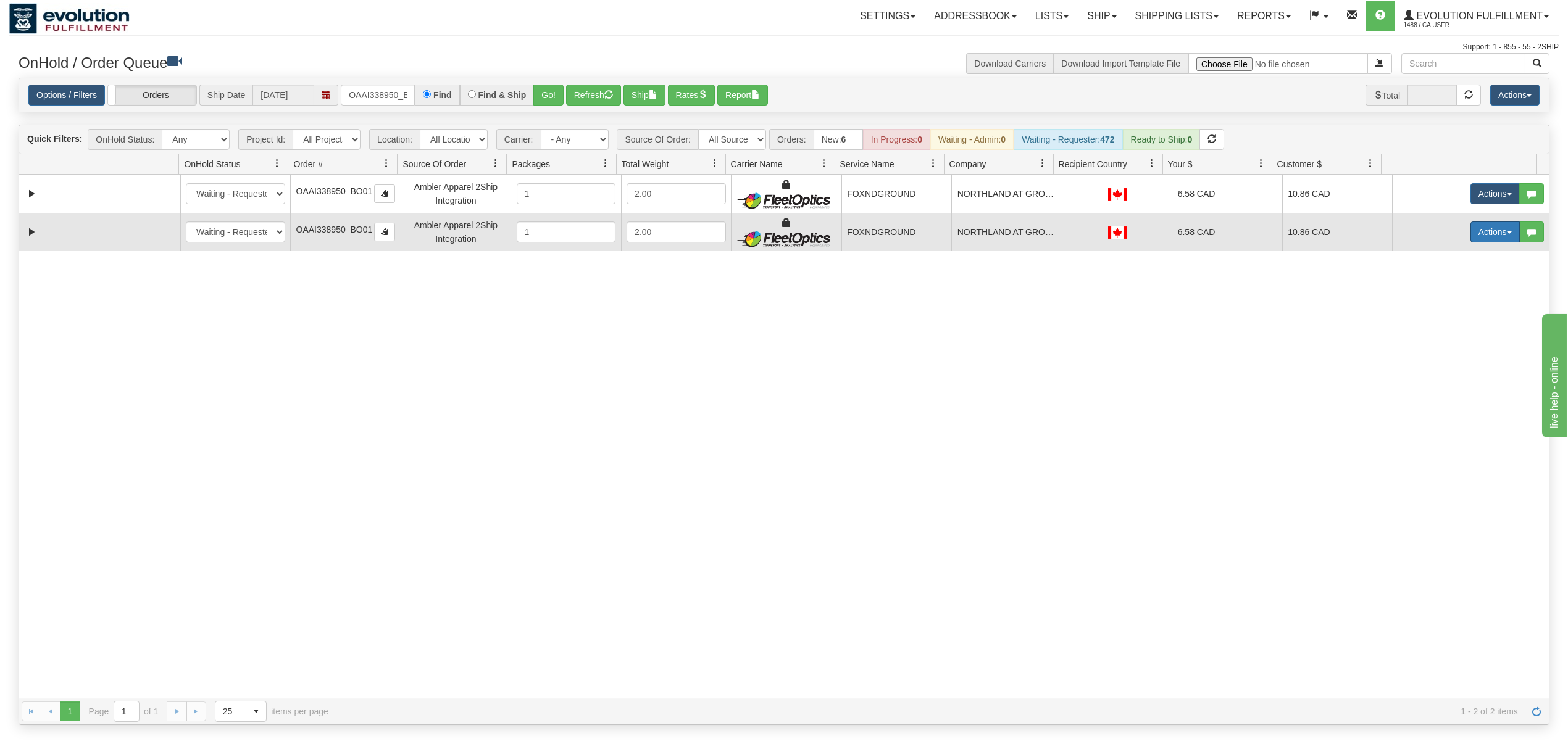
click at [1470, 228] on button "Actions" at bounding box center [1495, 231] width 50 height 21
click at [1433, 322] on span "Delete" at bounding box center [1450, 319] width 34 height 10
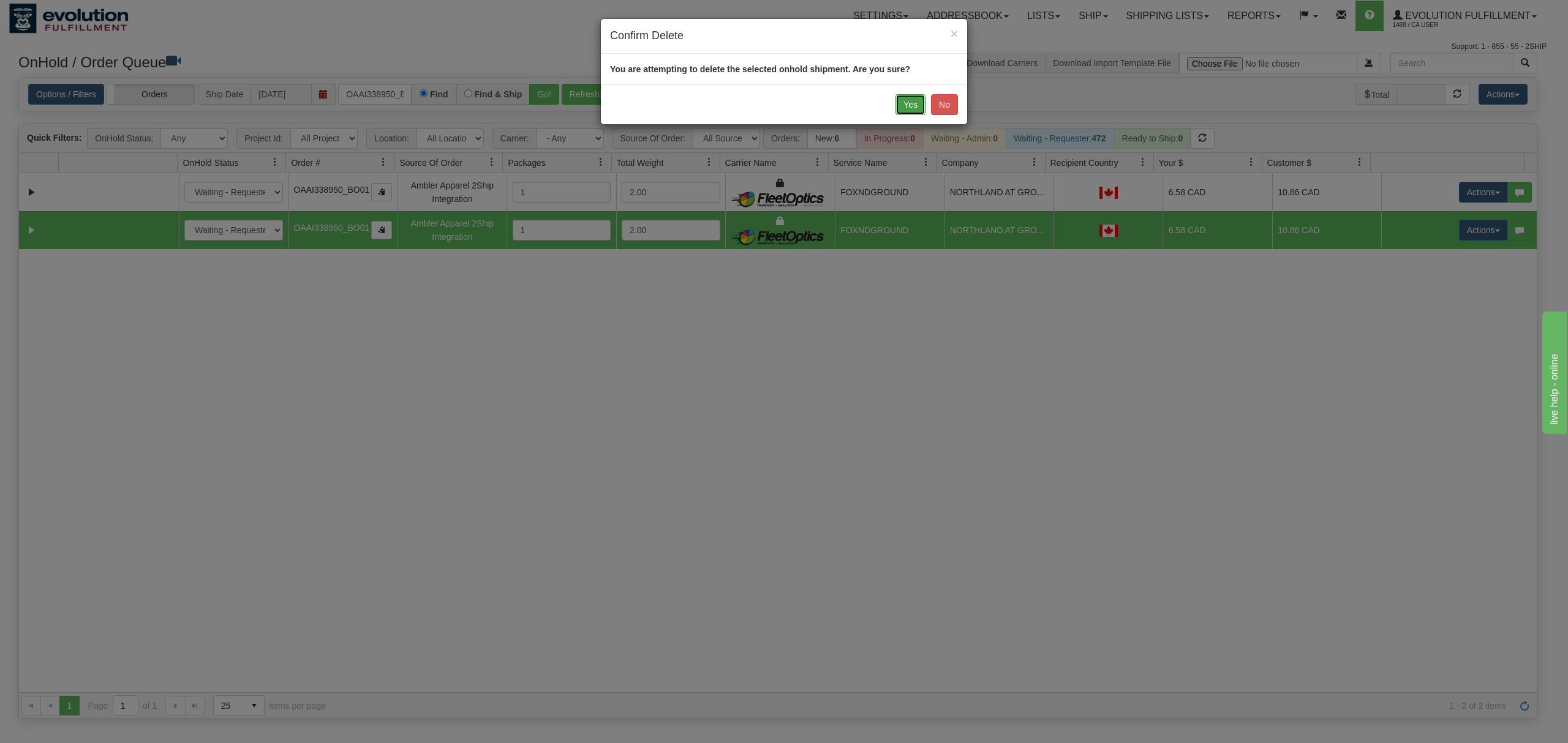
click at [902, 98] on button "Yes" at bounding box center [910, 104] width 30 height 20
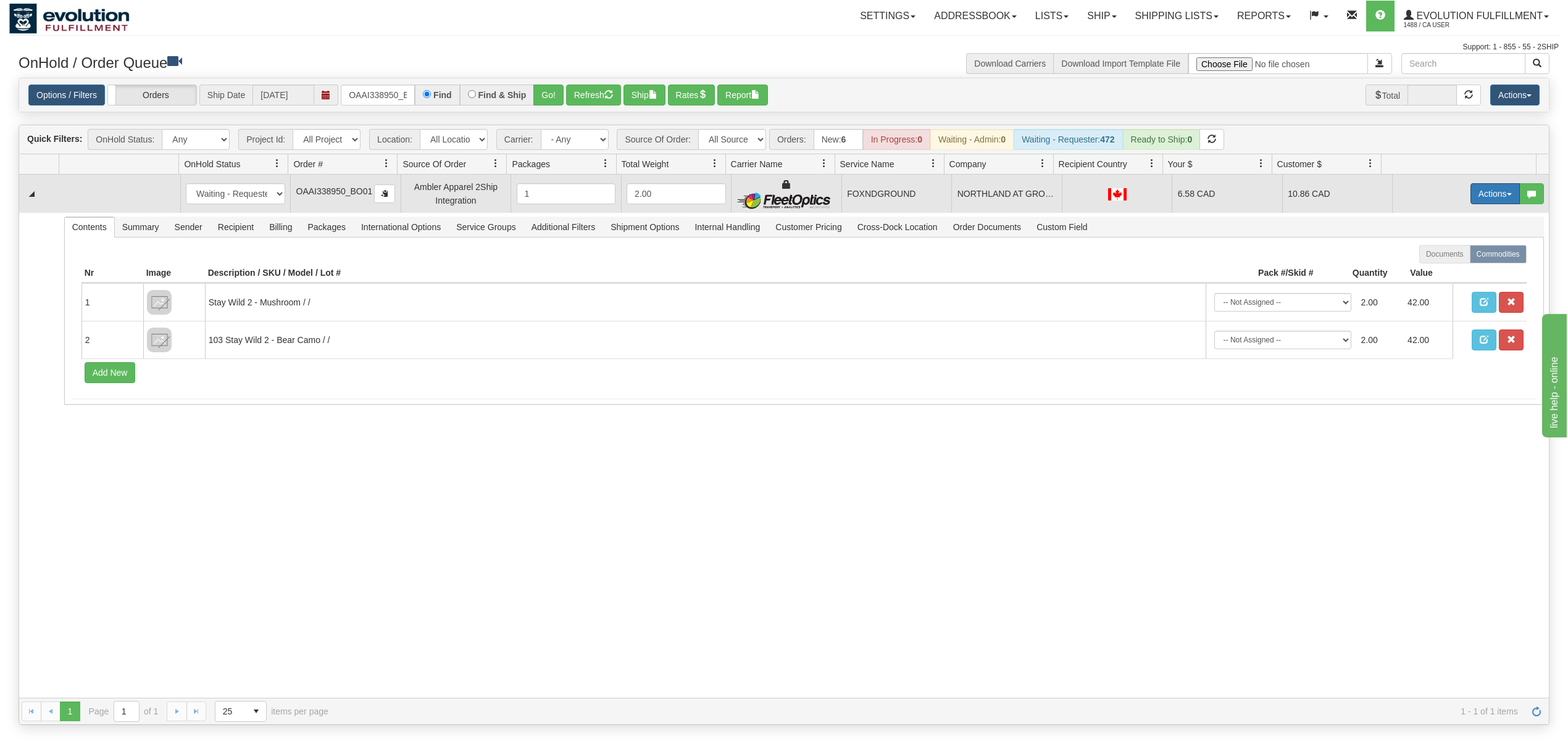
click at [1482, 202] on button "Actions" at bounding box center [1495, 193] width 50 height 21
click at [1440, 265] on span "Ship" at bounding box center [1446, 265] width 26 height 10
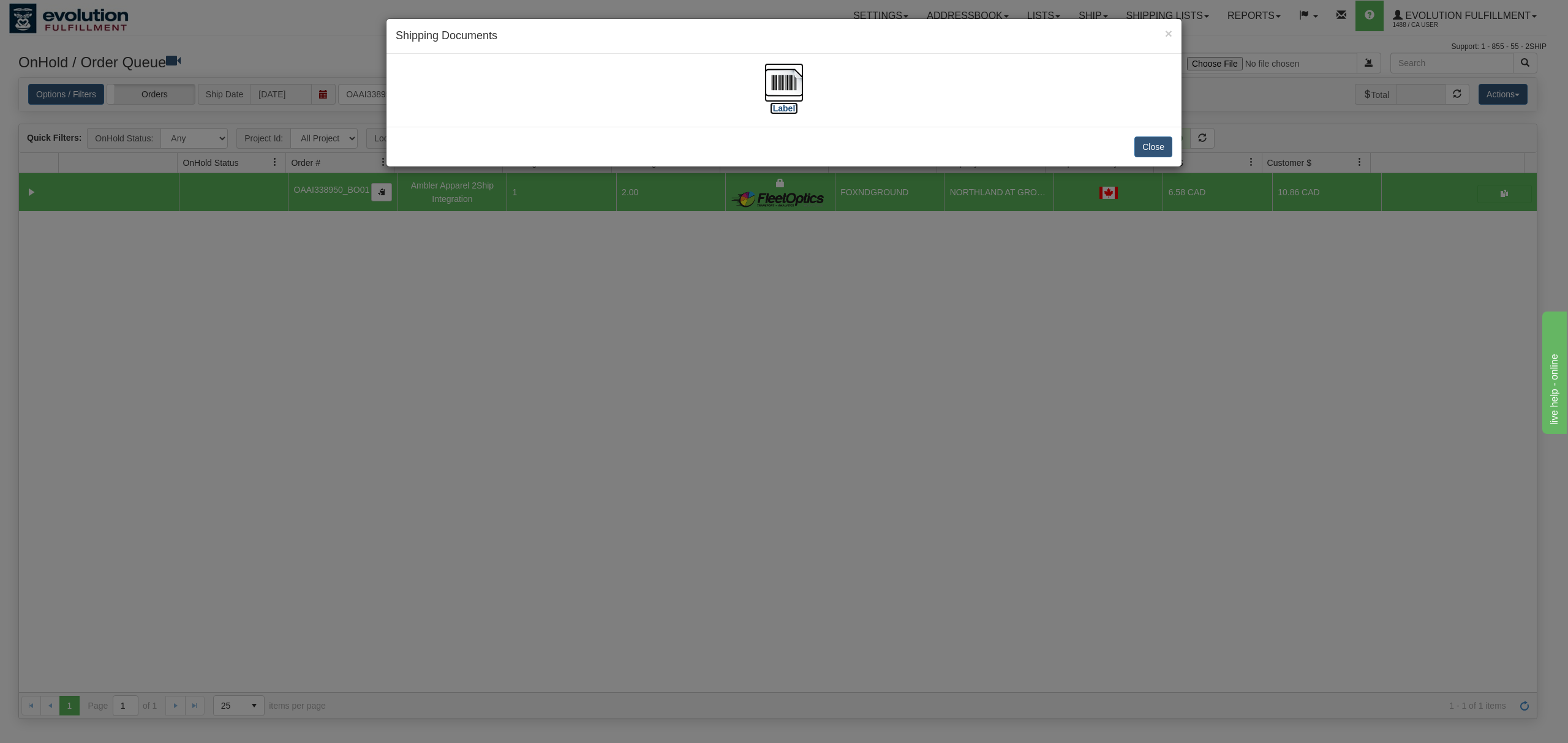
click at [793, 78] on img at bounding box center [784, 83] width 39 height 39
click at [1179, 149] on div "Close" at bounding box center [784, 146] width 795 height 40
click at [1171, 148] on button "Close" at bounding box center [1153, 146] width 38 height 20
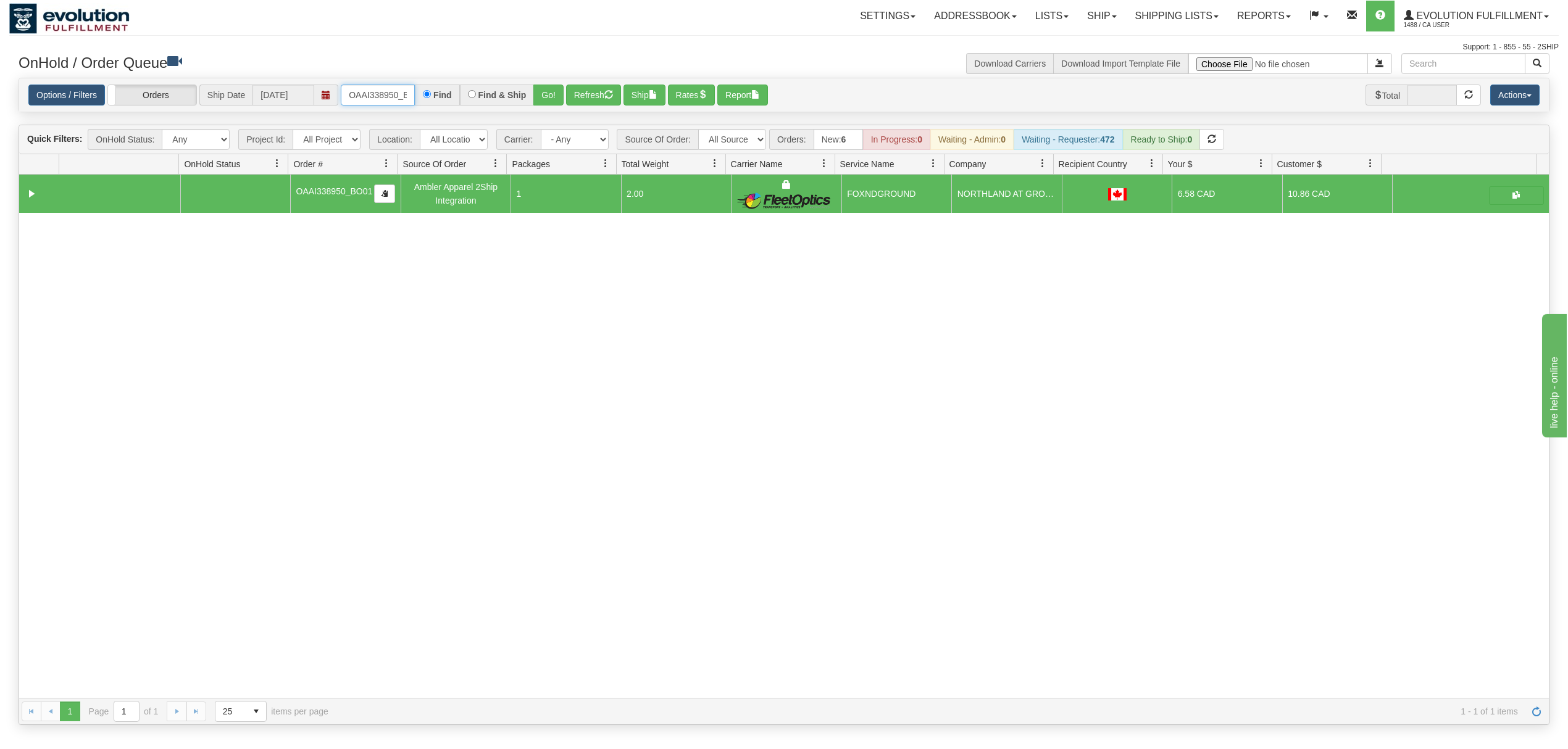
click at [377, 88] on input "OAAI338950_BO01" at bounding box center [377, 95] width 74 height 21
drag, startPoint x: 377, startPoint y: 89, endPoint x: 383, endPoint y: 94, distance: 7.8
click at [378, 90] on input "OAAI338950_BO01" at bounding box center [377, 95] width 74 height 21
click at [554, 98] on button "Go!" at bounding box center [548, 95] width 31 height 21
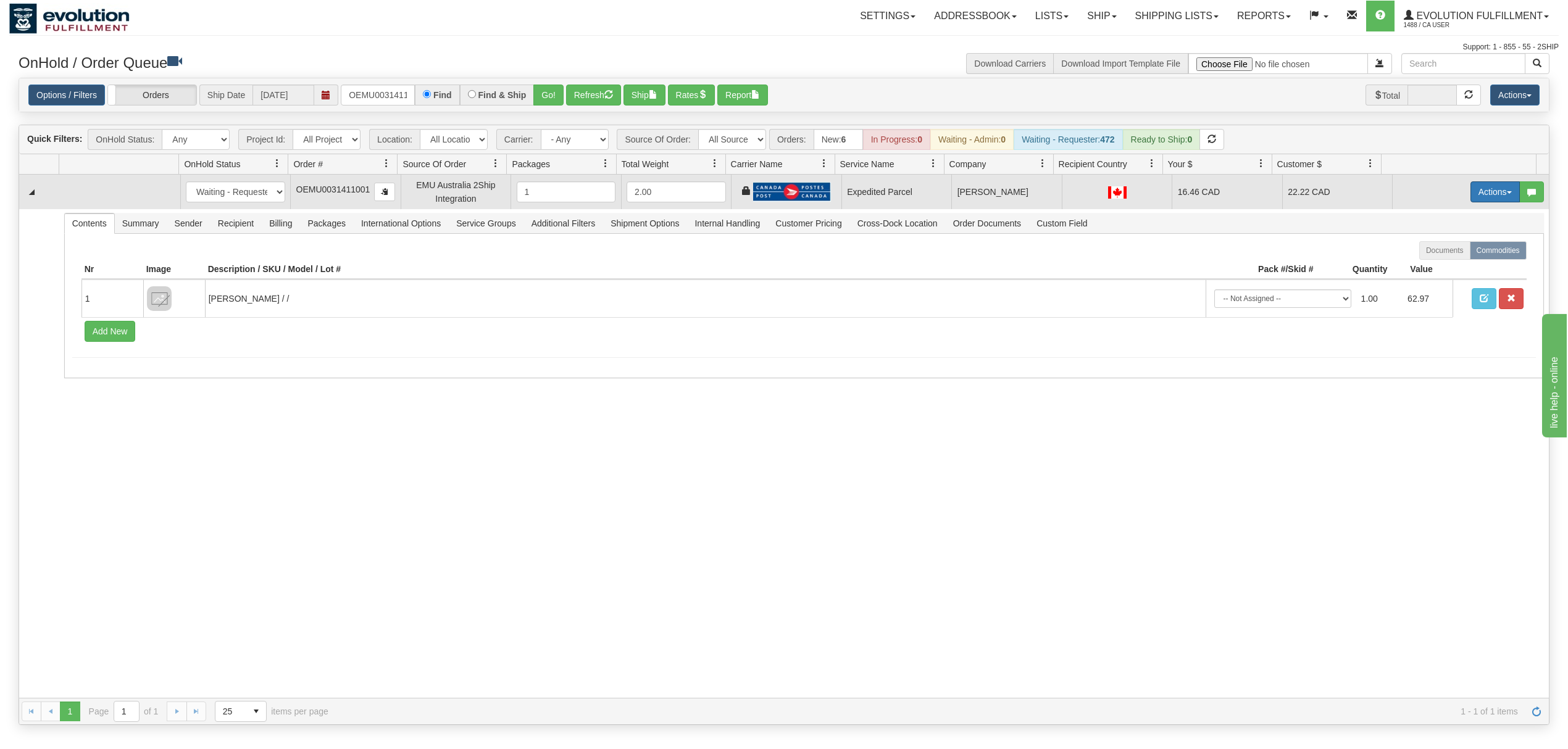
click at [1484, 190] on button "Actions" at bounding box center [1495, 192] width 50 height 21
click at [1444, 265] on link "Ship" at bounding box center [1469, 263] width 99 height 16
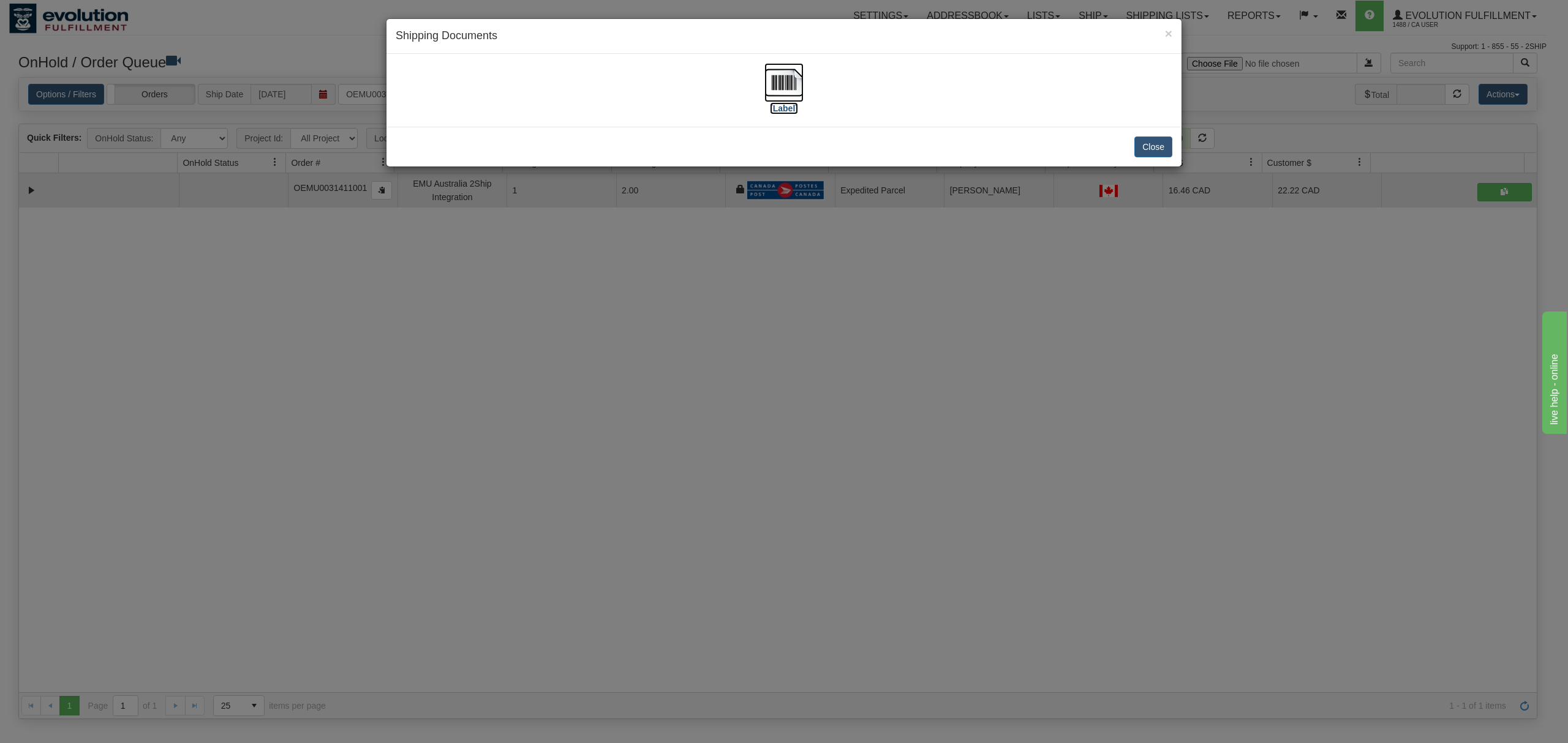
click at [783, 76] on img at bounding box center [784, 83] width 39 height 39
click at [1144, 148] on button "Close" at bounding box center [1153, 146] width 38 height 20
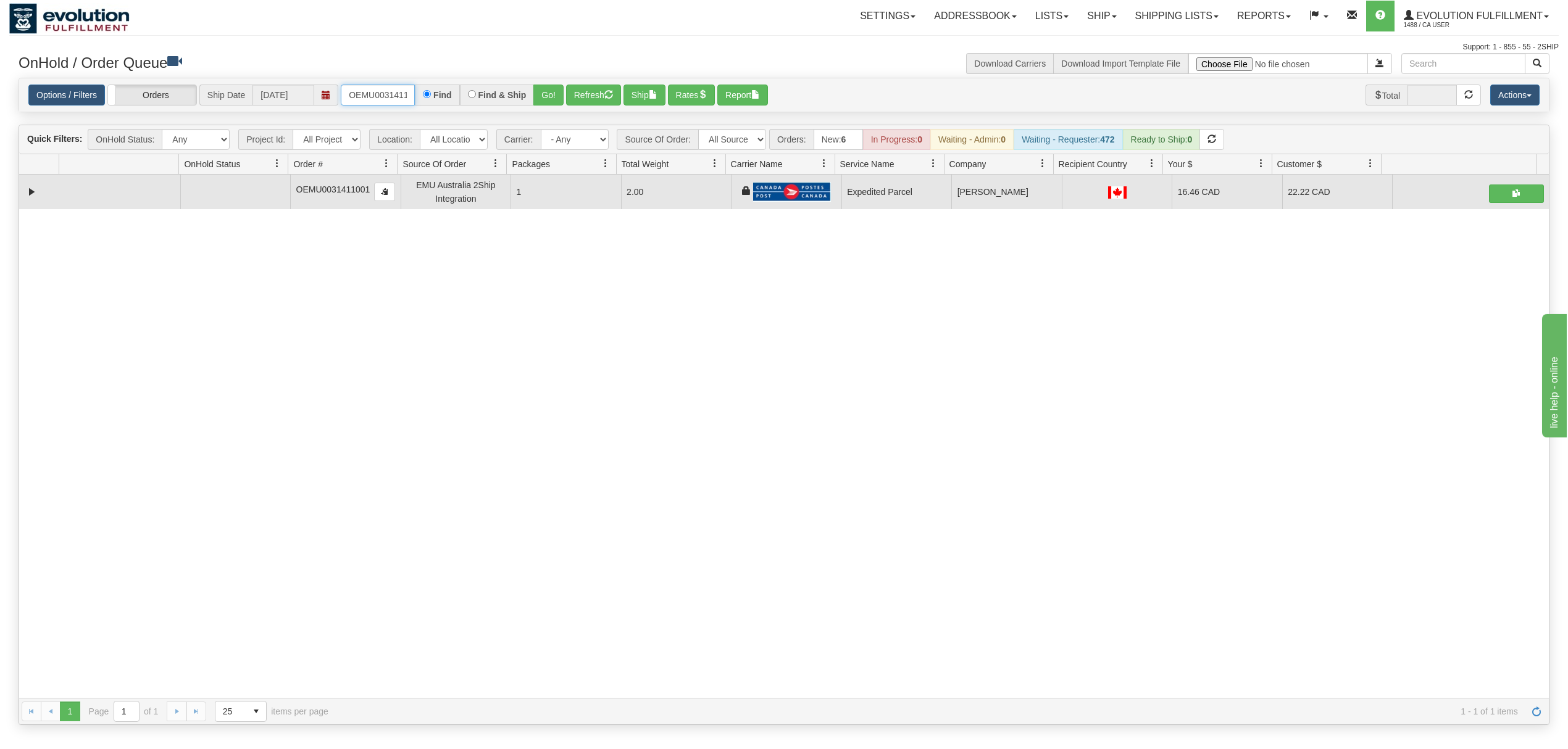
click at [400, 102] on input "OEMU0031411001" at bounding box center [377, 95] width 74 height 21
click at [400, 98] on input "OEMU0031411001" at bounding box center [377, 95] width 74 height 21
click at [554, 95] on button "Go!" at bounding box center [548, 95] width 31 height 21
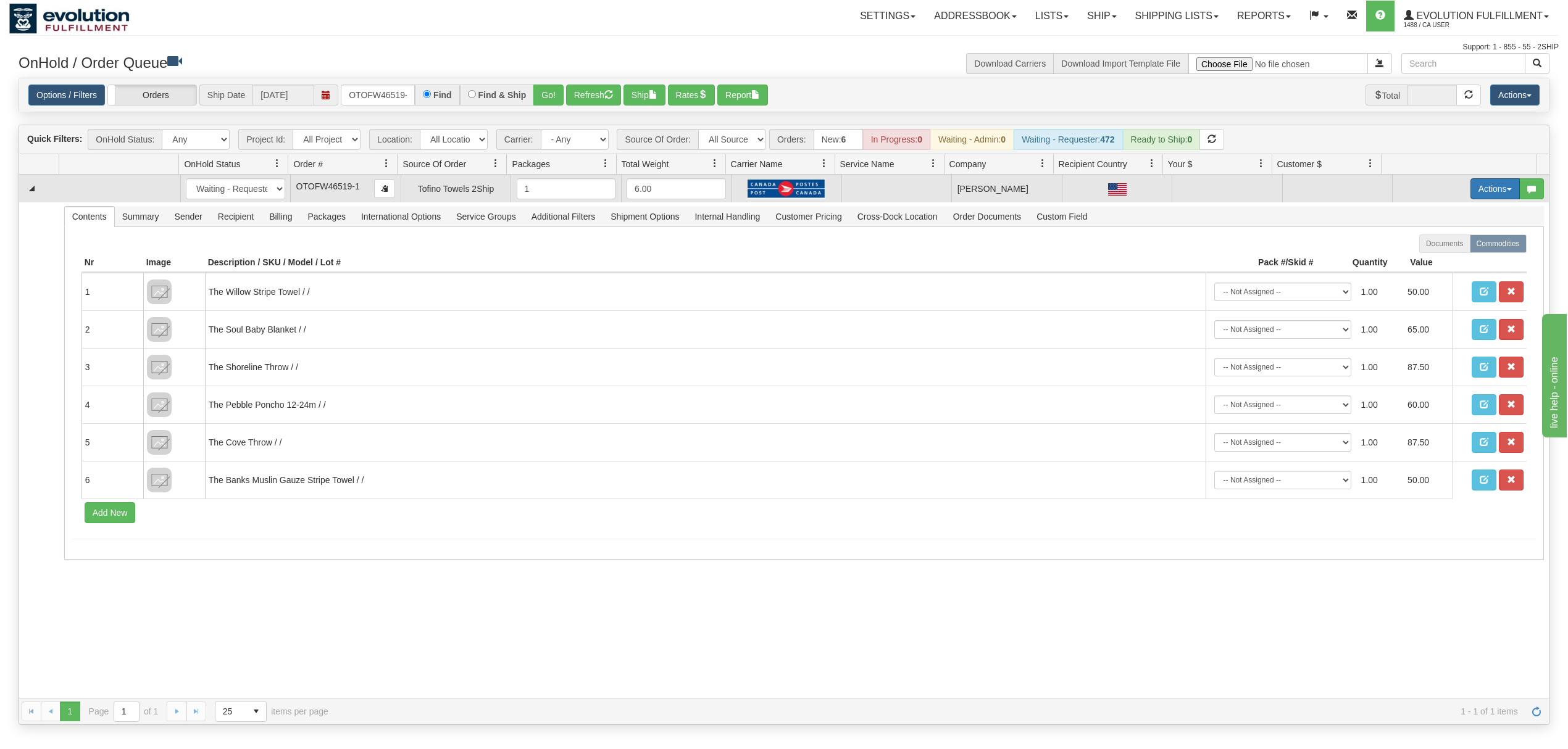
click at [1492, 183] on button "Actions" at bounding box center [1495, 189] width 50 height 21
click at [1459, 243] on span "Rate All Services" at bounding box center [1469, 244] width 74 height 10
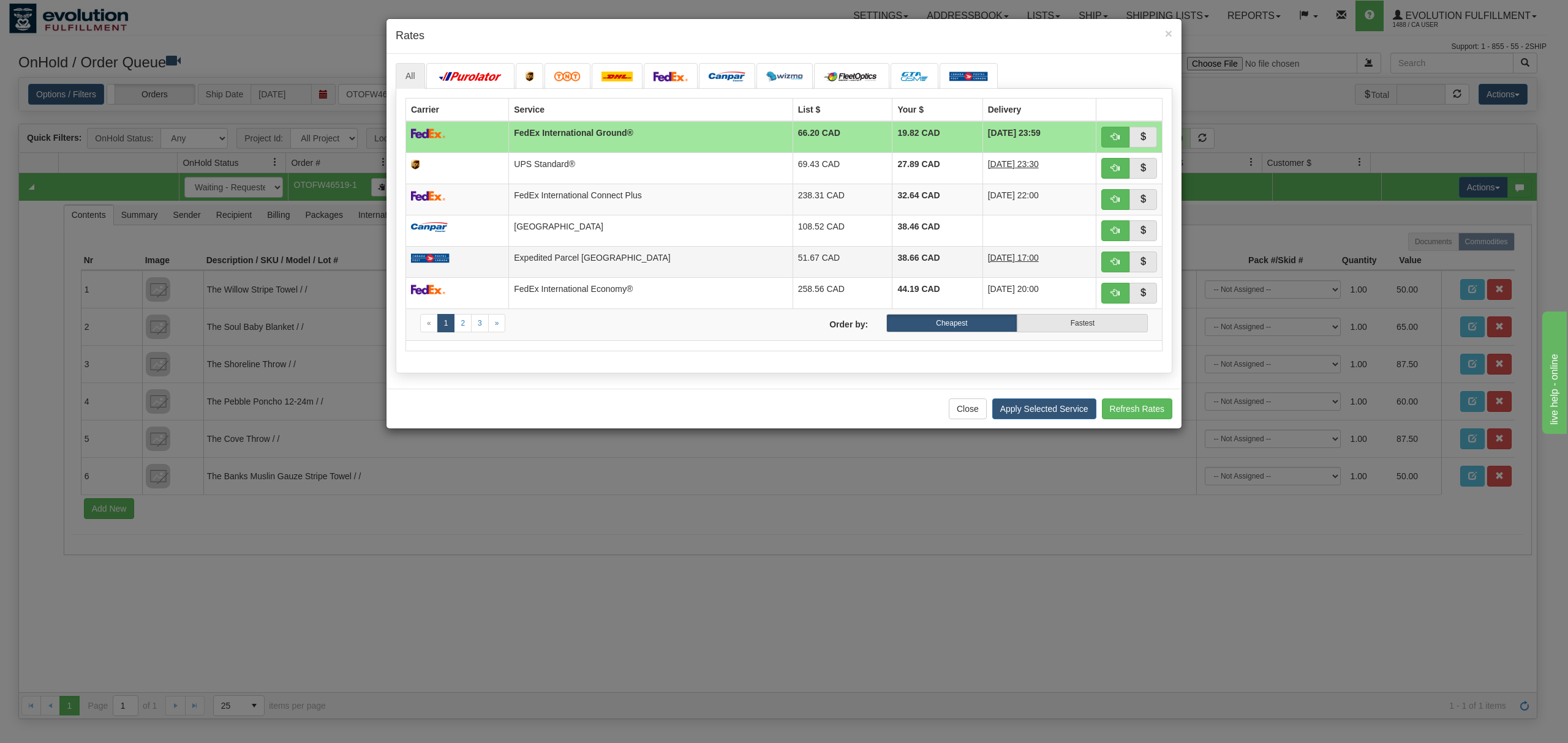
click at [564, 254] on td "Expedited Parcel [GEOGRAPHIC_DATA]" at bounding box center [651, 261] width 283 height 31
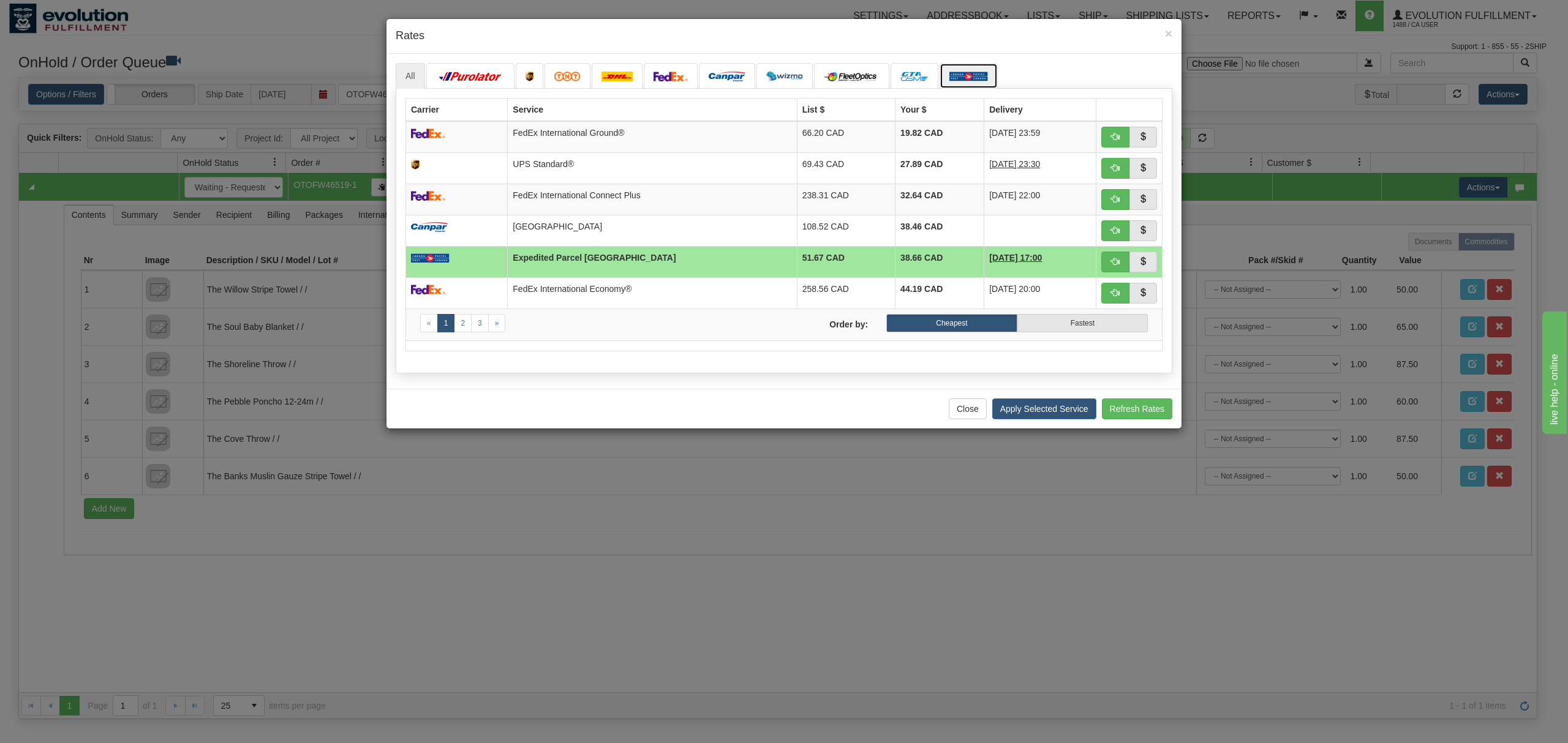
click at [982, 77] on img at bounding box center [969, 76] width 39 height 10
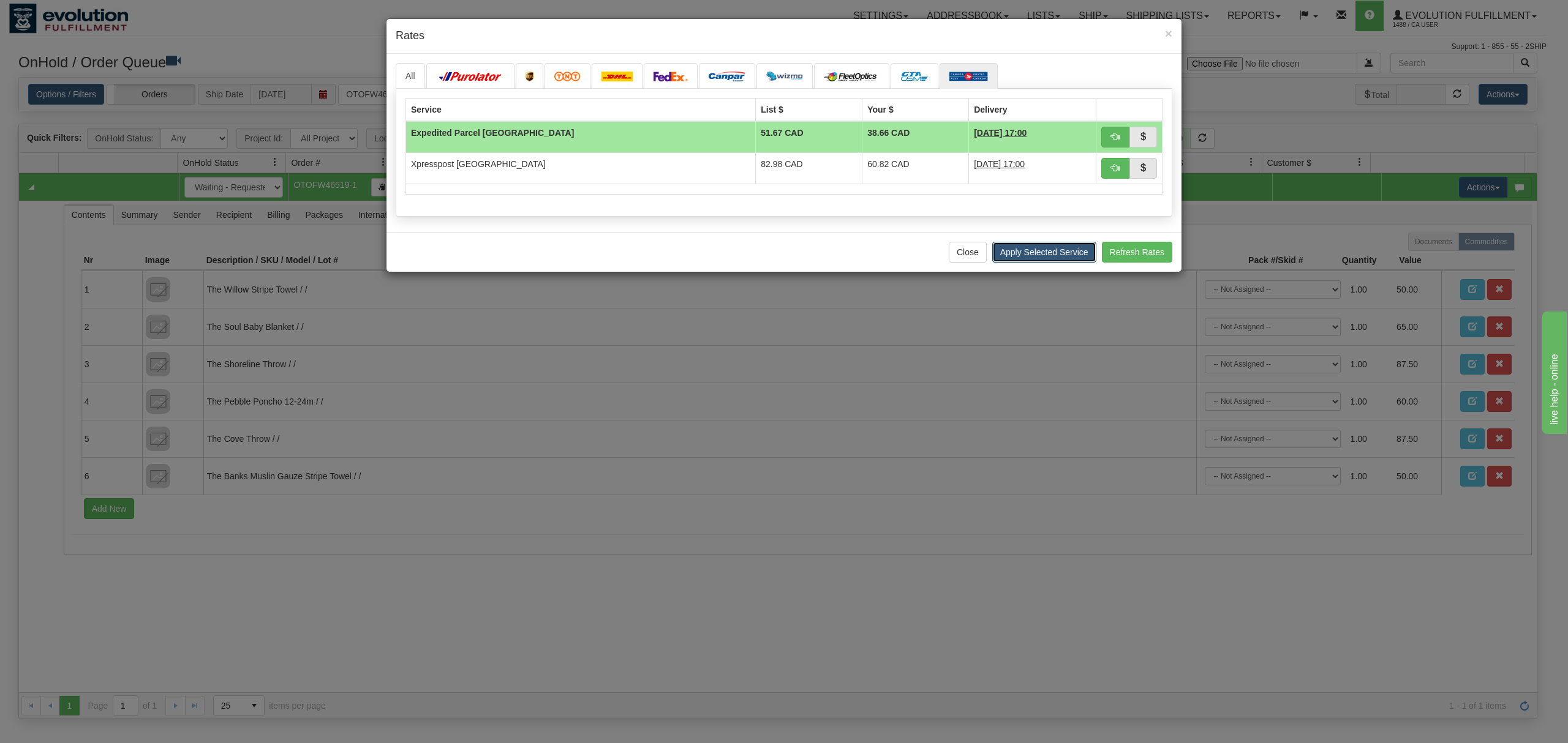
click at [1013, 252] on button "Apply Selected Service" at bounding box center [1044, 251] width 104 height 20
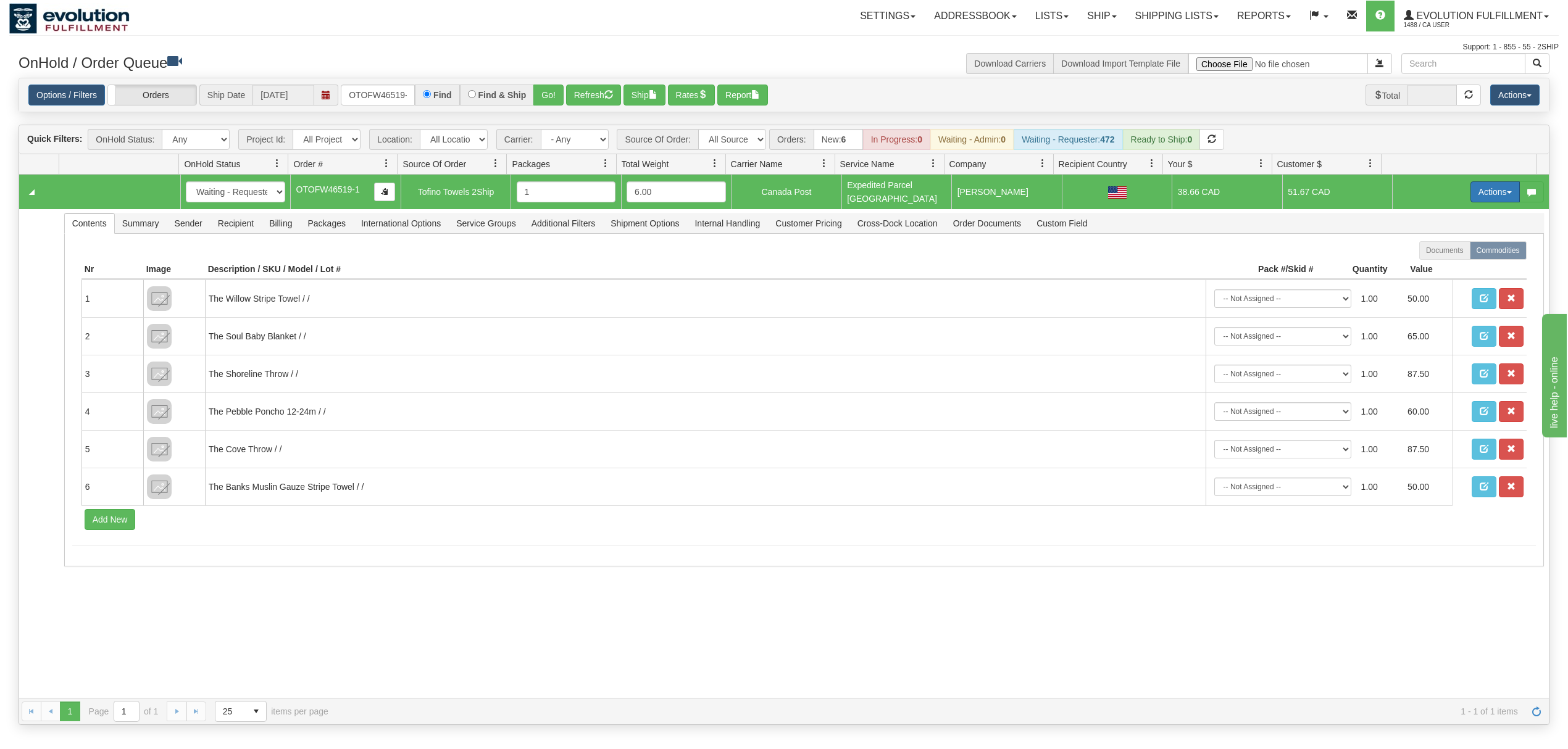
click at [1470, 188] on button "Actions" at bounding box center [1495, 192] width 50 height 21
click at [1433, 265] on span at bounding box center [1437, 263] width 8 height 8
click at [1482, 194] on button "Actions" at bounding box center [1495, 192] width 50 height 21
click at [1433, 215] on span "Open" at bounding box center [1447, 215] width 30 height 10
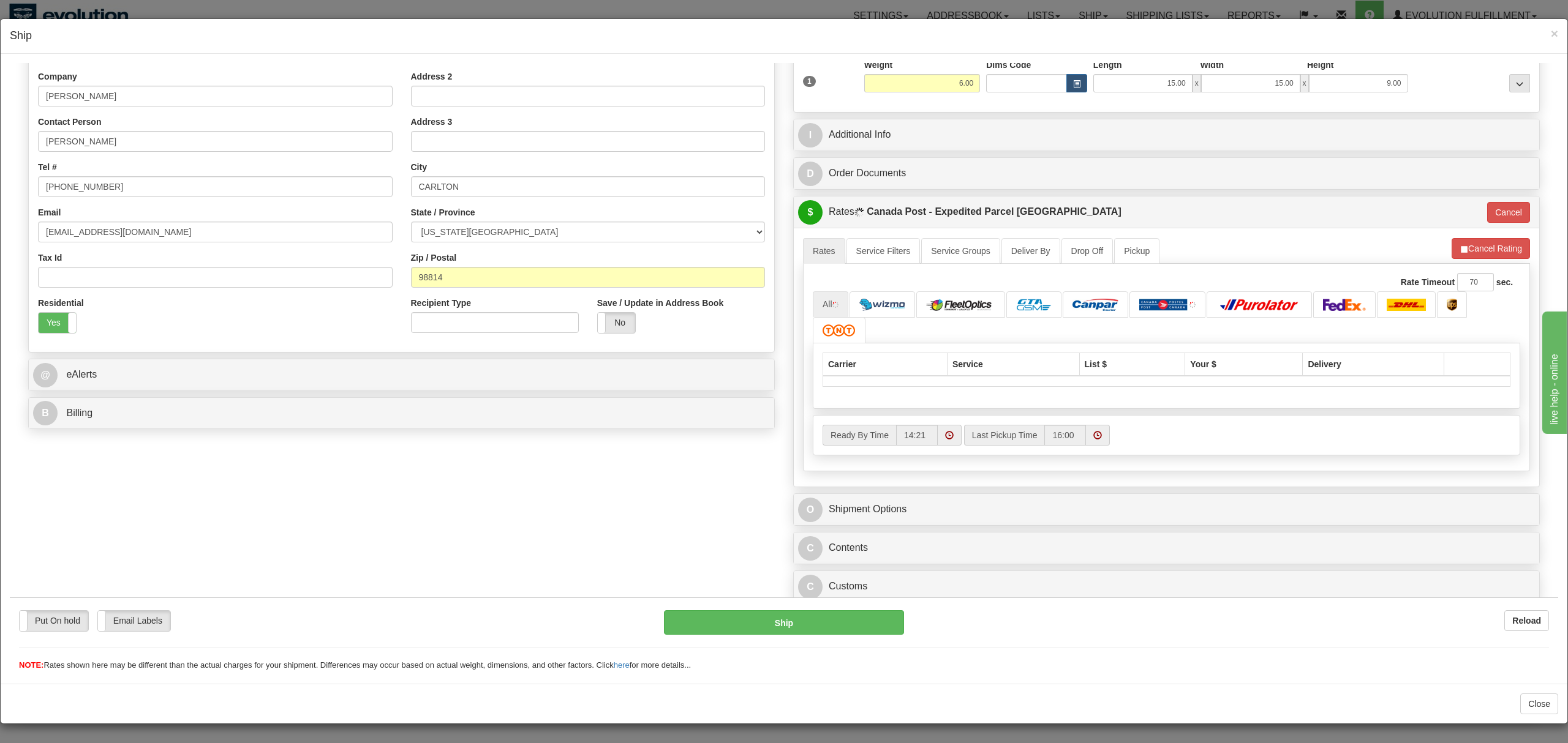
scroll to position [198, 0]
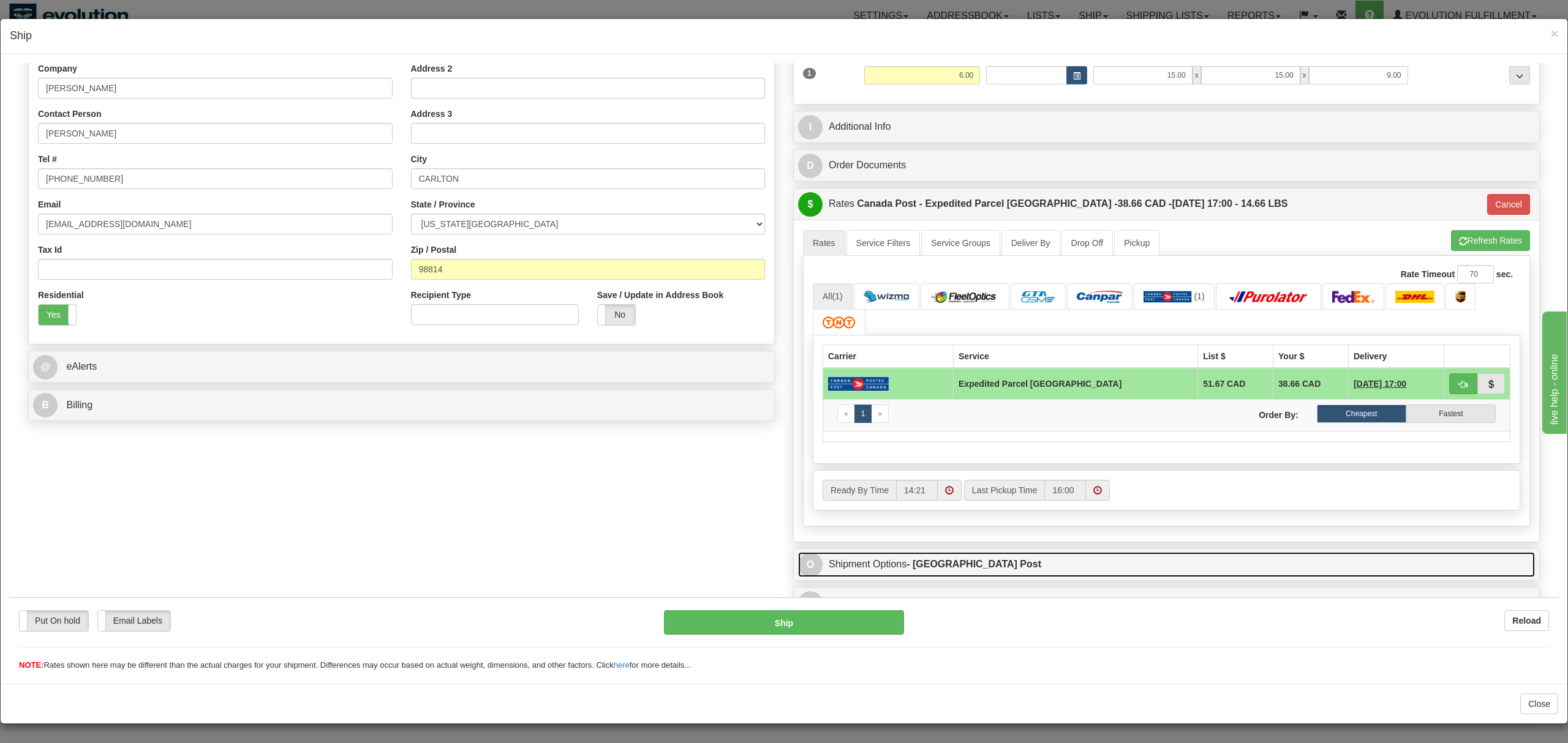
click at [930, 576] on link "O Shipment Options - [GEOGRAPHIC_DATA] Post" at bounding box center [1166, 563] width 737 height 25
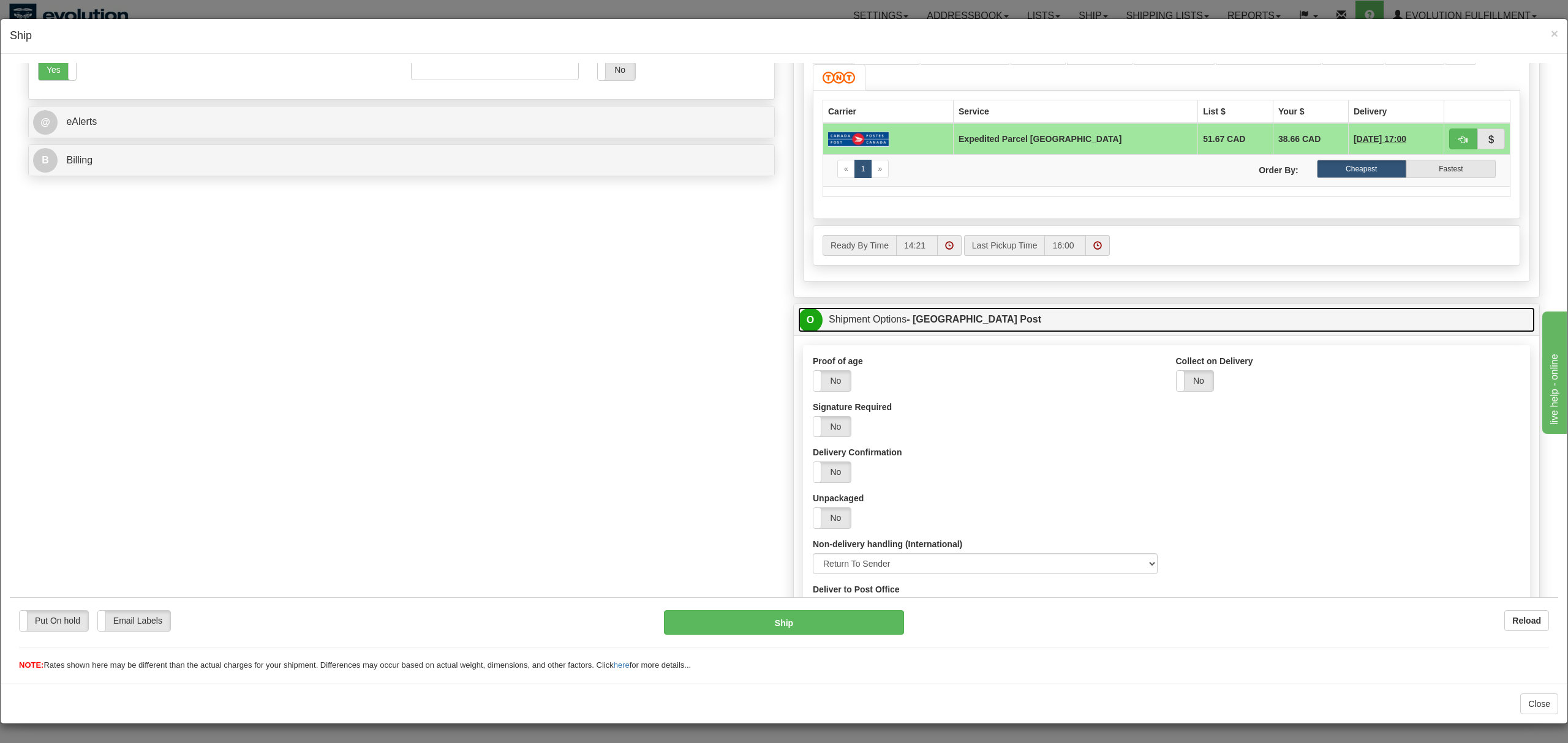
click at [981, 327] on link "O Shipment Options - [GEOGRAPHIC_DATA] Post" at bounding box center [1166, 319] width 737 height 25
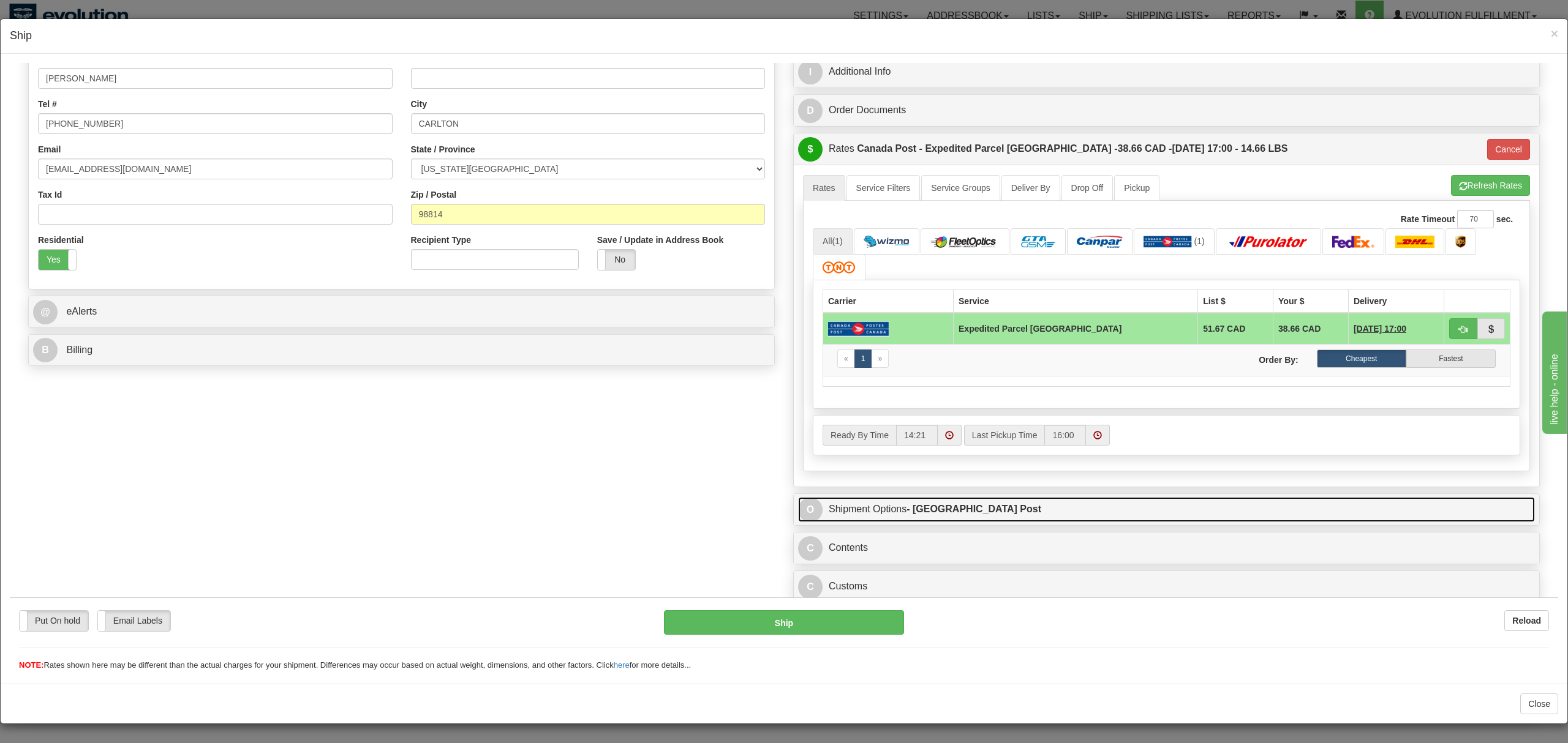
scroll to position [263, 0]
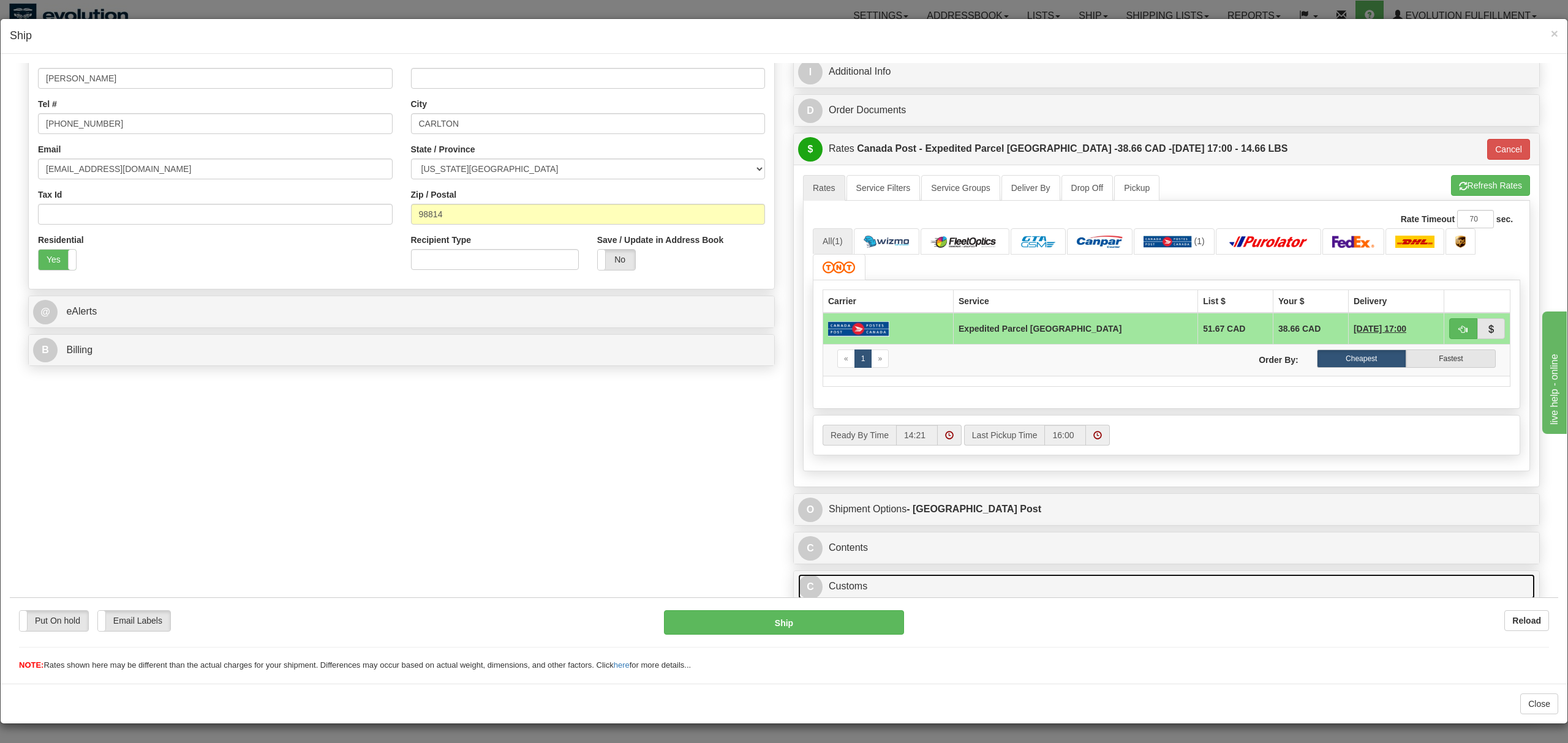
drag, startPoint x: 985, startPoint y: 583, endPoint x: 993, endPoint y: 574, distance: 12.0
click at [986, 583] on link "C Customs" at bounding box center [1166, 585] width 737 height 25
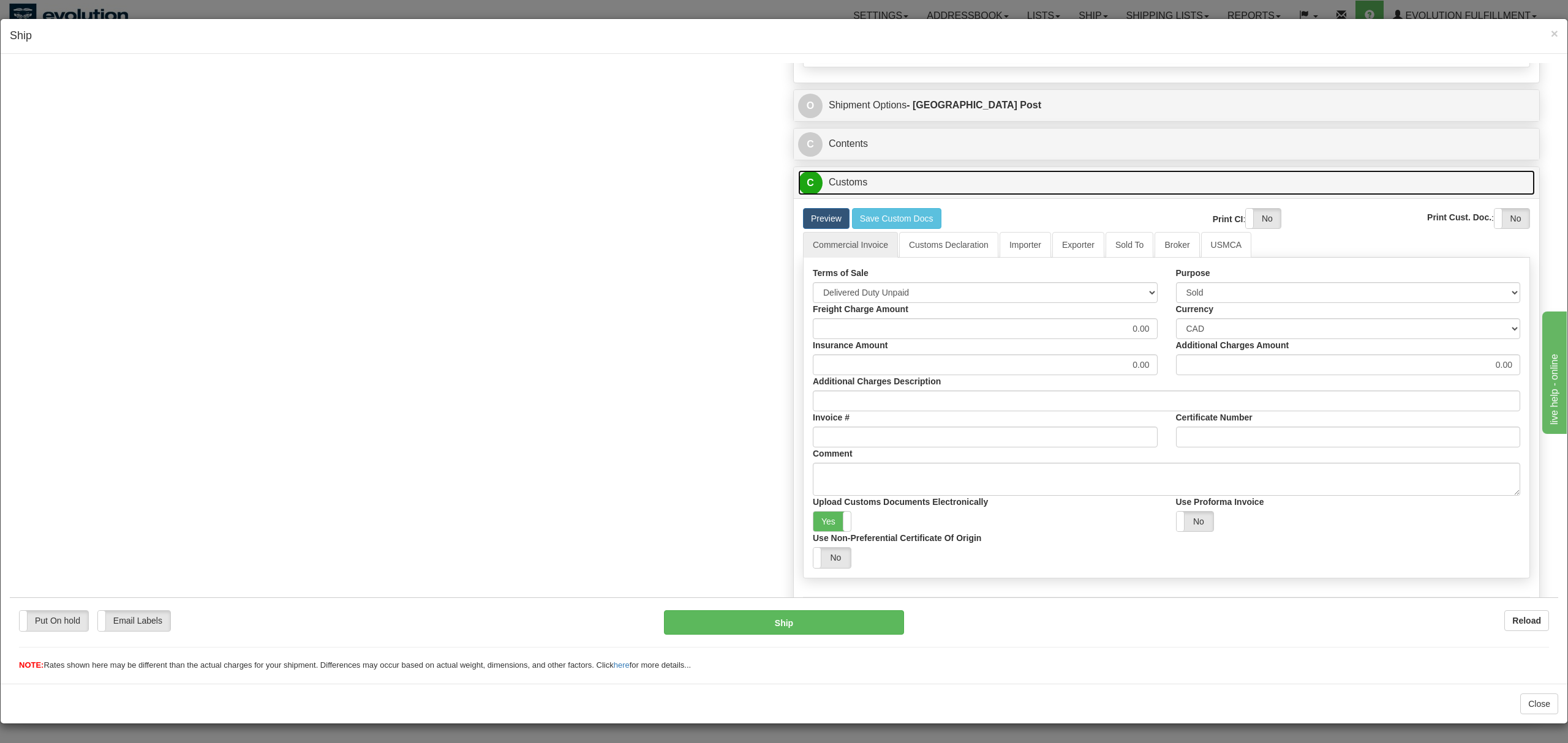
scroll to position [730, 0]
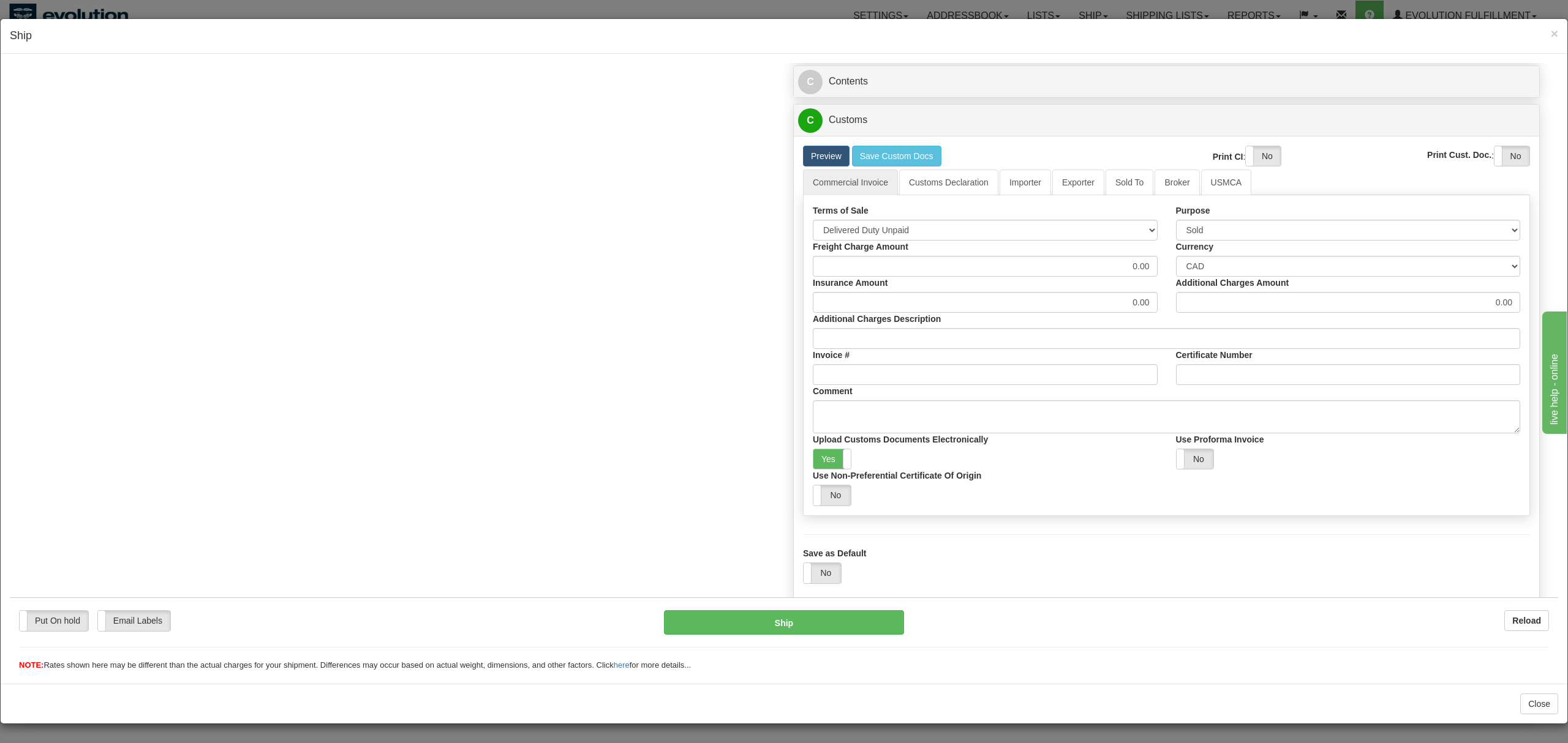
click at [852, 459] on div "Yes No" at bounding box center [984, 459] width 345 height 21
click at [843, 457] on span at bounding box center [850, 458] width 16 height 20
click at [808, 615] on button "Ship" at bounding box center [784, 622] width 239 height 24
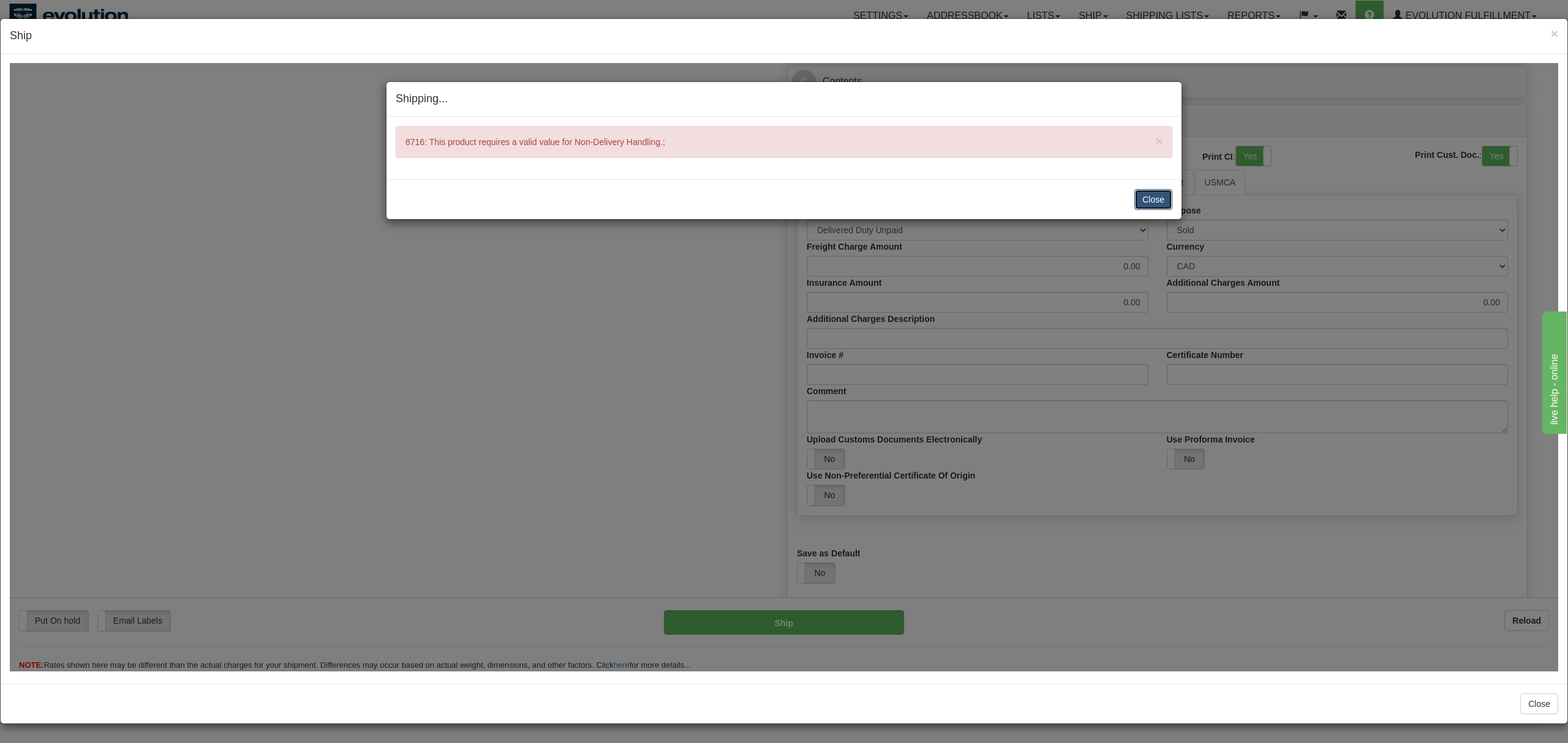
click at [1166, 195] on button "Close" at bounding box center [1153, 198] width 38 height 20
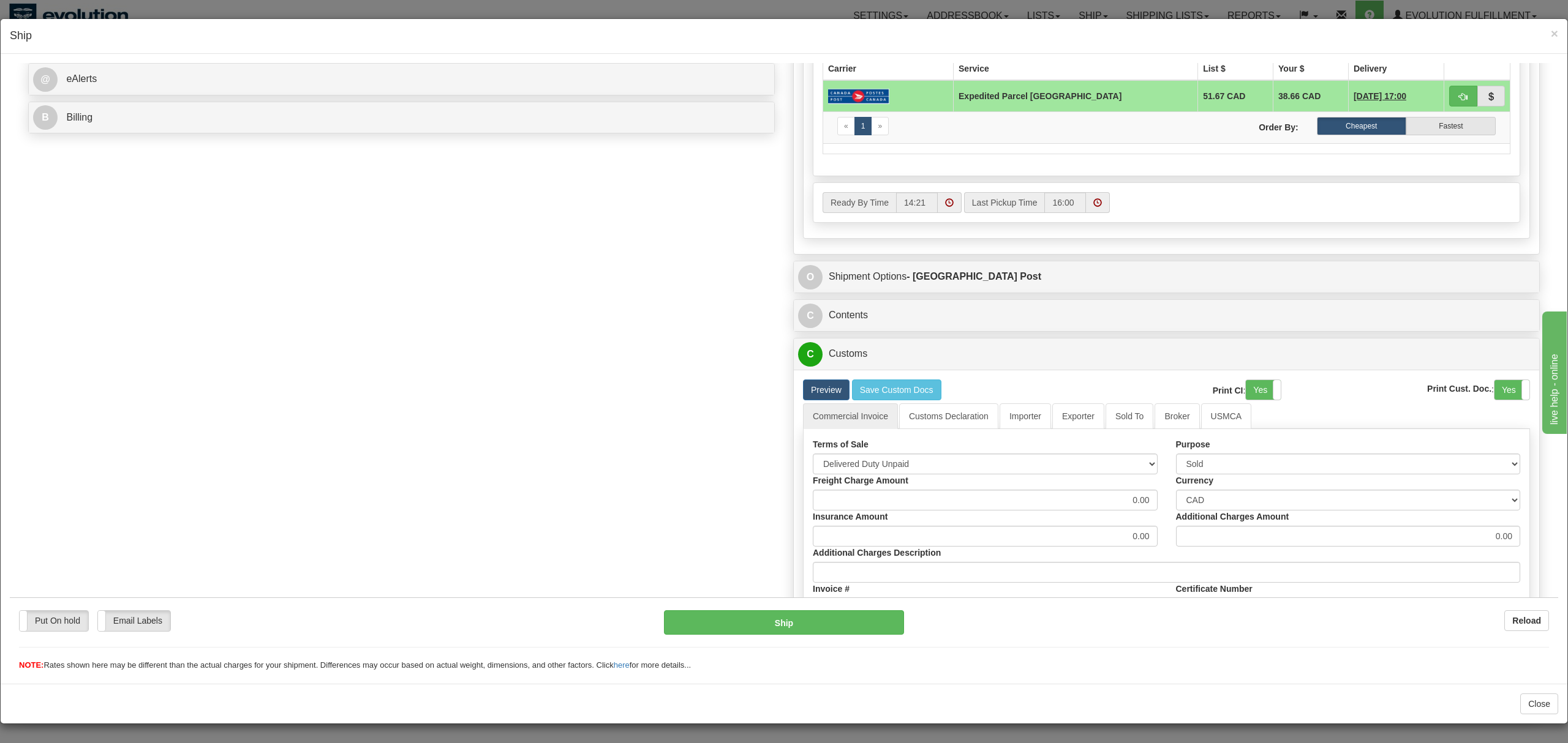
scroll to position [485, 0]
click at [1551, 30] on span "×" at bounding box center [1554, 33] width 8 height 14
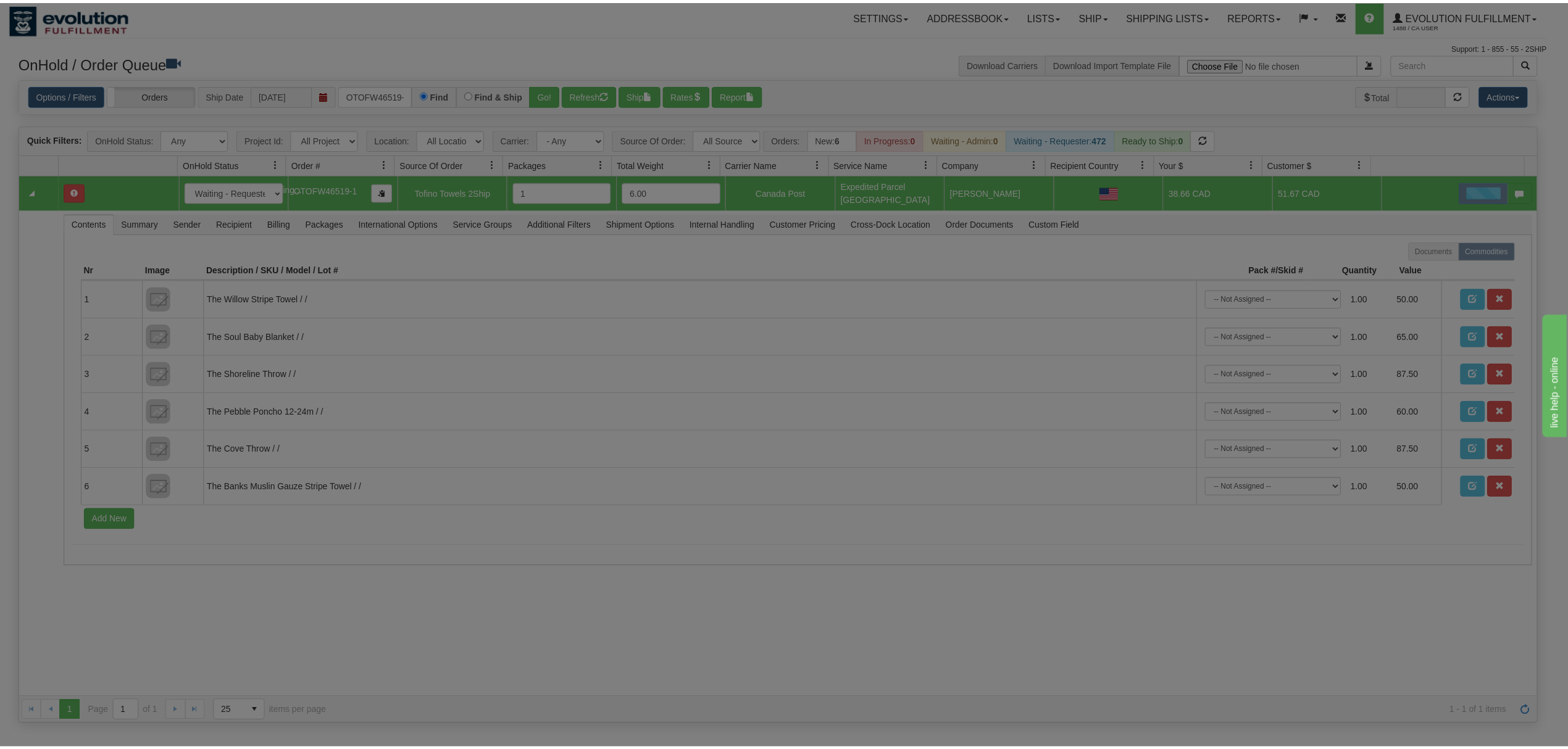
scroll to position [0, 0]
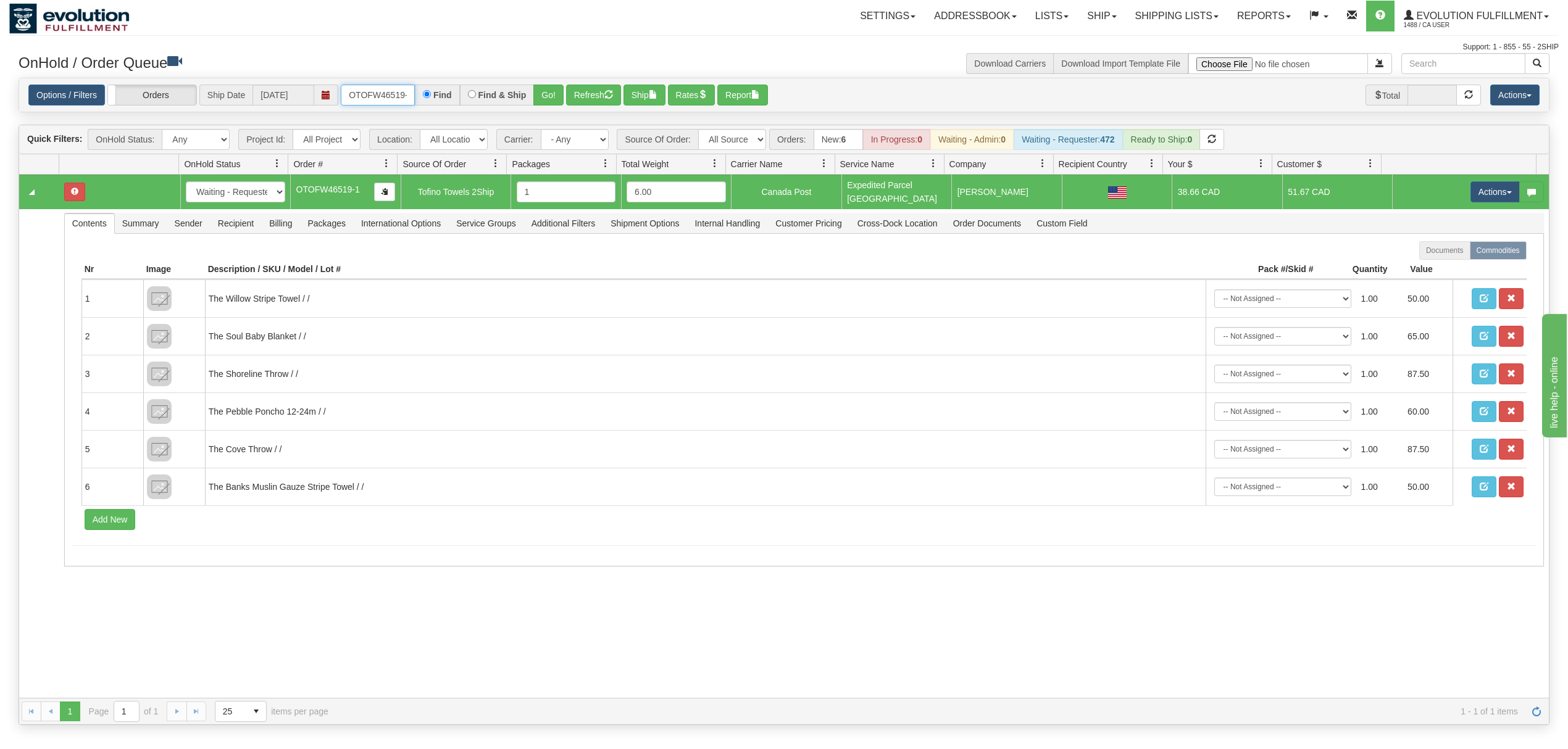
click at [373, 95] on input "OTOFW46519-1" at bounding box center [377, 95] width 74 height 21
click at [553, 102] on button "Go!" at bounding box center [548, 95] width 31 height 21
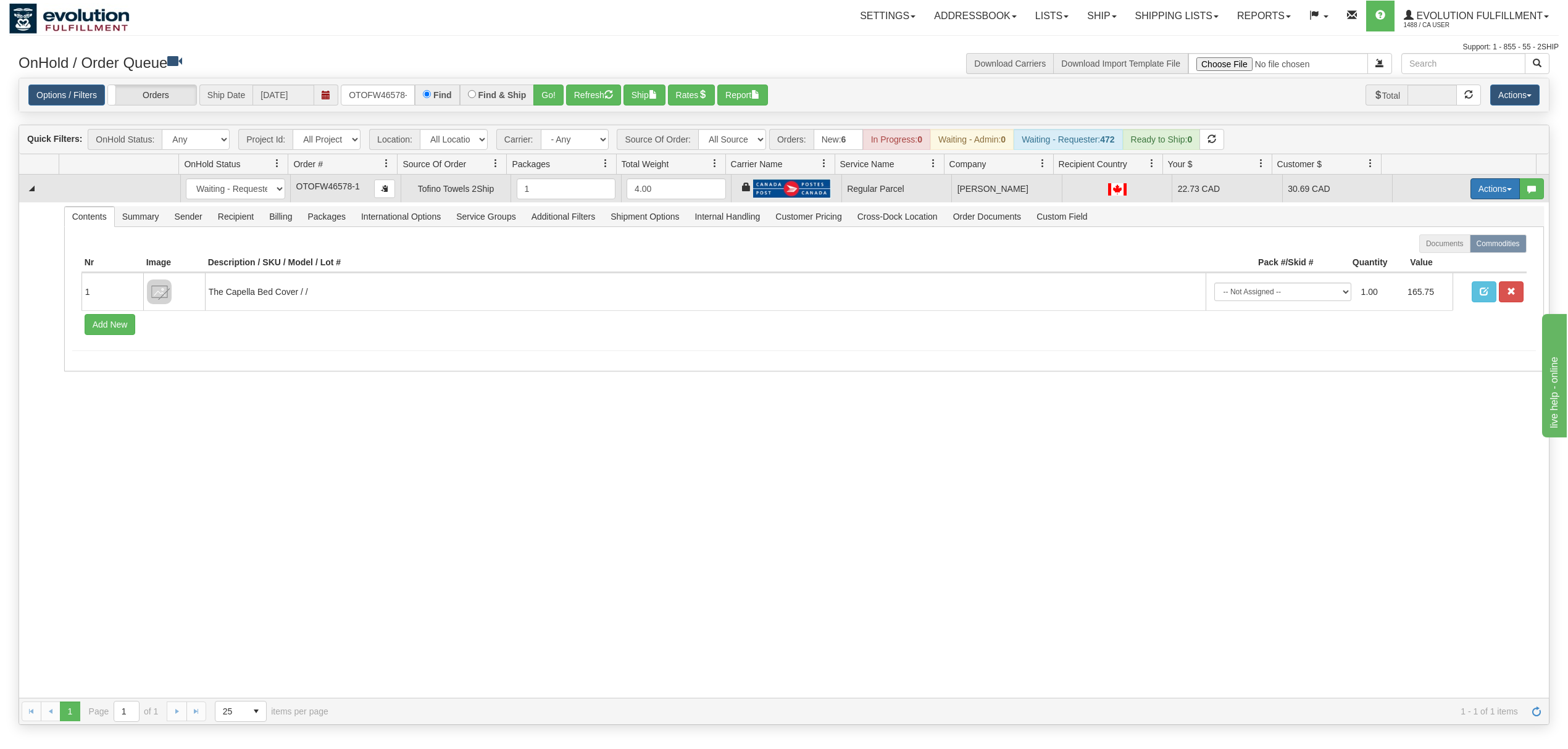
click at [1477, 185] on button "Actions" at bounding box center [1495, 189] width 50 height 21
click at [1450, 247] on span "Rate All Services" at bounding box center [1469, 244] width 74 height 10
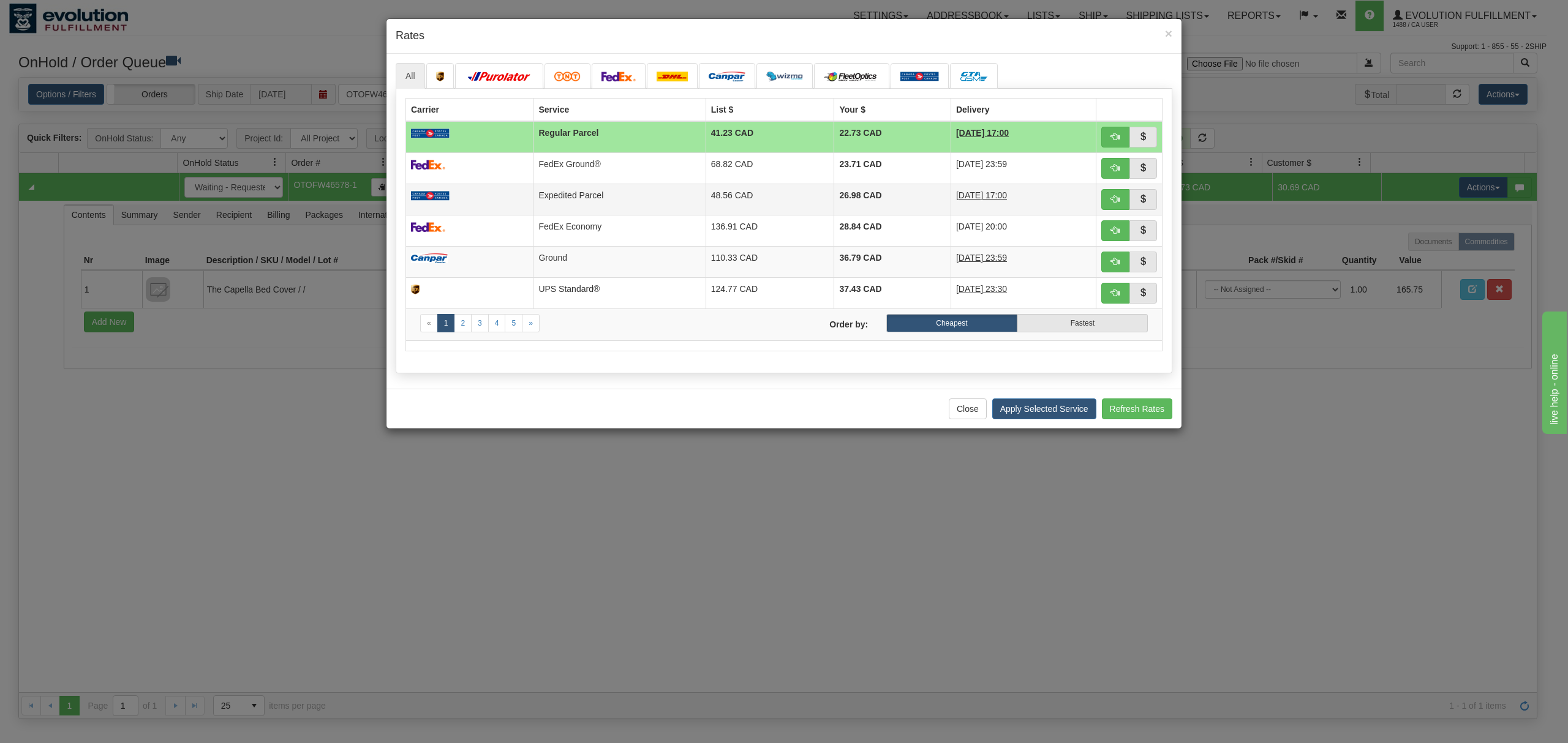
click at [665, 194] on td "Expedited Parcel" at bounding box center [619, 198] width 172 height 31
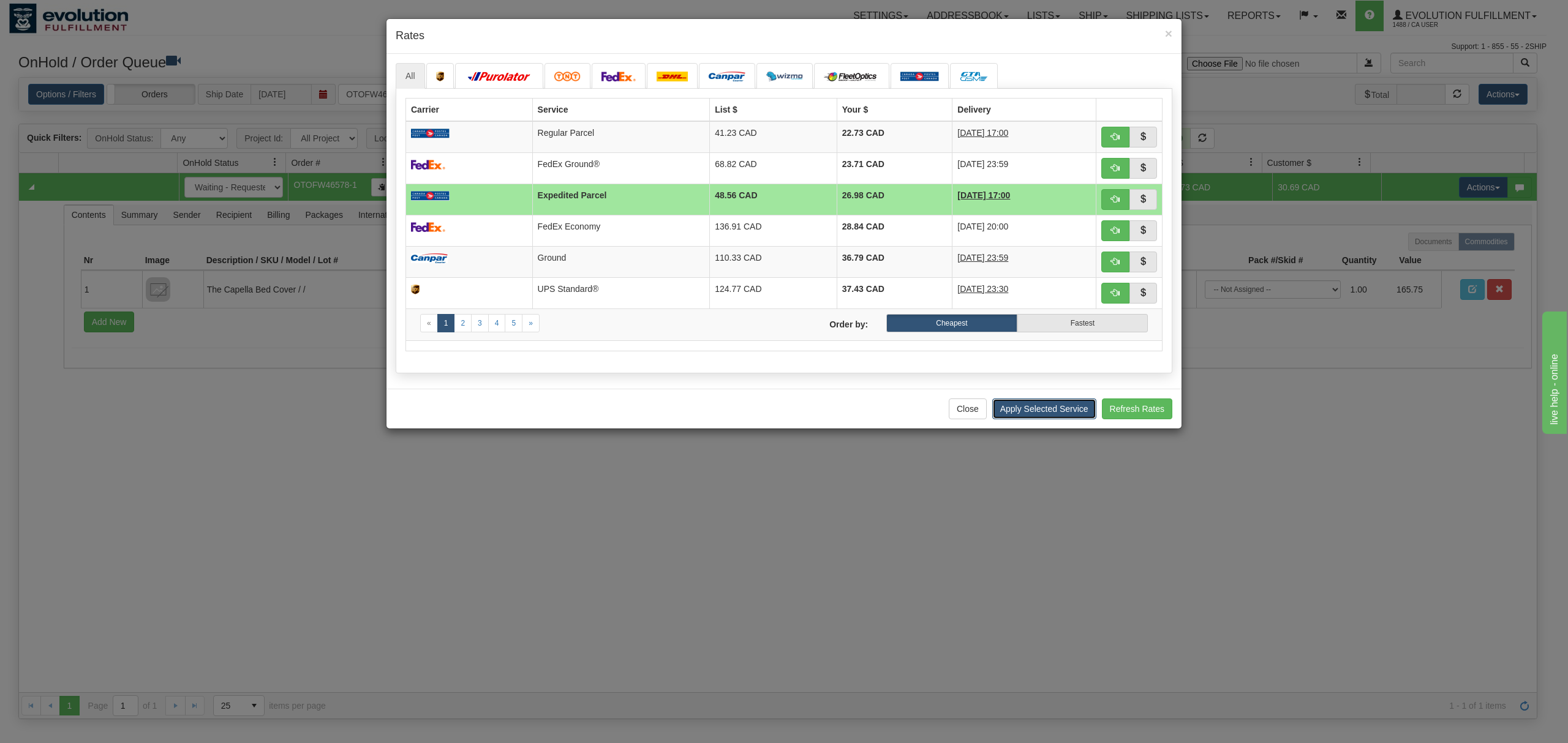
click at [1010, 414] on button "Apply Selected Service" at bounding box center [1044, 408] width 104 height 20
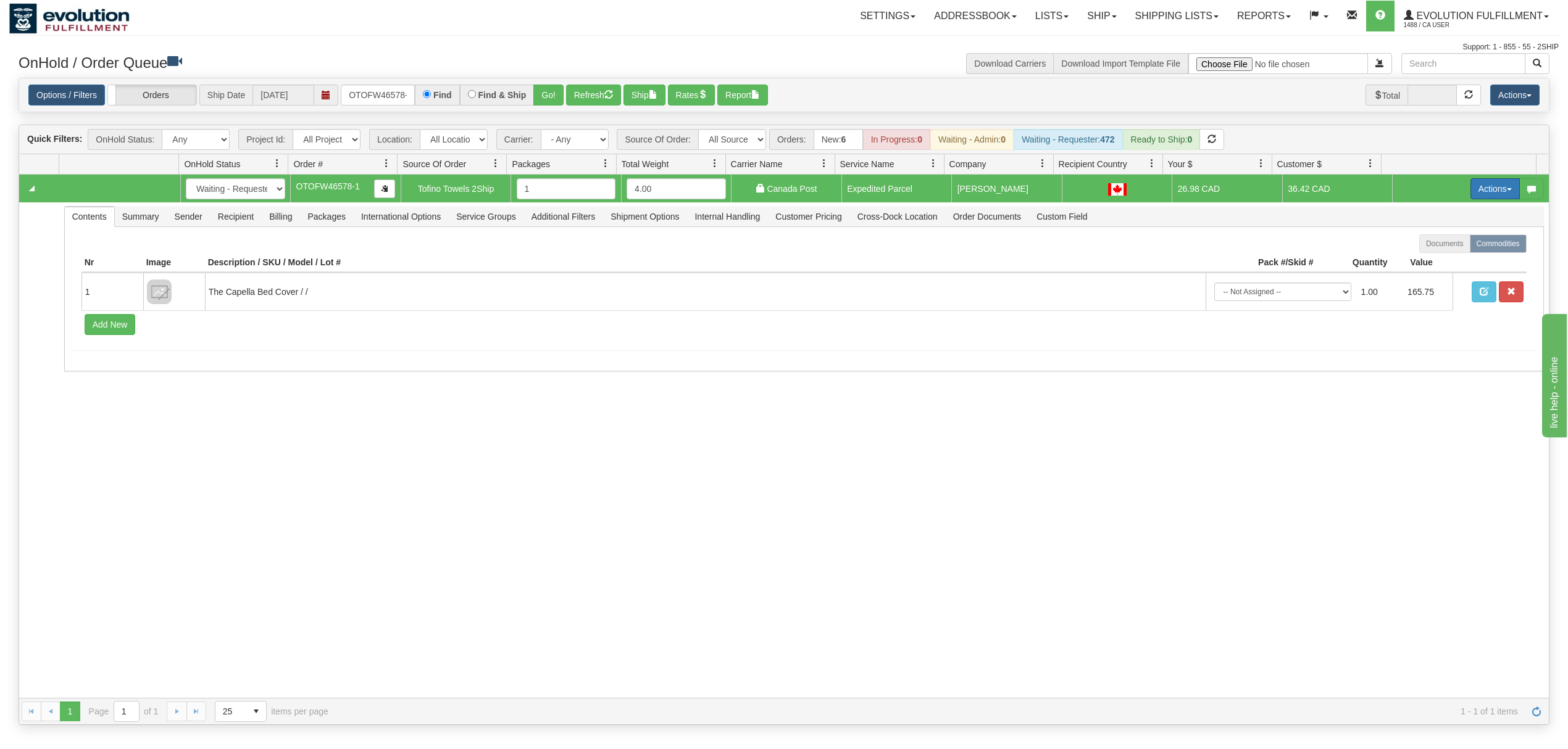
click at [1475, 198] on button "Actions" at bounding box center [1495, 189] width 50 height 21
click at [1433, 260] on span "Ship" at bounding box center [1446, 260] width 26 height 10
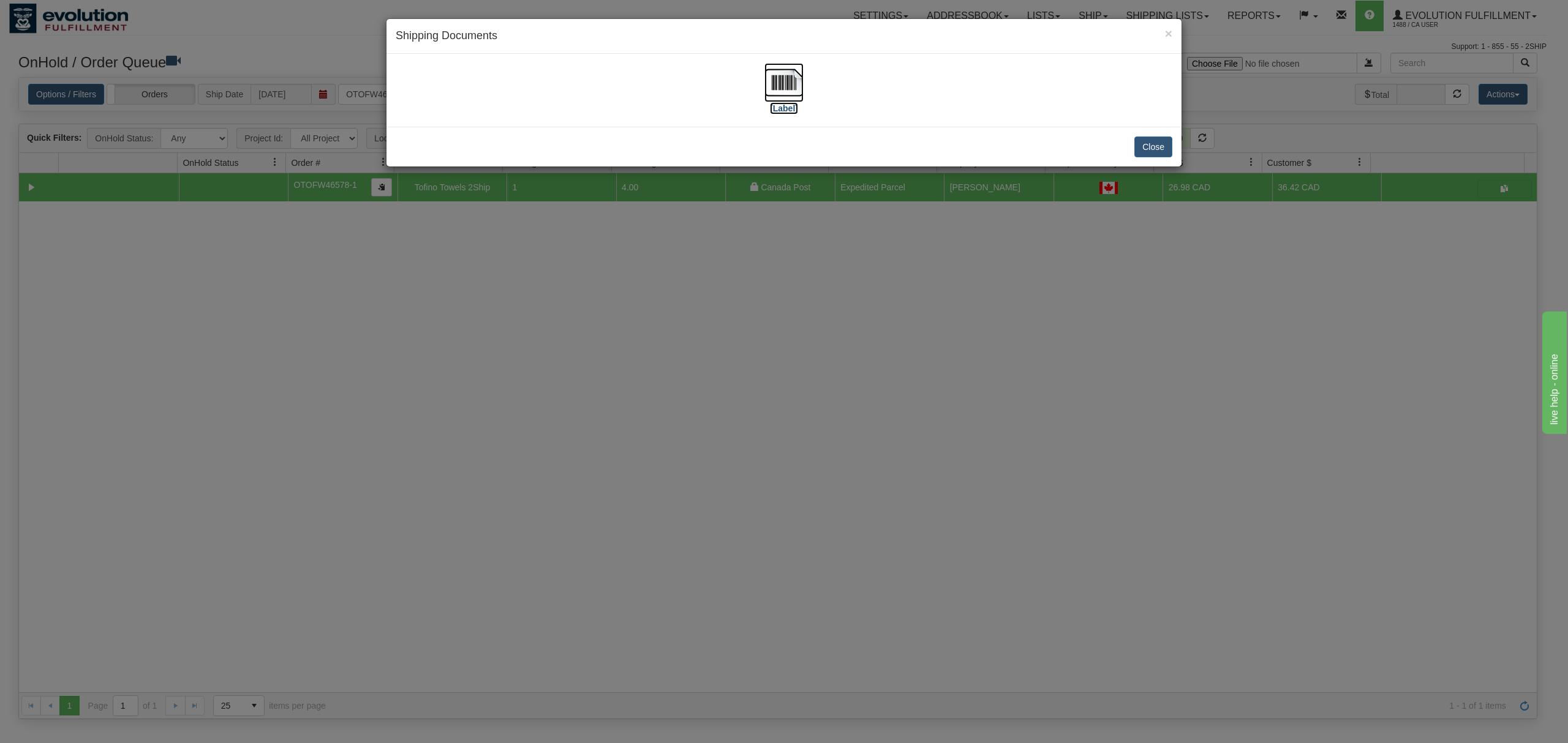
click at [802, 72] on img at bounding box center [784, 83] width 39 height 39
click at [1155, 147] on button "Close" at bounding box center [1153, 146] width 38 height 20
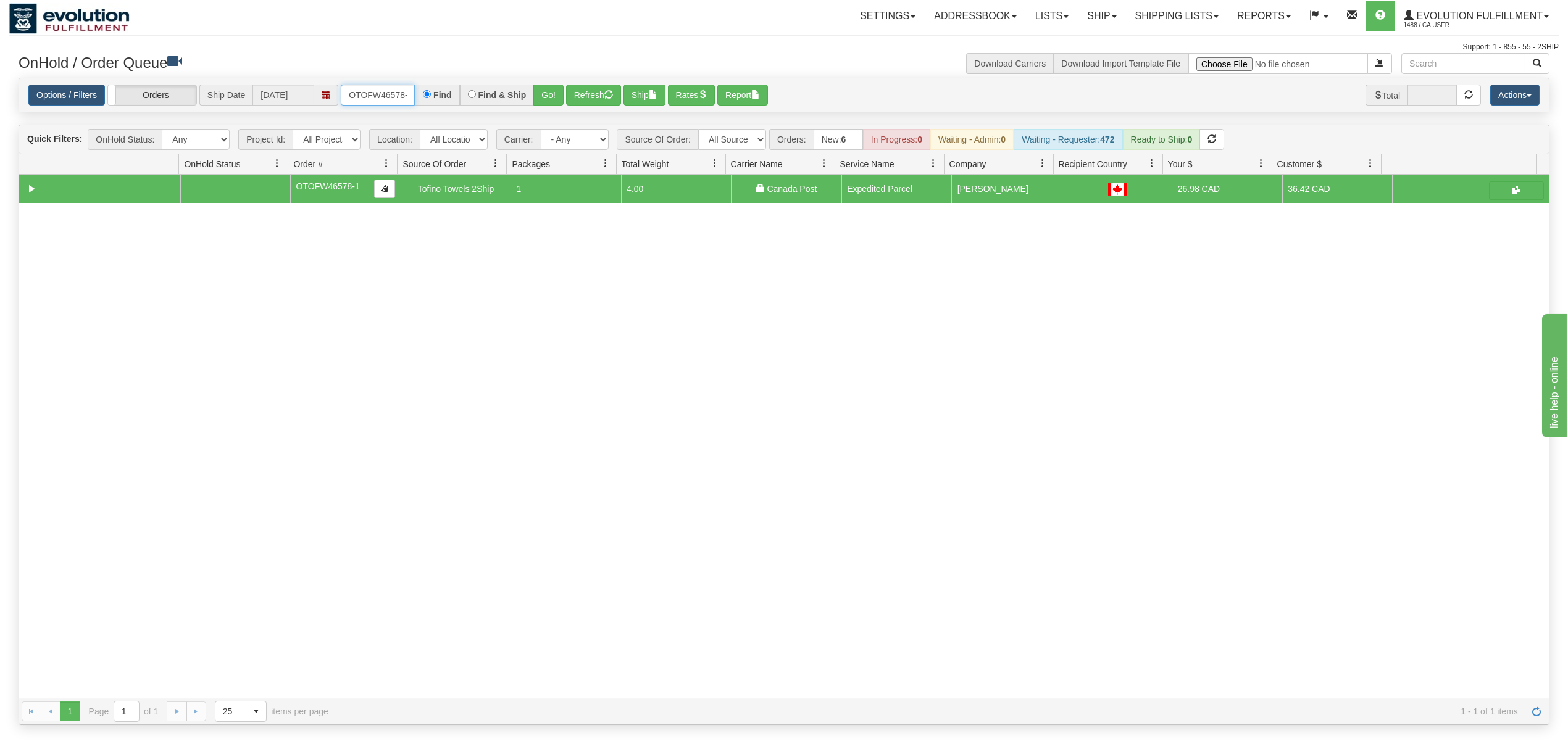
click at [370, 97] on input "OTOFW46578-1" at bounding box center [377, 95] width 74 height 21
click at [371, 97] on input "OTOFW46578-1" at bounding box center [377, 95] width 74 height 21
click at [547, 102] on button "Go!" at bounding box center [548, 95] width 31 height 21
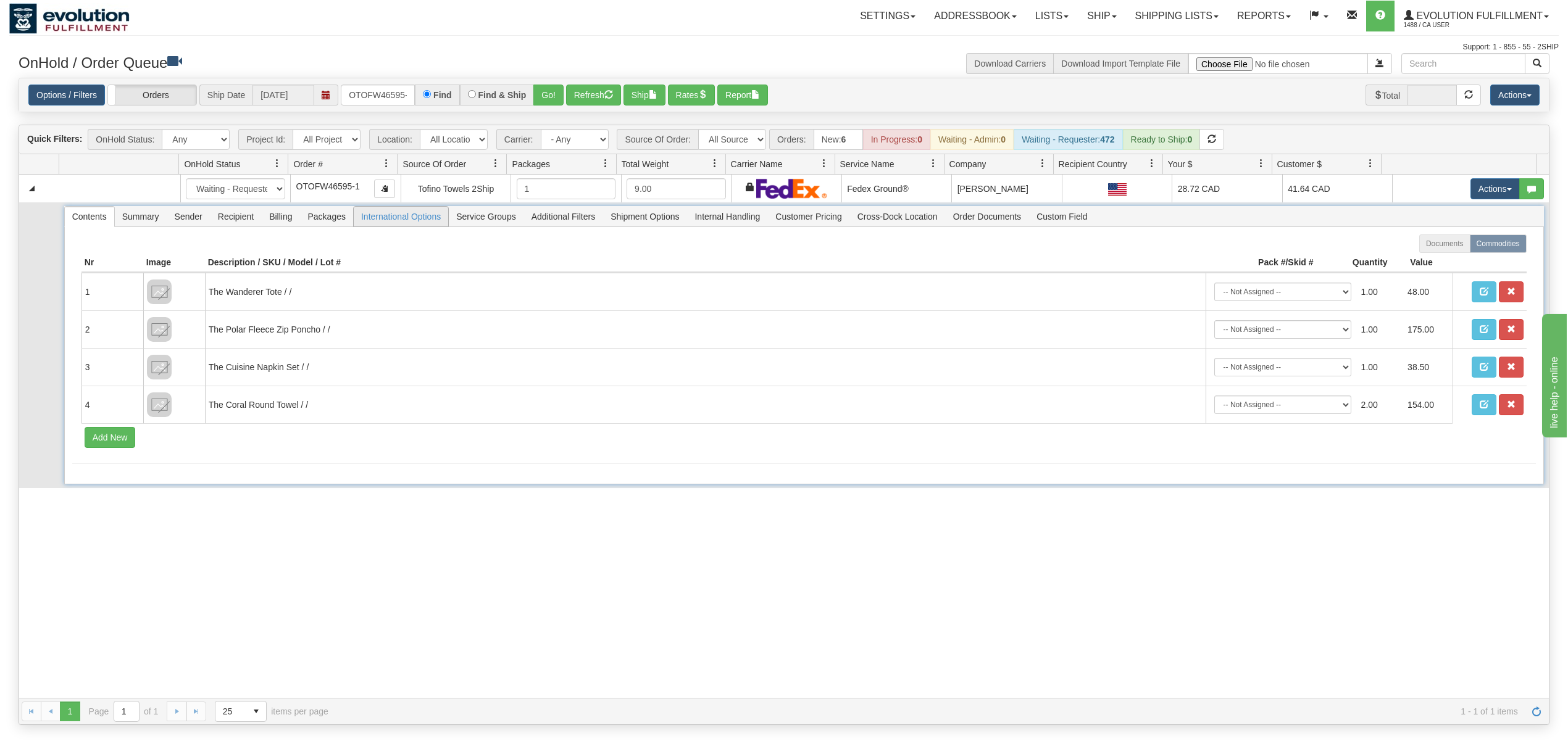
click at [415, 216] on span "International Options" at bounding box center [401, 217] width 95 height 20
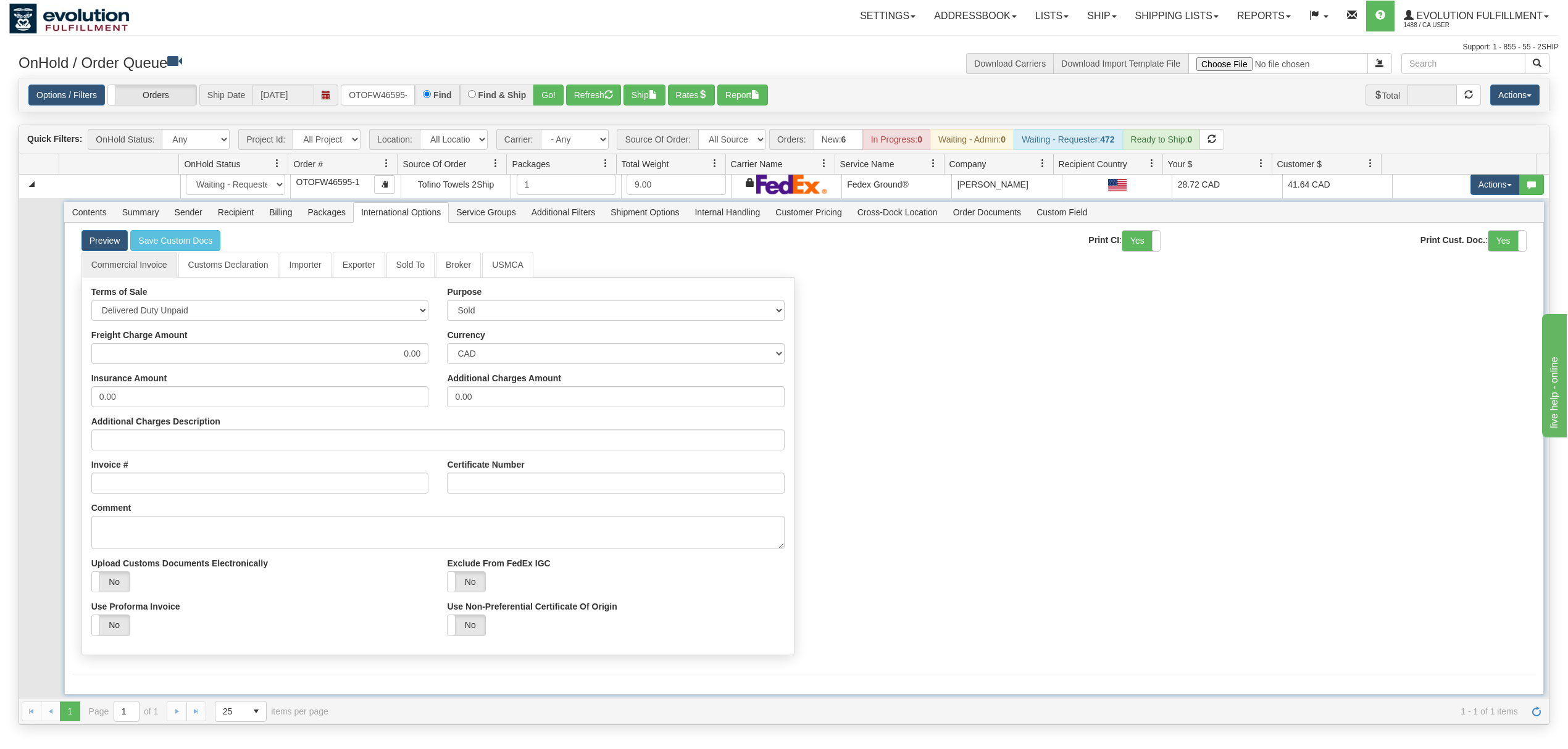
scroll to position [6, 0]
click at [111, 586] on label "No" at bounding box center [110, 582] width 37 height 21
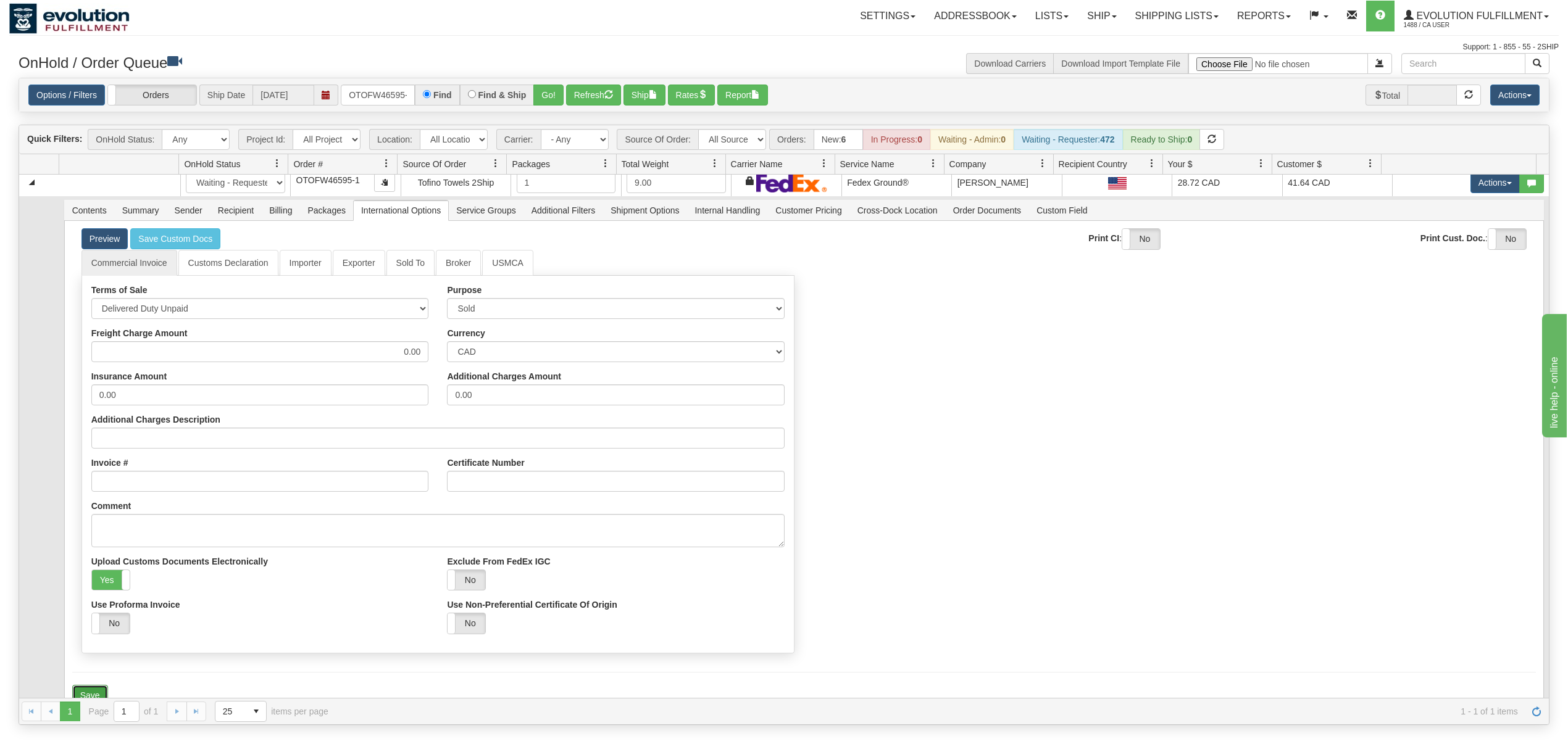
click at [92, 691] on button "Save" at bounding box center [90, 695] width 36 height 21
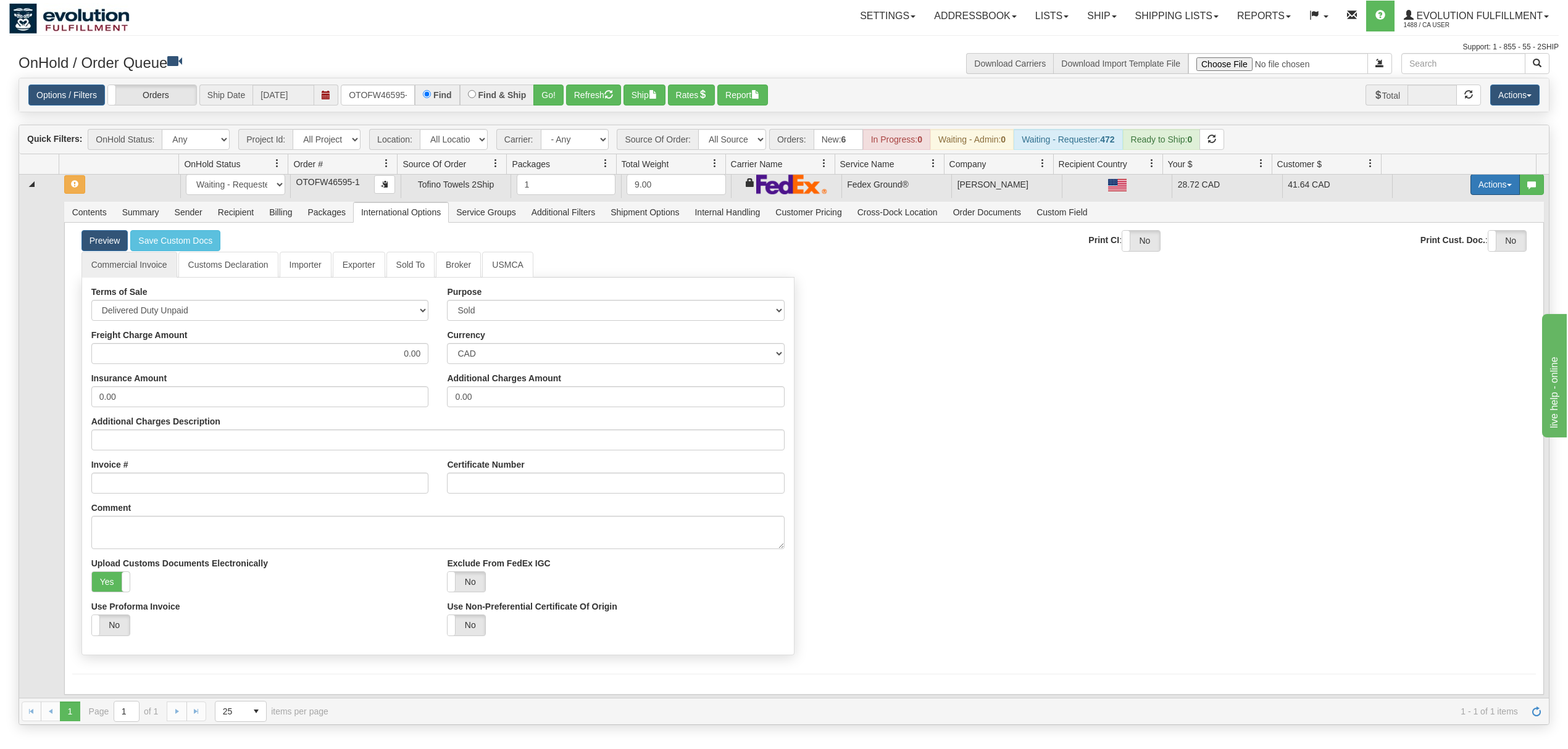
click at [1484, 179] on button "Actions" at bounding box center [1495, 184] width 50 height 21
click at [1421, 263] on link "Ship" at bounding box center [1469, 256] width 99 height 16
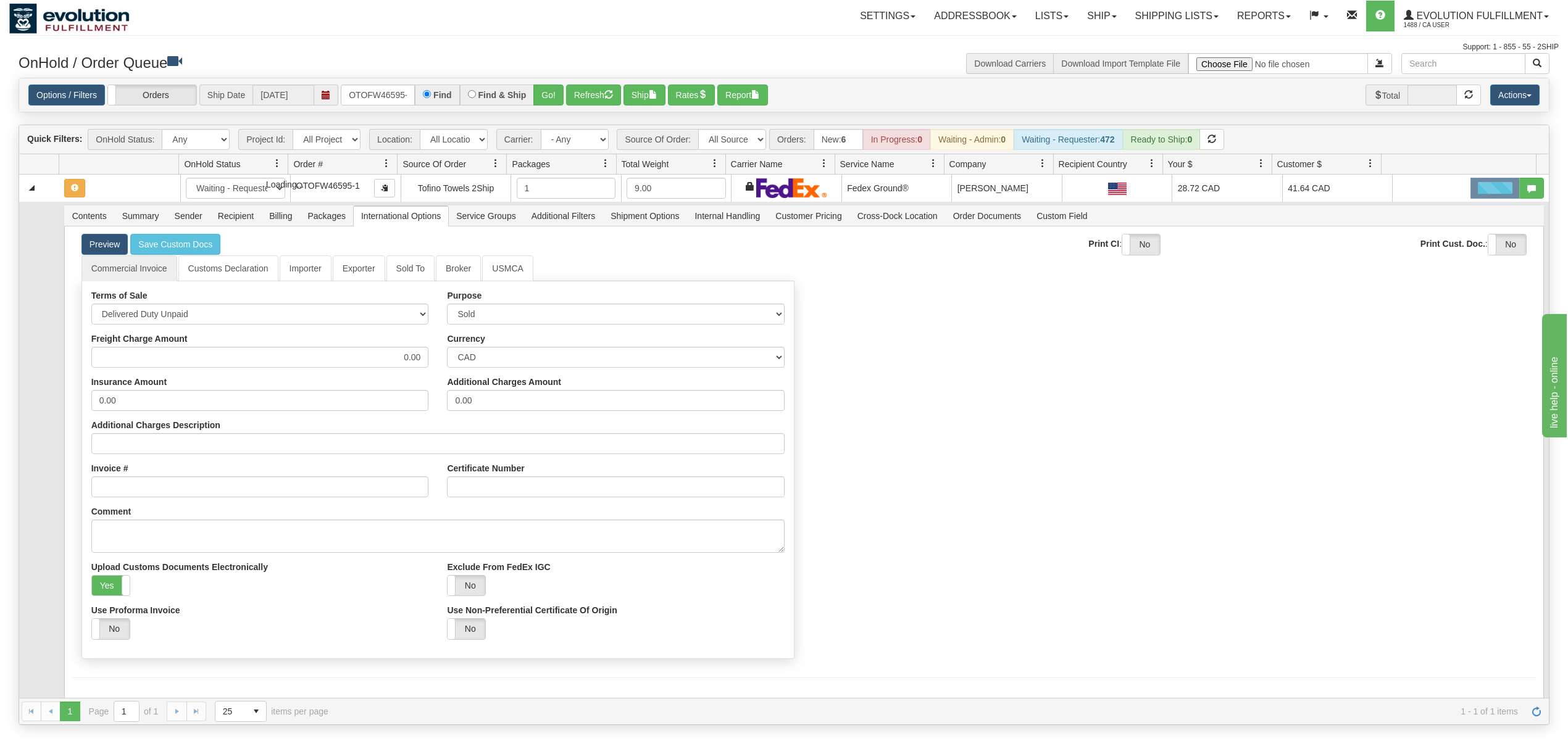
scroll to position [0, 0]
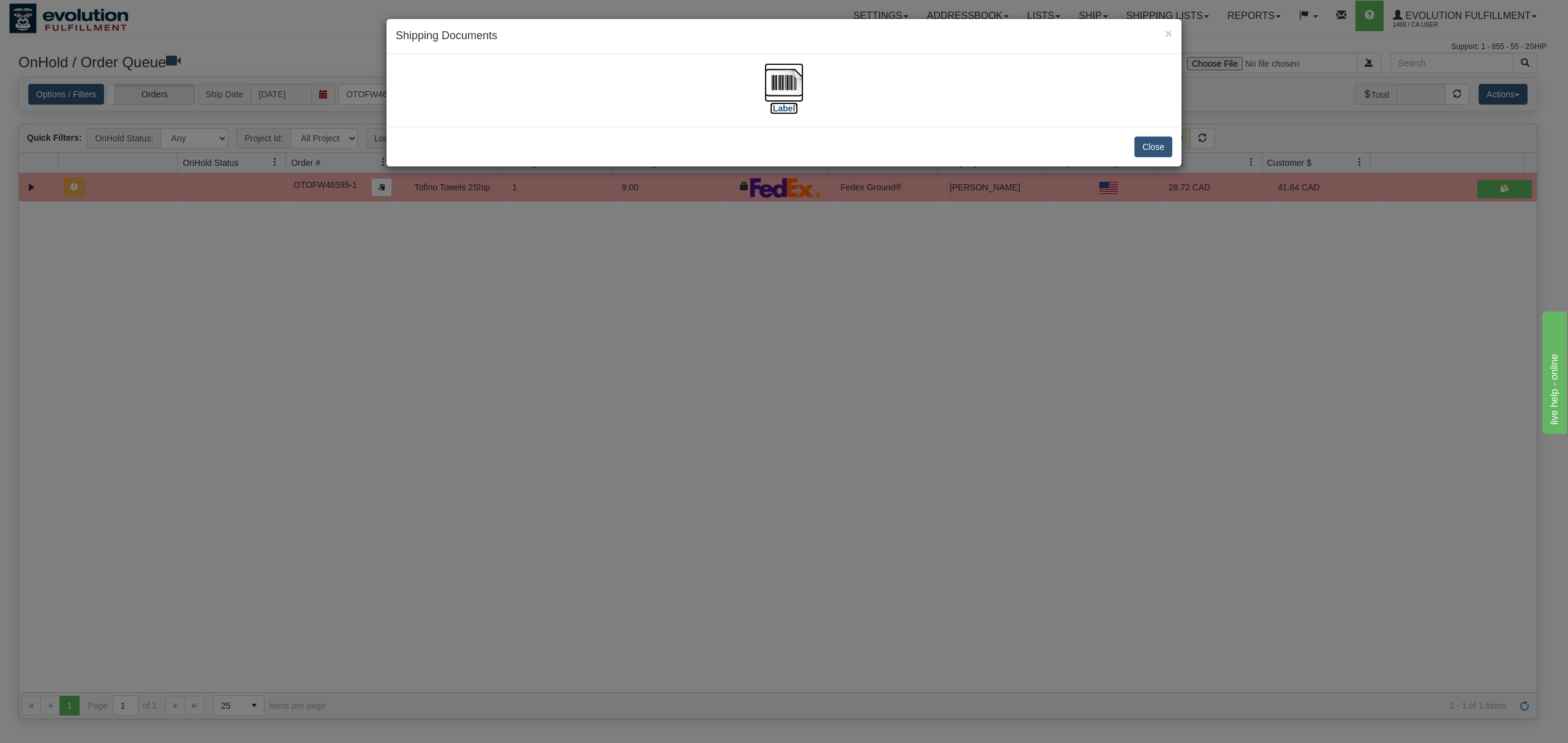
click at [783, 84] on img at bounding box center [784, 83] width 39 height 39
click at [1157, 143] on button "Close" at bounding box center [1153, 146] width 38 height 20
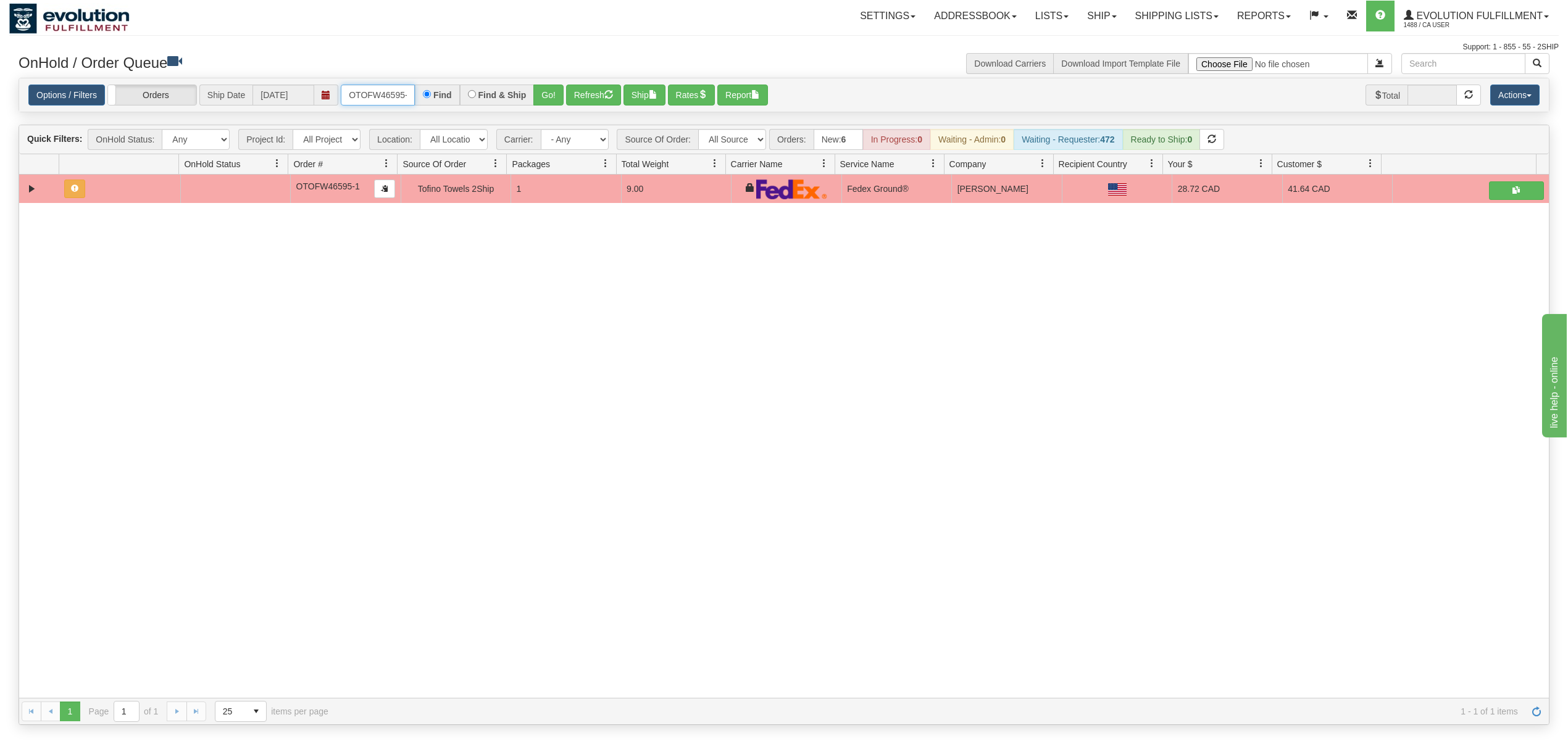
click at [376, 92] on input "OTOFW46595-1" at bounding box center [377, 95] width 74 height 21
click at [558, 95] on button "Go!" at bounding box center [548, 95] width 31 height 21
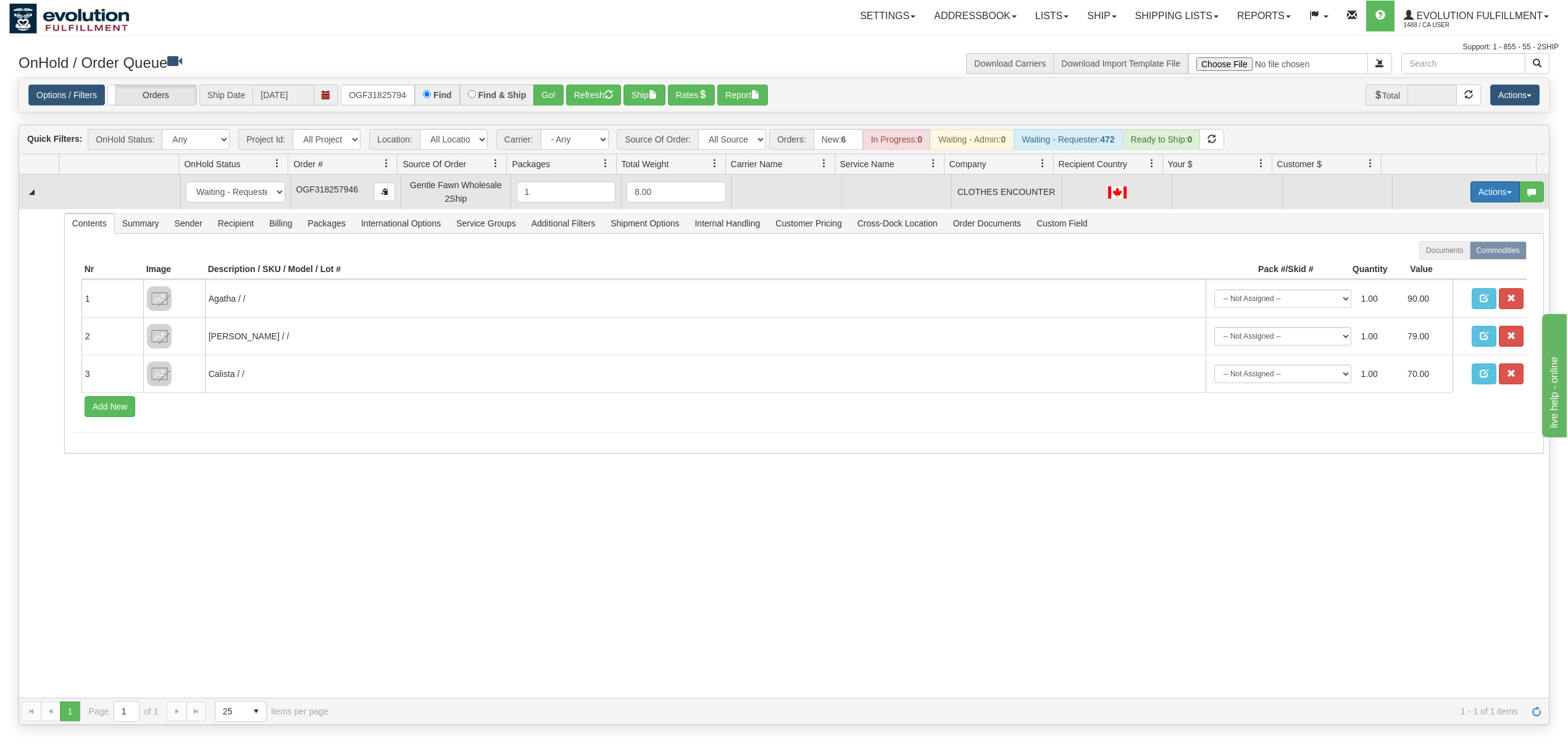
drag, startPoint x: 1482, startPoint y: 189, endPoint x: 1487, endPoint y: 203, distance: 14.9
click at [1482, 192] on button "Actions" at bounding box center [1495, 192] width 50 height 21
click at [1466, 245] on span "Rate All Services" at bounding box center [1469, 247] width 74 height 10
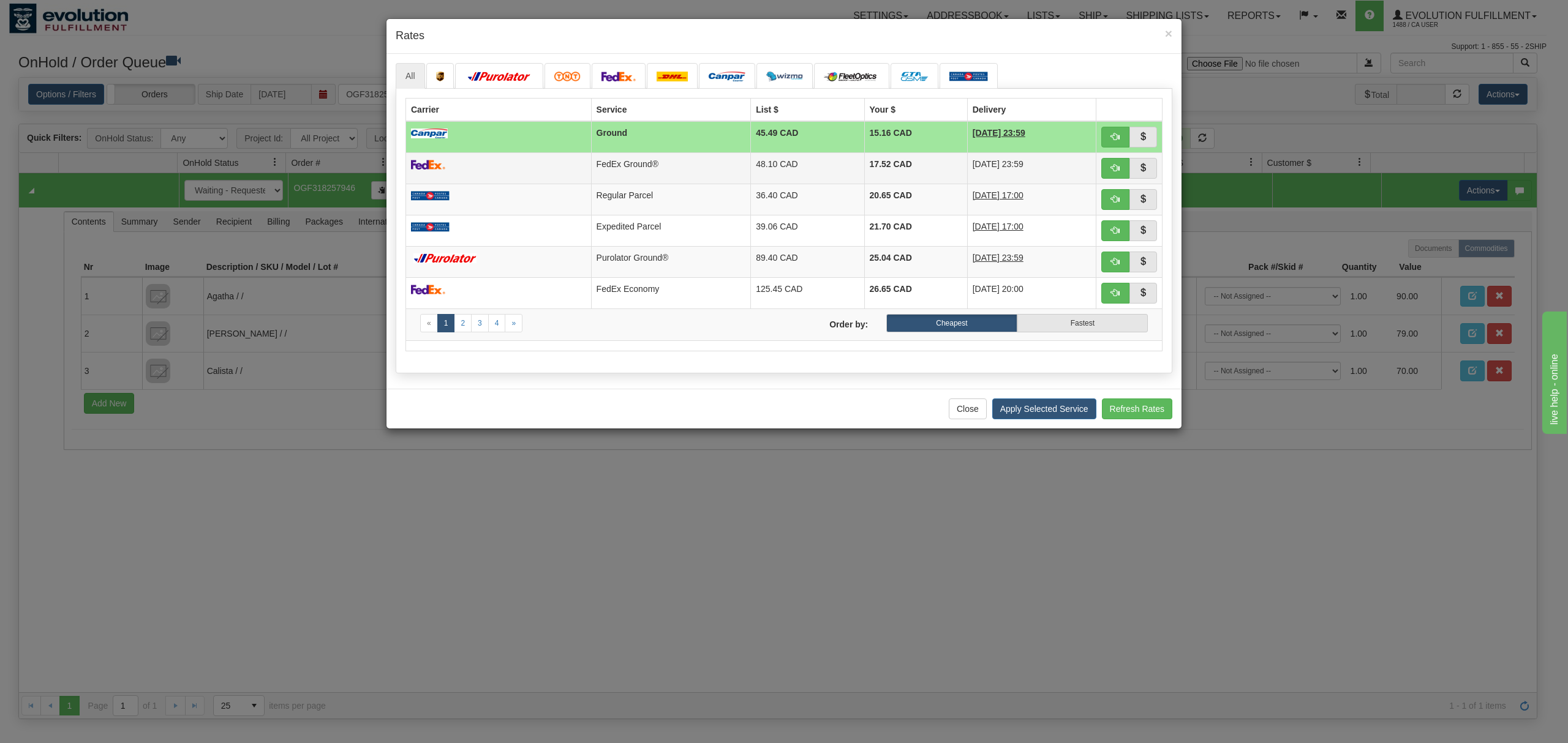
drag, startPoint x: 654, startPoint y: 174, endPoint x: 662, endPoint y: 174, distance: 8.0
click at [656, 174] on td "FedEx Ground®" at bounding box center [671, 167] width 160 height 31
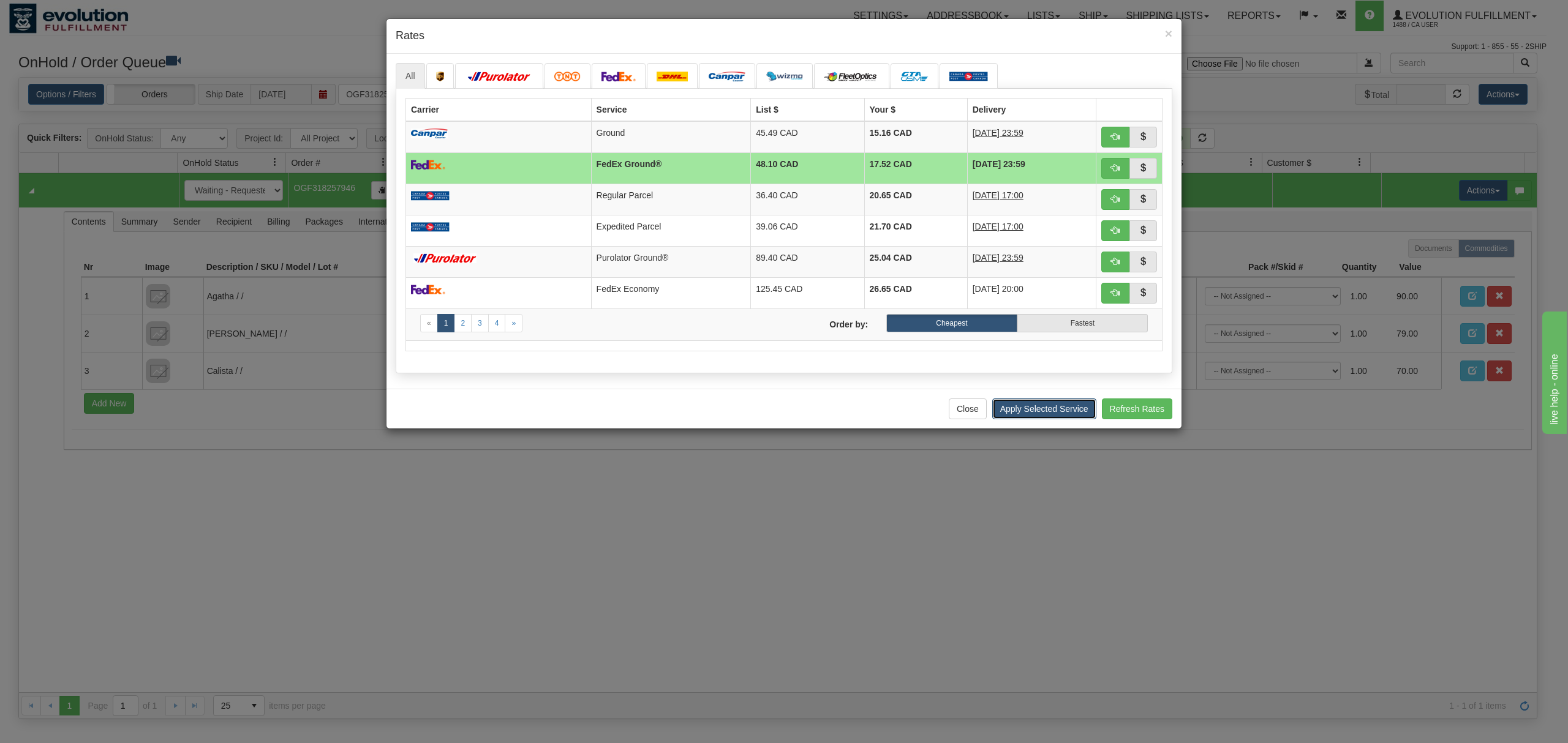
click at [1036, 410] on button "Apply Selected Service" at bounding box center [1044, 408] width 104 height 20
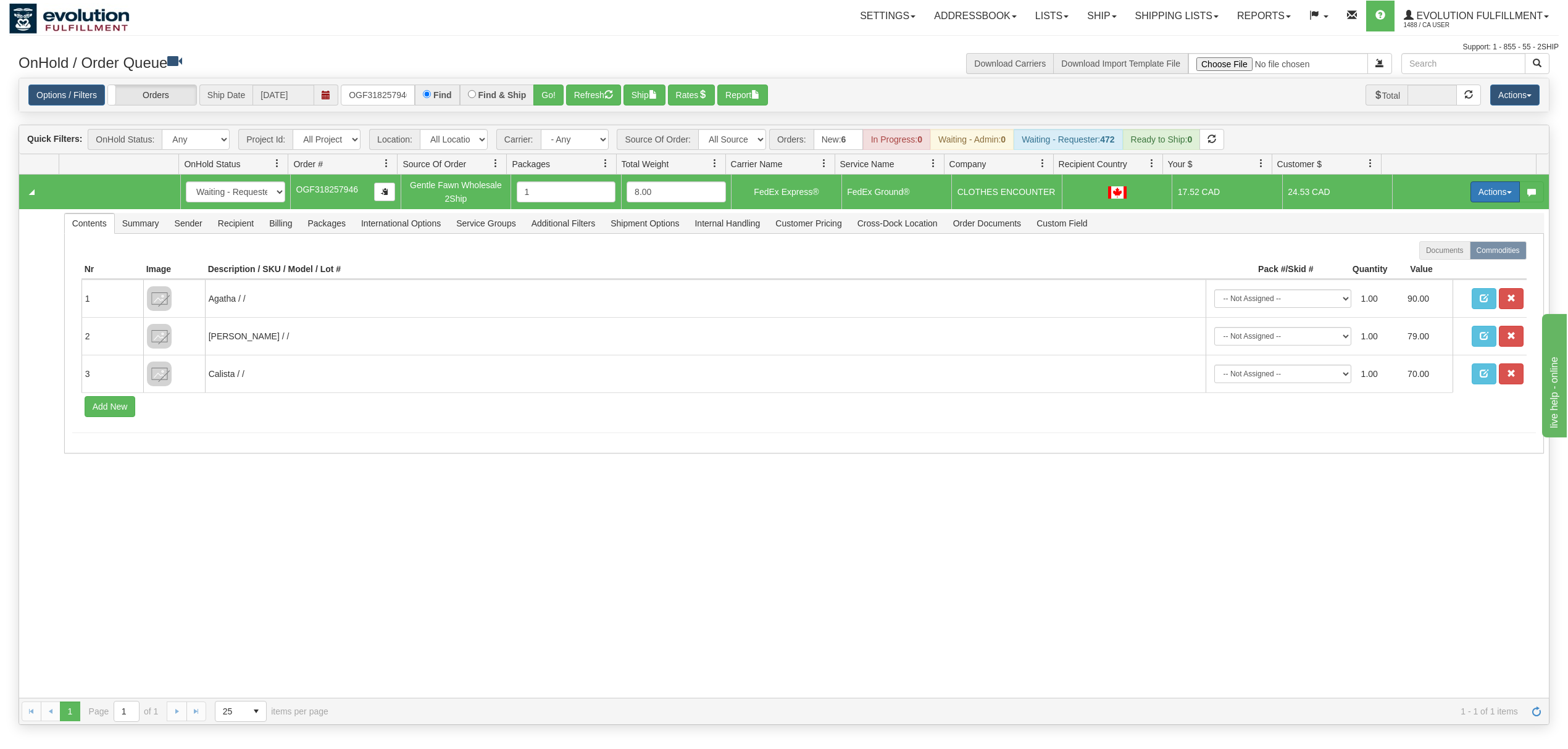
click at [1470, 199] on button "Actions" at bounding box center [1495, 192] width 50 height 21
click at [1434, 272] on link "Ship" at bounding box center [1469, 263] width 99 height 16
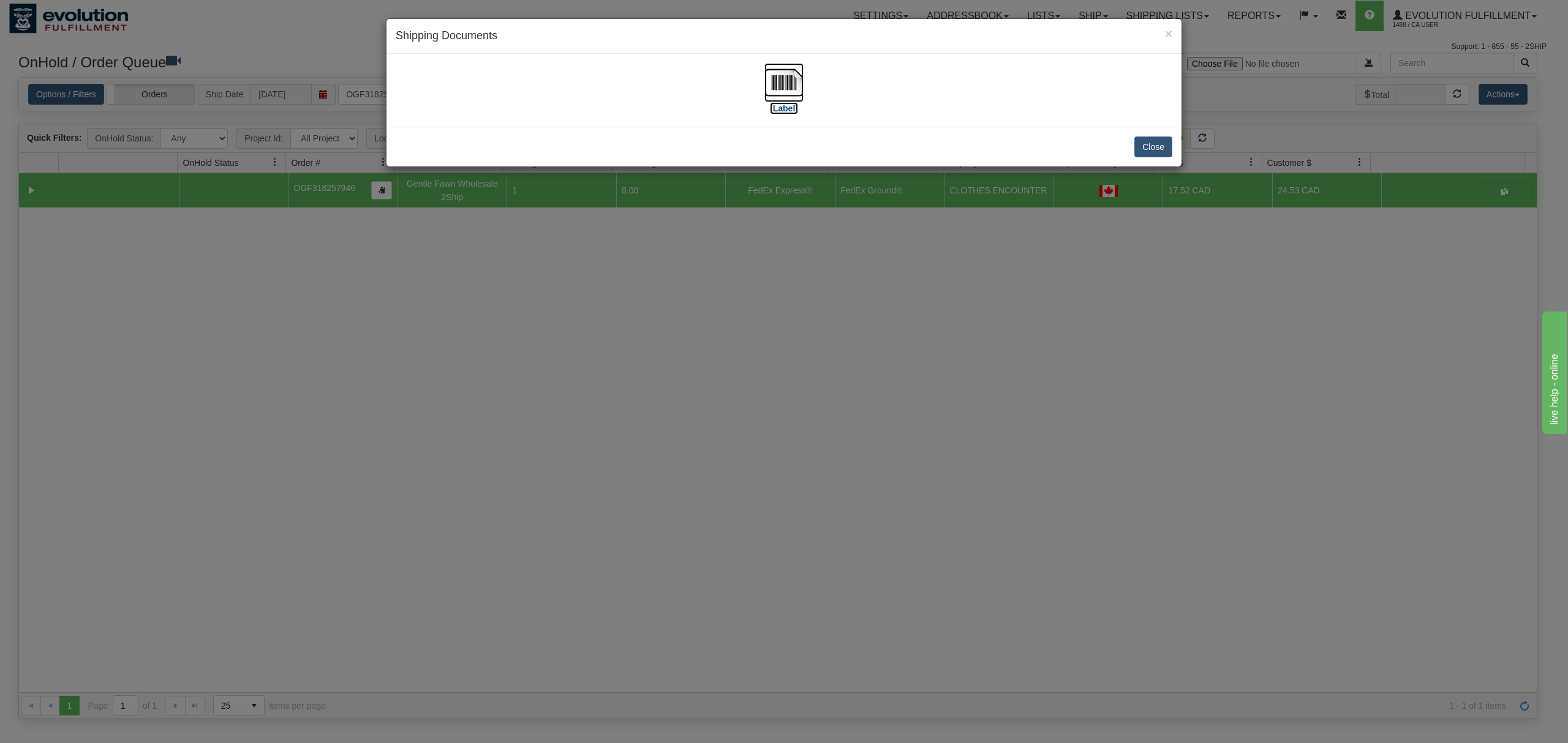
click at [768, 76] on img at bounding box center [784, 83] width 39 height 39
click at [1143, 139] on button "Close" at bounding box center [1153, 146] width 38 height 20
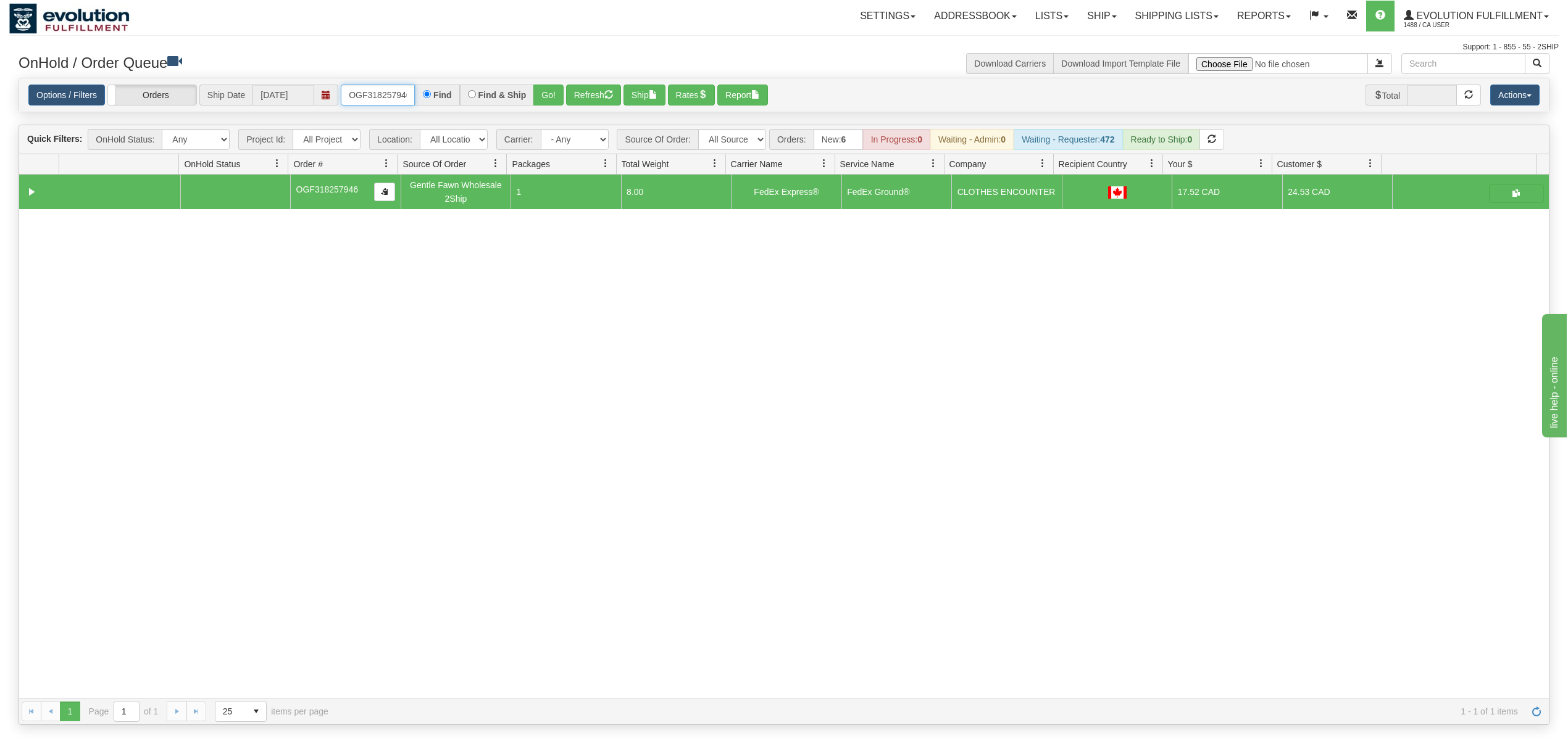
click at [405, 94] on input "OGF318257946" at bounding box center [377, 95] width 74 height 21
click at [400, 92] on input "OGF318257946" at bounding box center [377, 95] width 74 height 21
click at [398, 92] on input "OGF318257946" at bounding box center [377, 95] width 74 height 21
click at [398, 90] on input "OGF318257946" at bounding box center [377, 95] width 74 height 21
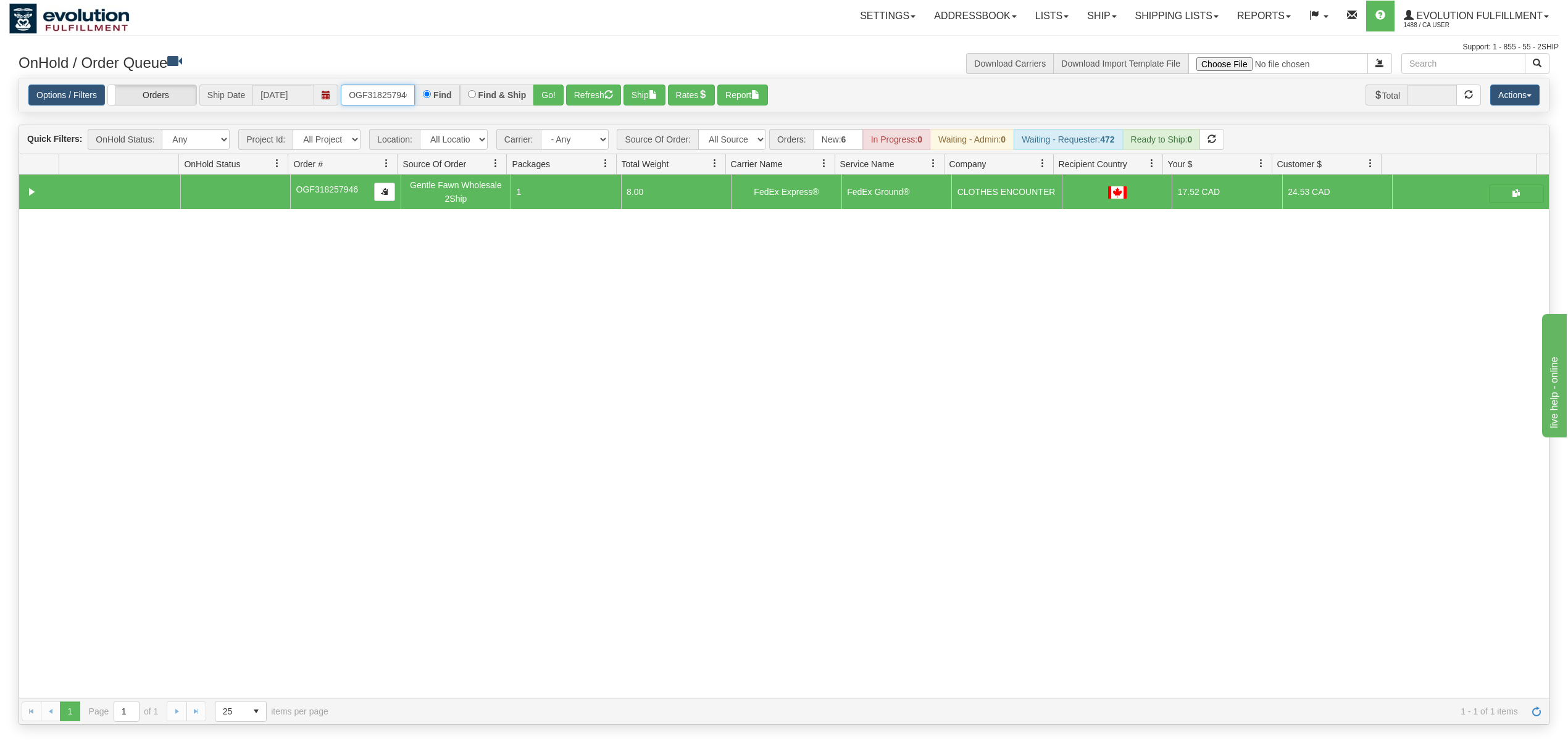
click at [398, 90] on input "OGF318257946" at bounding box center [377, 95] width 74 height 21
type input "OEMU0030415002"
click at [555, 88] on button "Go!" at bounding box center [548, 95] width 31 height 21
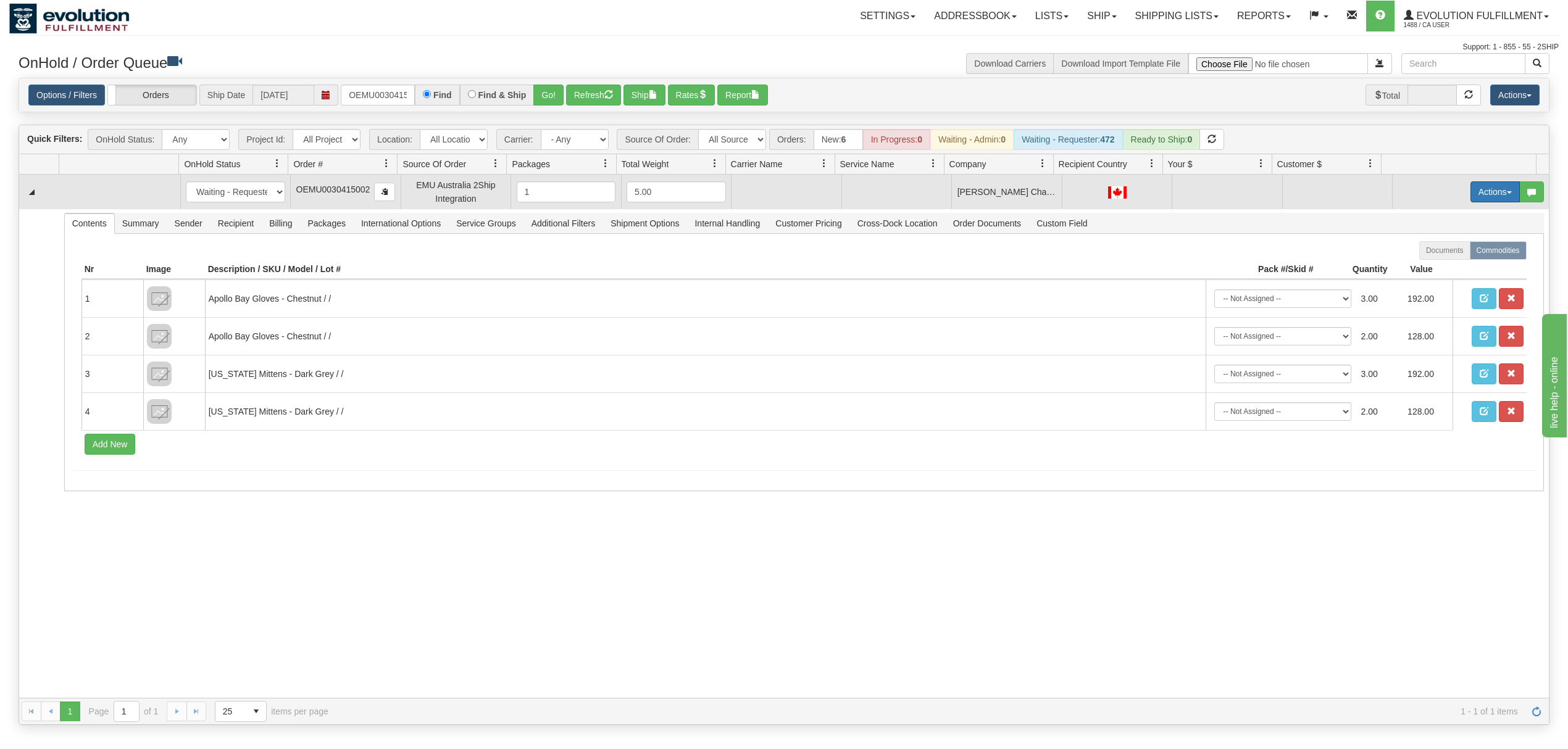
click at [1498, 199] on button "Actions" at bounding box center [1495, 192] width 50 height 21
click at [1437, 256] on link "Rate All Services" at bounding box center [1469, 247] width 99 height 16
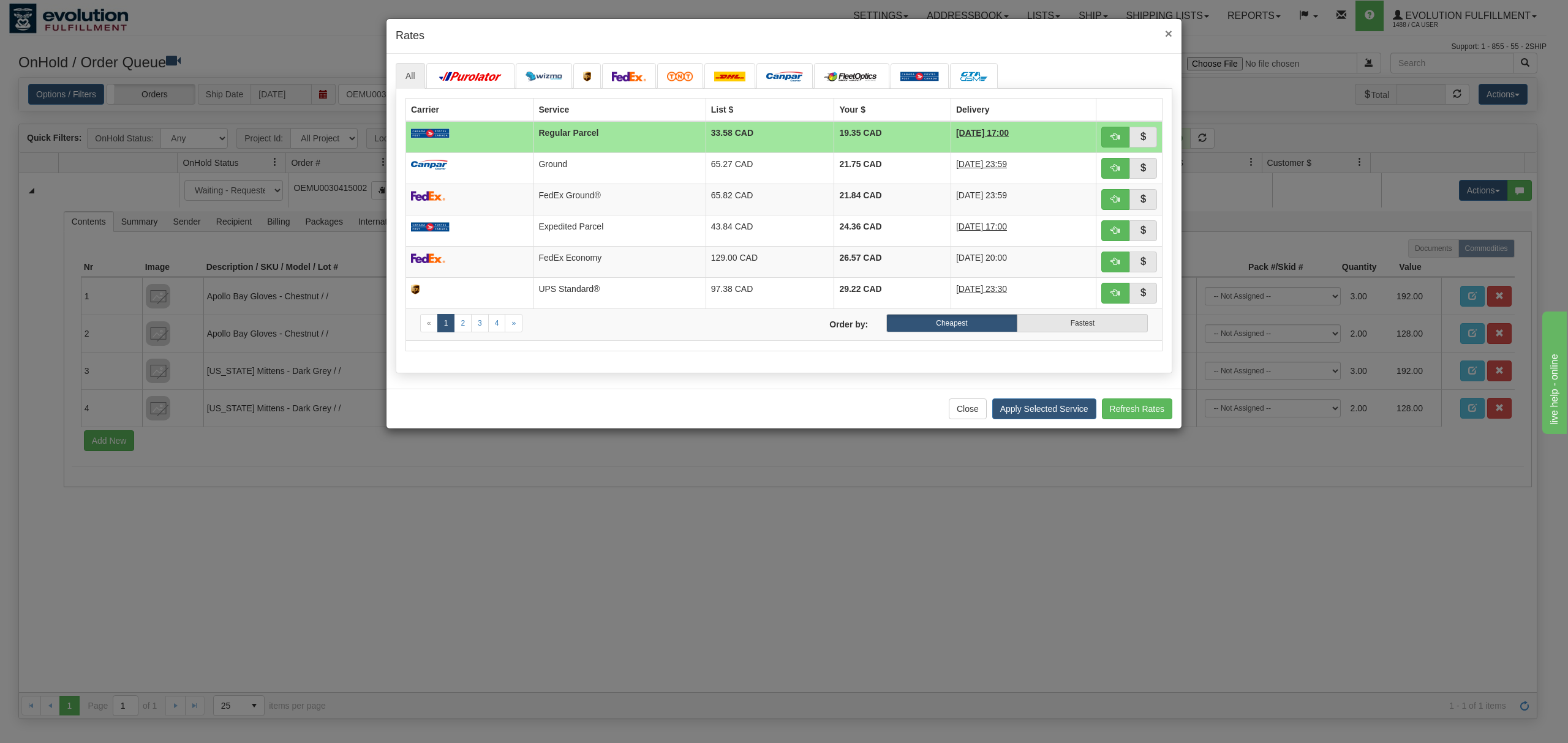
click at [1167, 36] on span "×" at bounding box center [1169, 33] width 8 height 14
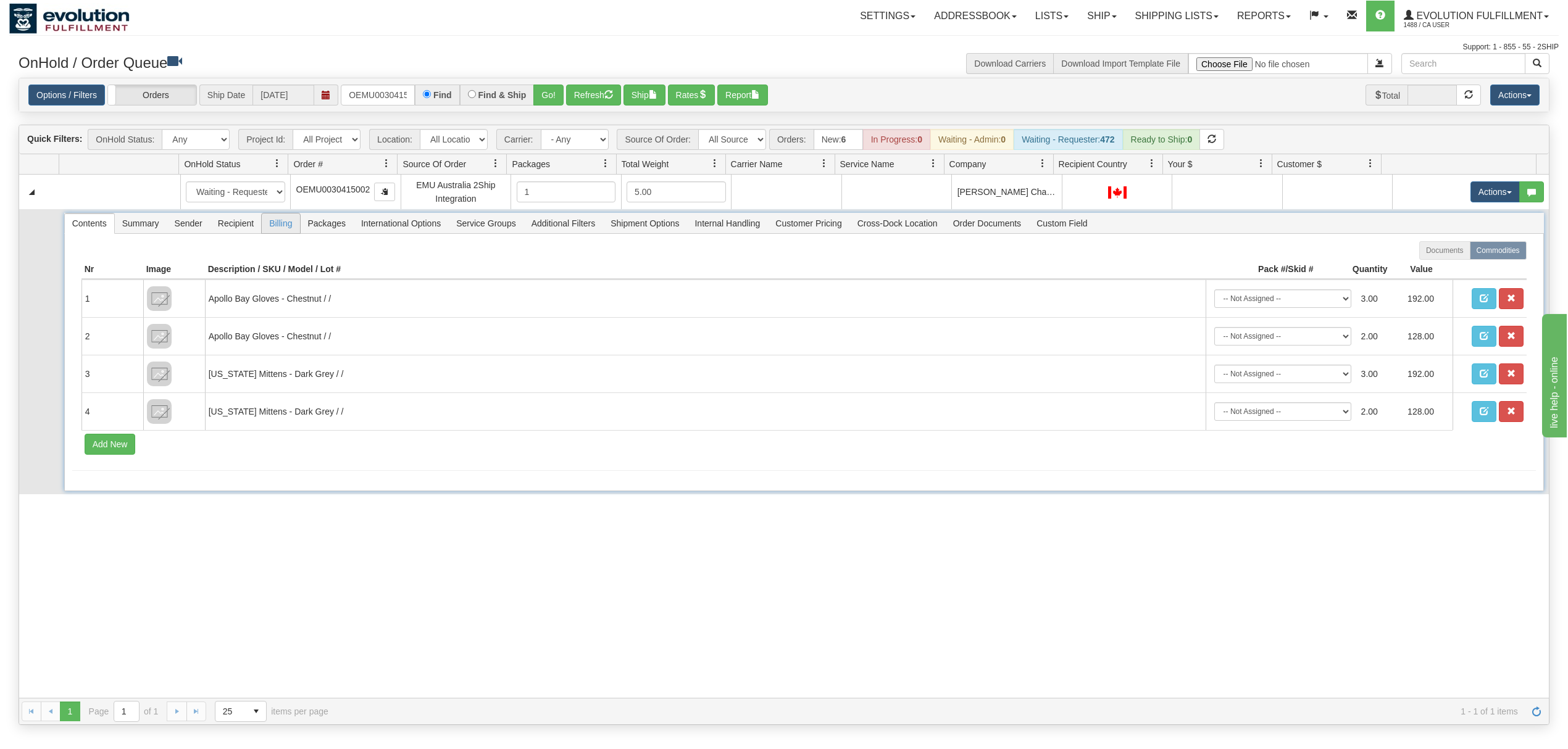
click at [288, 226] on span "Billing" at bounding box center [280, 224] width 37 height 20
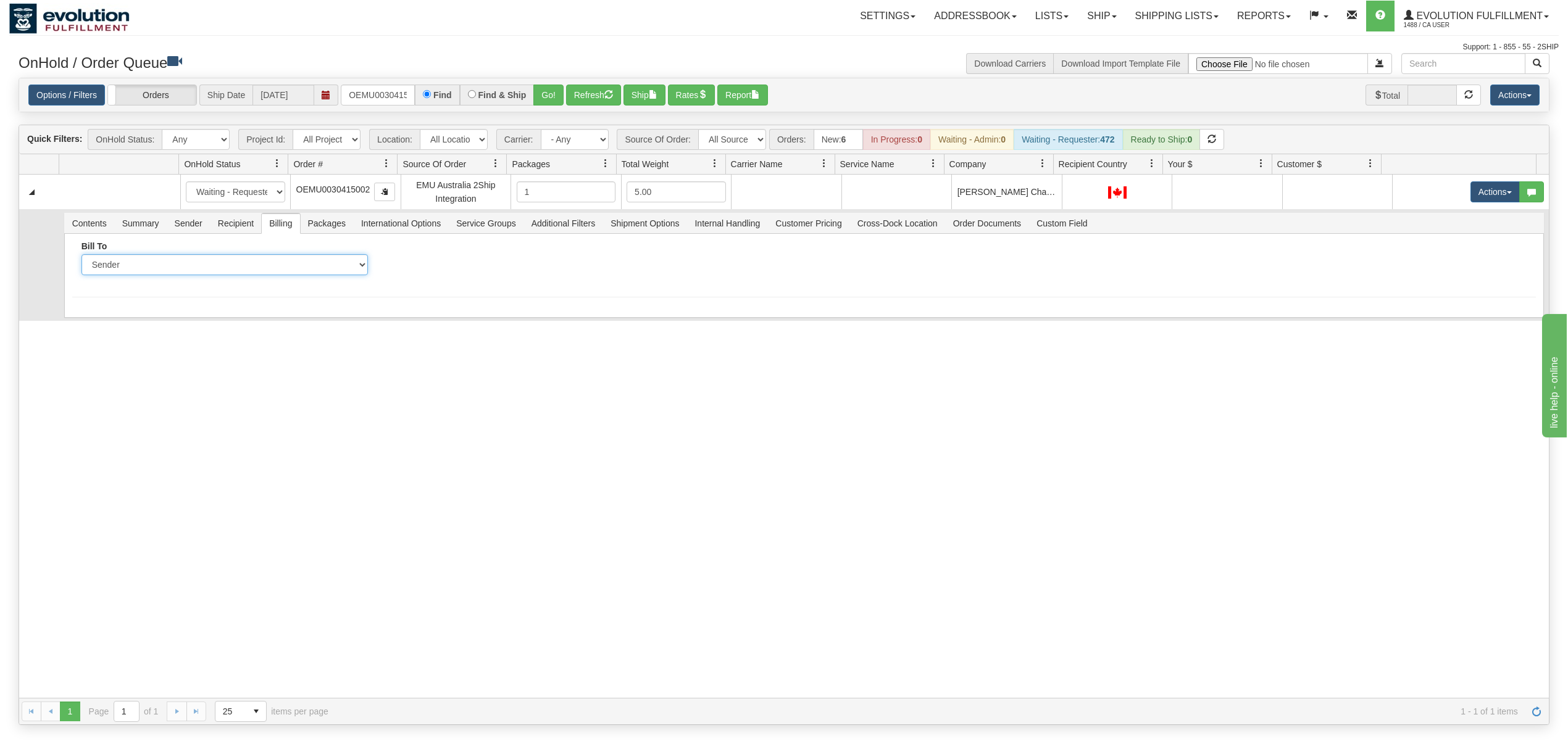
click at [208, 275] on select "Sender Recipient Third Party Collect" at bounding box center [225, 264] width 286 height 21
select select "2"
click at [82, 257] on select "Sender Recipient Third Party Collect" at bounding box center [225, 264] width 286 height 21
click at [472, 275] on input "Account" at bounding box center [529, 264] width 286 height 21
type input "1088994"
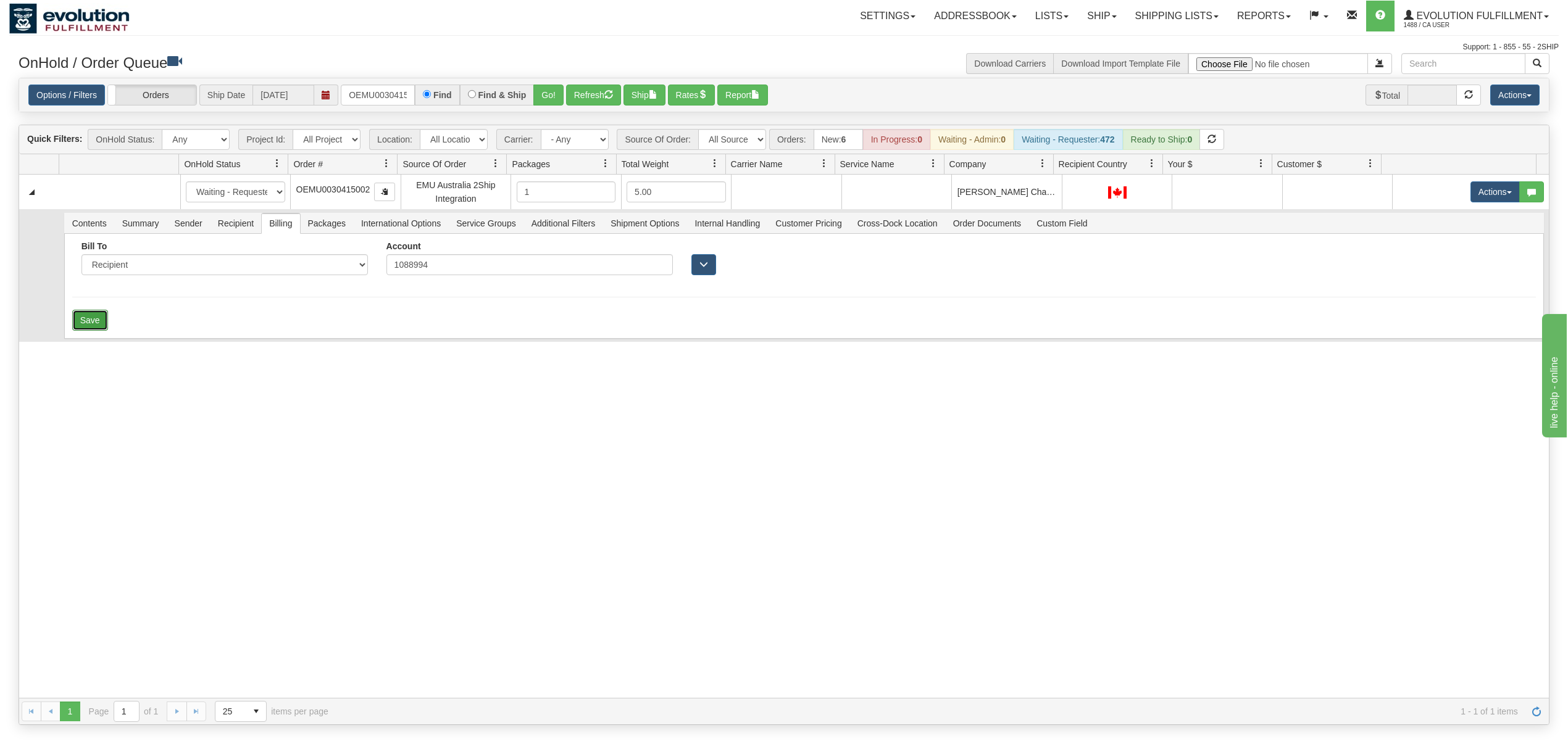
click at [98, 316] on button "Save" at bounding box center [90, 320] width 36 height 21
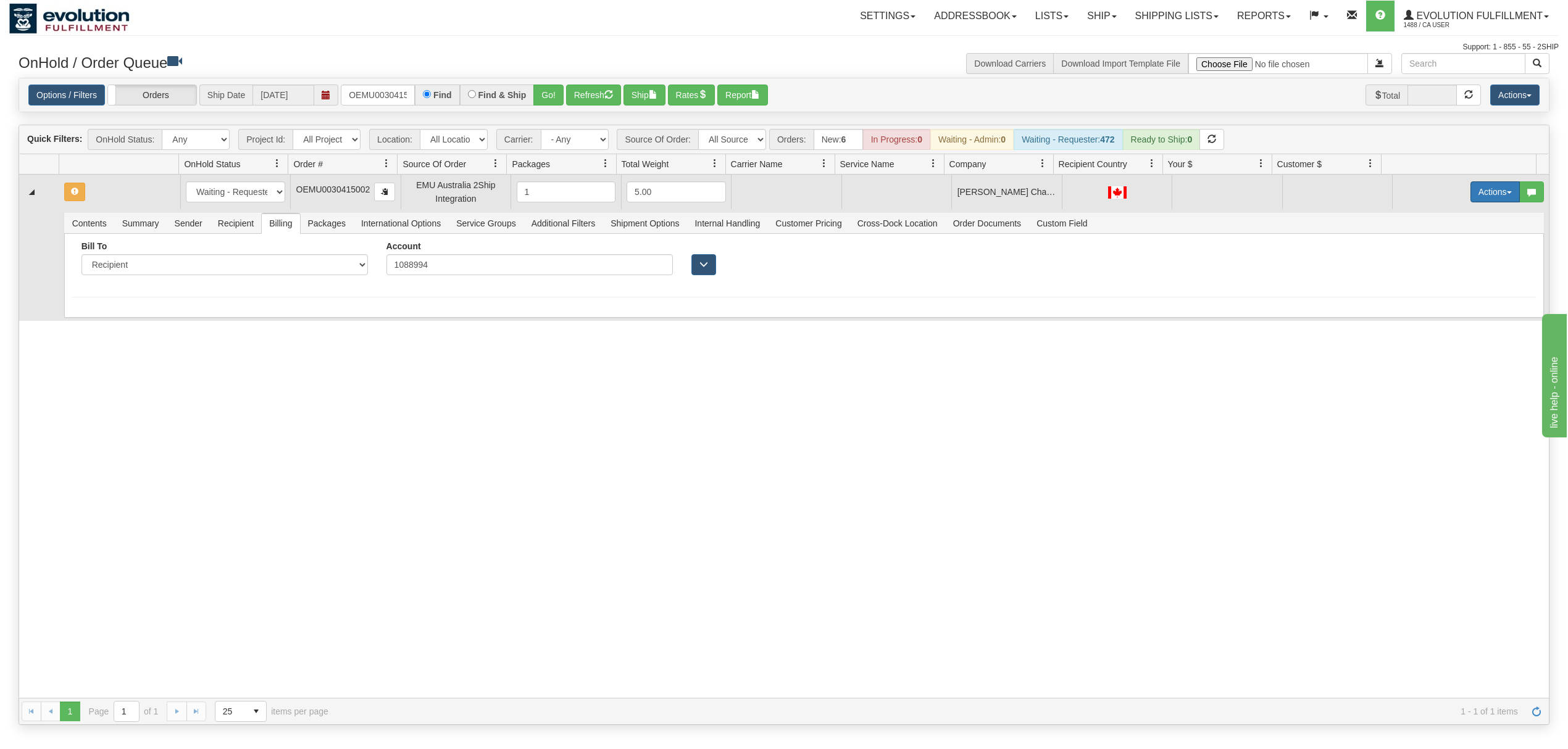
click at [1494, 196] on button "Actions" at bounding box center [1495, 192] width 50 height 21
click at [1452, 248] on span "Rate All Services" at bounding box center [1469, 247] width 74 height 10
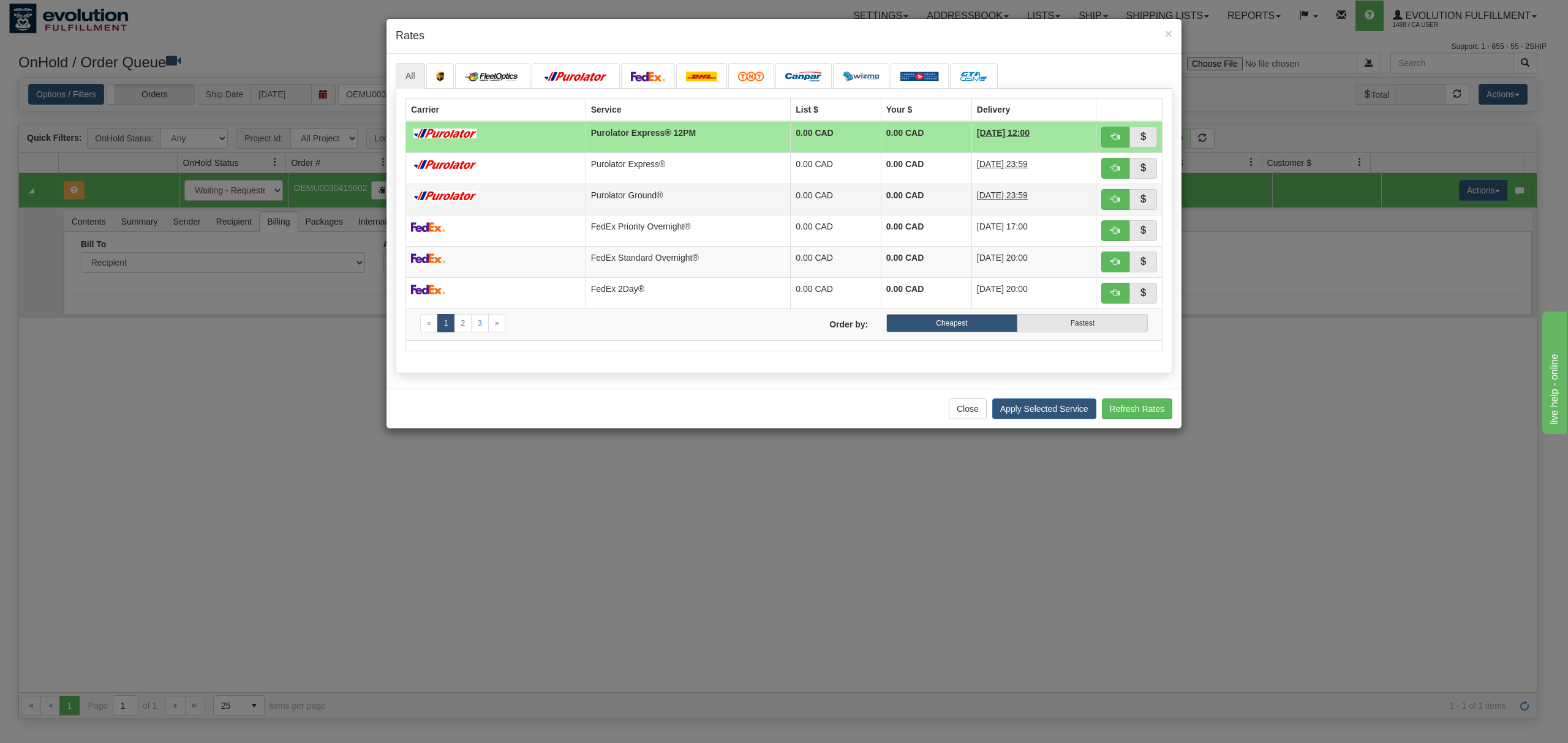
drag, startPoint x: 628, startPoint y: 208, endPoint x: 745, endPoint y: 230, distance: 119.1
click at [633, 208] on td "Purolator Ground®" at bounding box center [688, 198] width 205 height 31
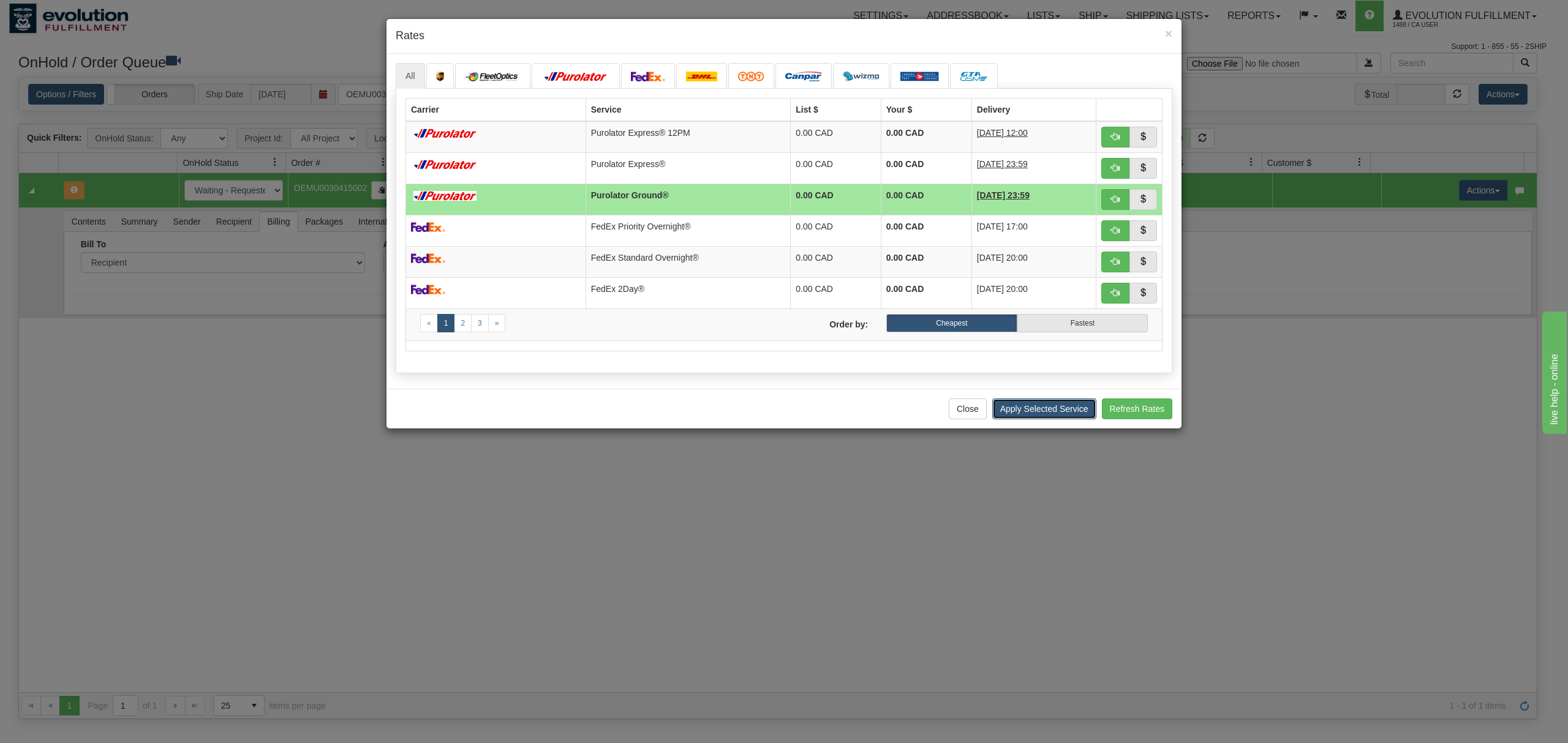
click at [1024, 410] on button "Apply Selected Service" at bounding box center [1044, 408] width 104 height 20
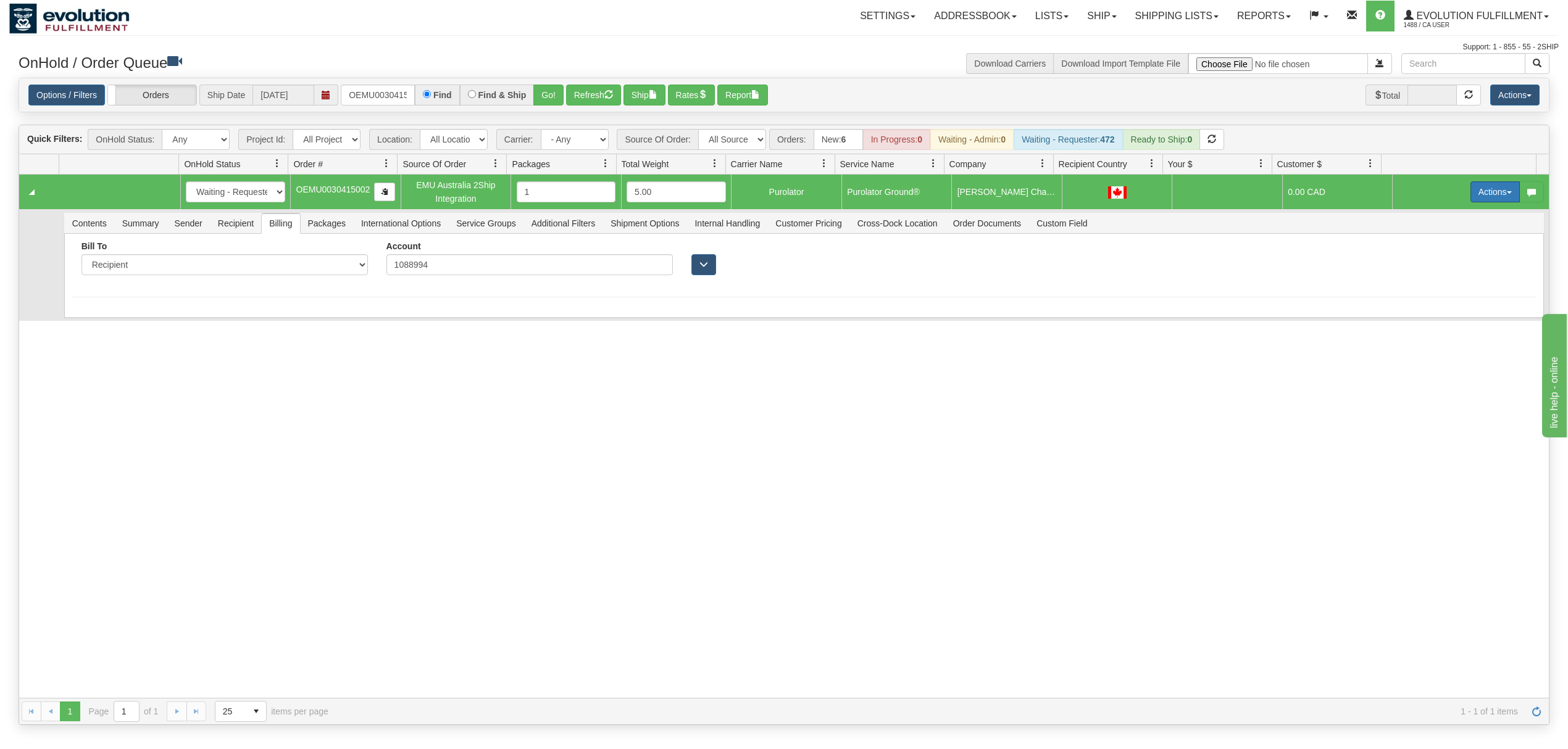
click at [1487, 186] on button "Actions" at bounding box center [1495, 192] width 50 height 21
click at [1433, 264] on span "Ship" at bounding box center [1446, 263] width 26 height 10
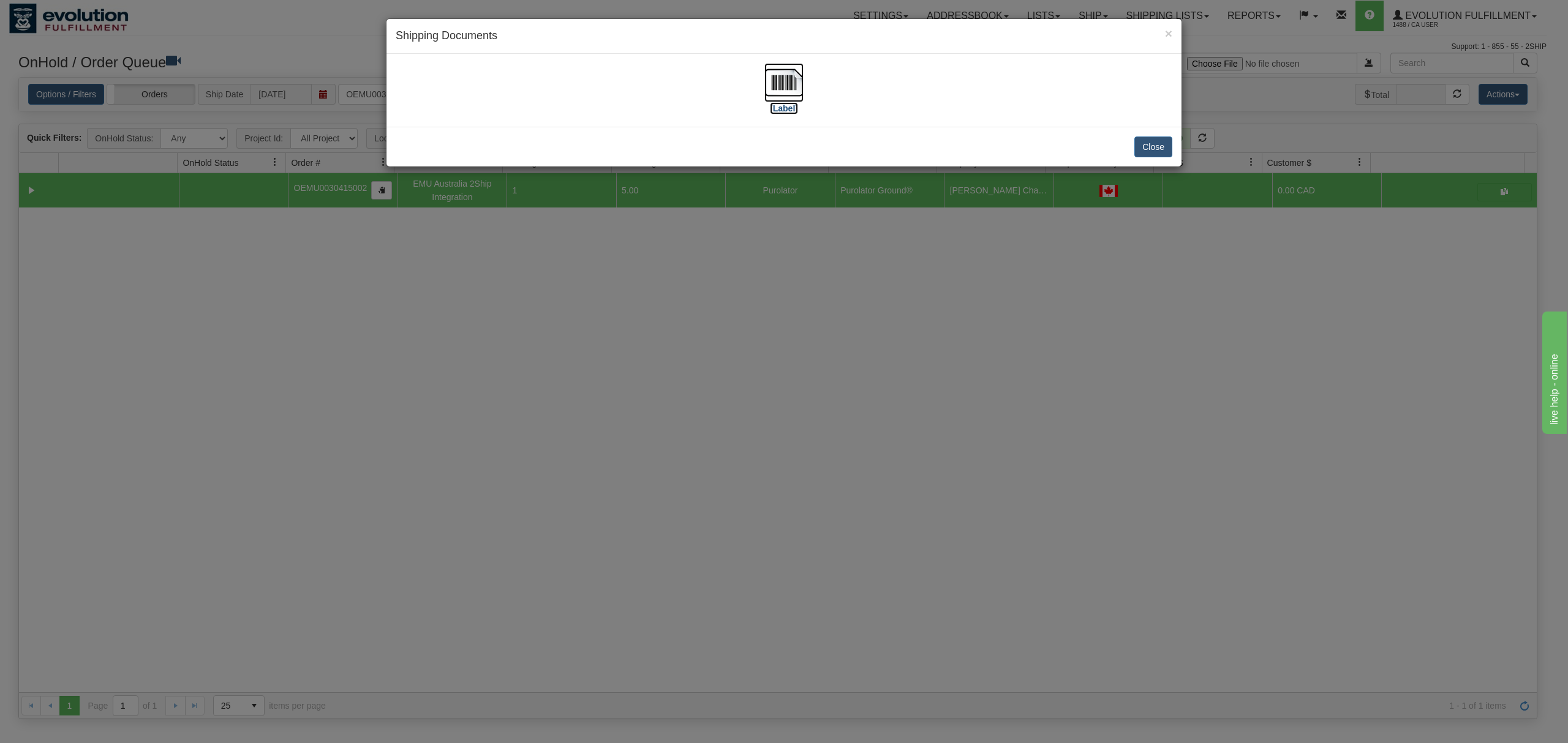
click at [781, 86] on img at bounding box center [784, 83] width 39 height 39
click at [1139, 148] on button "Close" at bounding box center [1153, 146] width 38 height 20
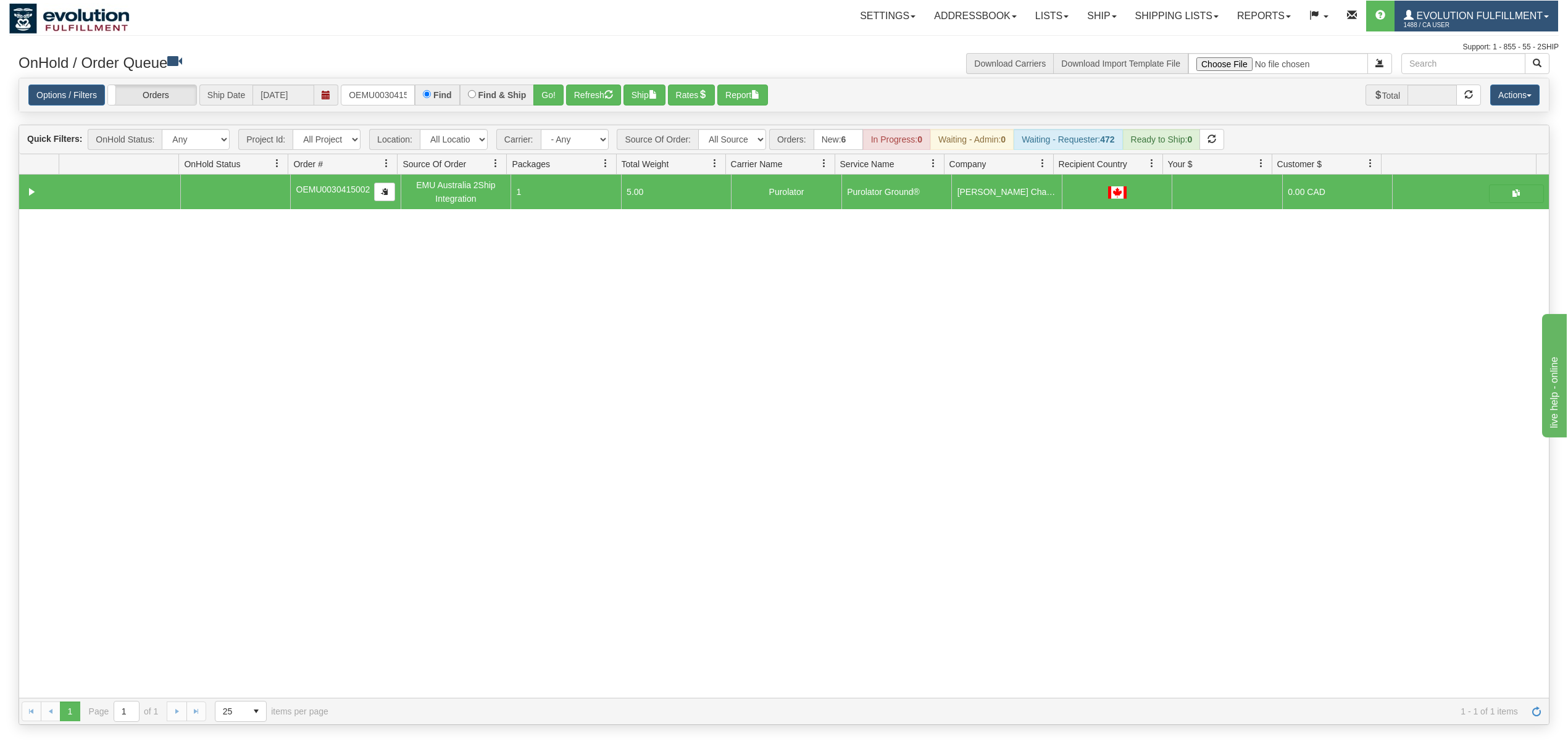
click at [1495, 24] on span "1488 / CA User" at bounding box center [1450, 25] width 92 height 12
click at [1489, 76] on span "LOG OUT" at bounding box center [1475, 75] width 39 height 10
